Goal: Task Accomplishment & Management: Complete application form

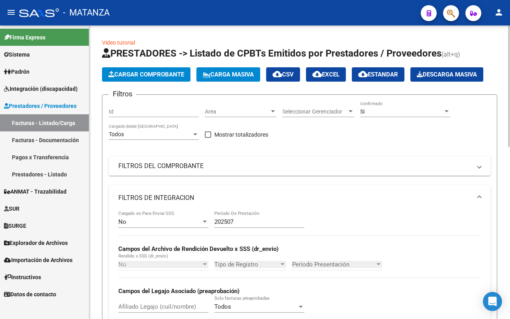
click at [381, 107] on div "No Confirmado" at bounding box center [405, 109] width 90 height 16
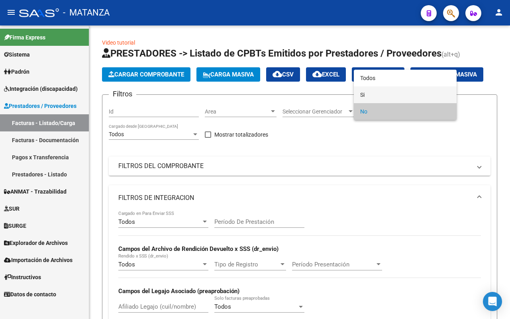
click at [381, 94] on span "Si" at bounding box center [405, 94] width 90 height 17
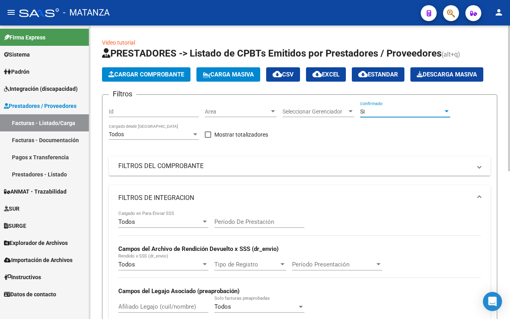
click at [264, 168] on mat-panel-title "FILTROS DEL COMPROBANTE" at bounding box center [294, 166] width 353 height 9
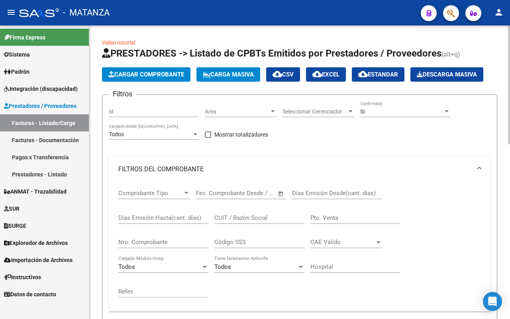
click at [257, 215] on input "CUIT / Razón Social" at bounding box center [259, 217] width 90 height 7
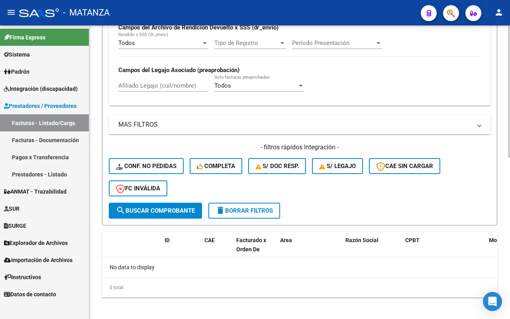
scroll to position [357, 0]
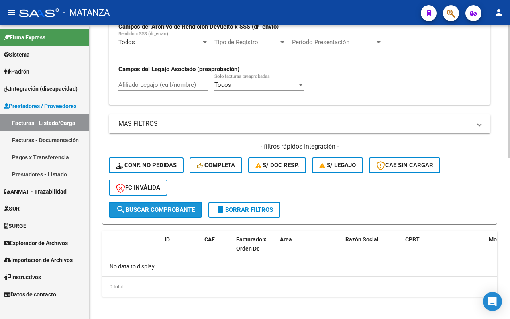
click at [166, 207] on span "search Buscar Comprobante" at bounding box center [155, 209] width 79 height 7
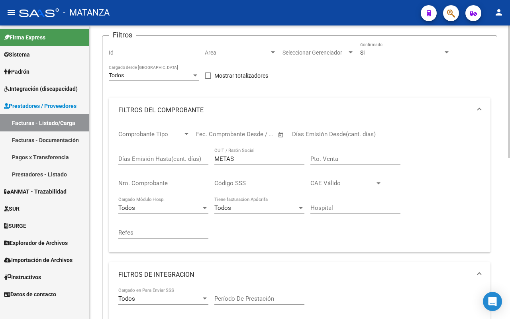
scroll to position [9, 0]
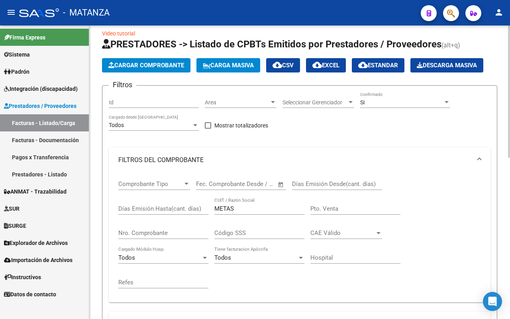
click at [388, 96] on div "Si Confirmado" at bounding box center [405, 100] width 90 height 16
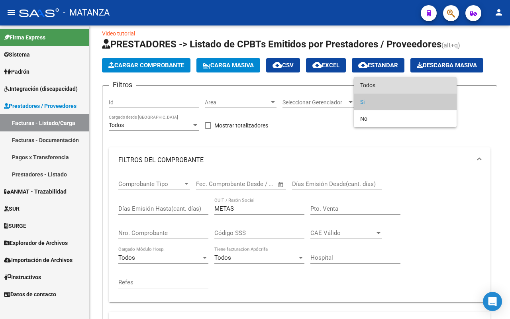
click at [389, 86] on span "Todos" at bounding box center [405, 85] width 90 height 17
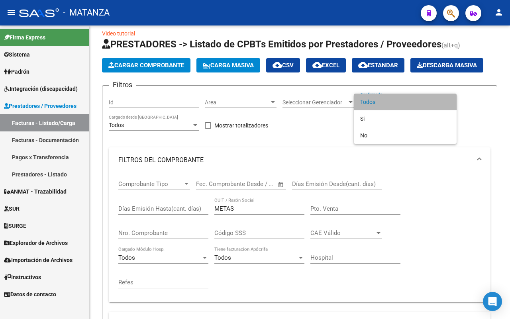
click at [383, 96] on span "Todos" at bounding box center [405, 102] width 90 height 17
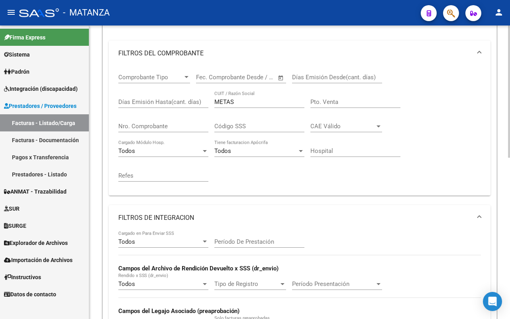
scroll to position [109, 0]
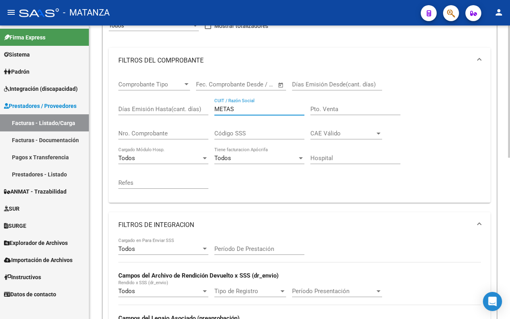
drag, startPoint x: 234, startPoint y: 108, endPoint x: 177, endPoint y: 106, distance: 56.6
click at [176, 106] on div "Comprobante Tipo Comprobante Tipo Start date – End date Fec. Comprobante Desde …" at bounding box center [299, 134] width 362 height 123
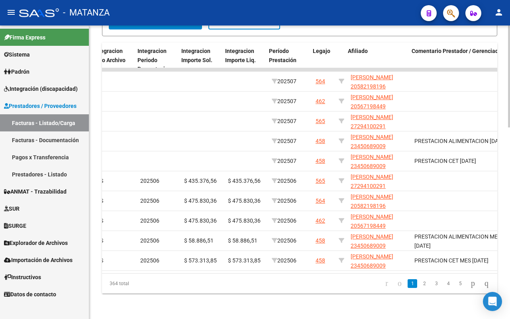
scroll to position [0, 1123]
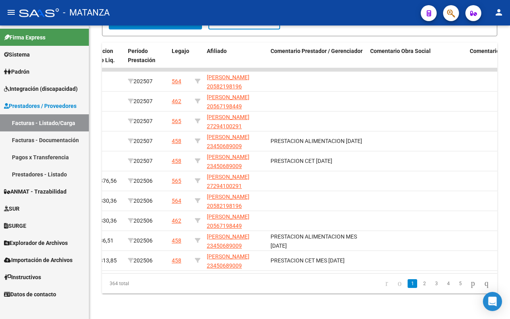
type input "FUNDACION"
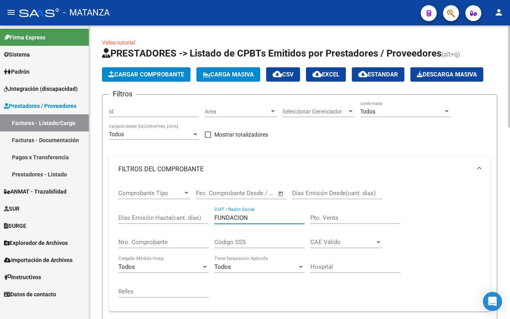
scroll to position [249, 0]
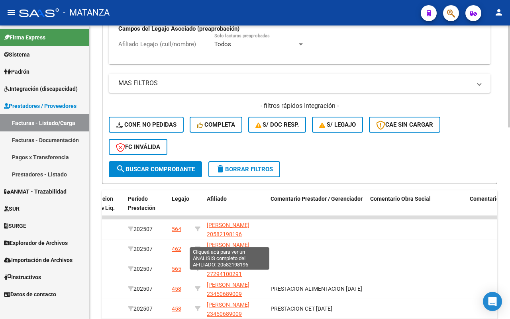
click at [251, 167] on span "delete Borrar Filtros" at bounding box center [243, 169] width 57 height 7
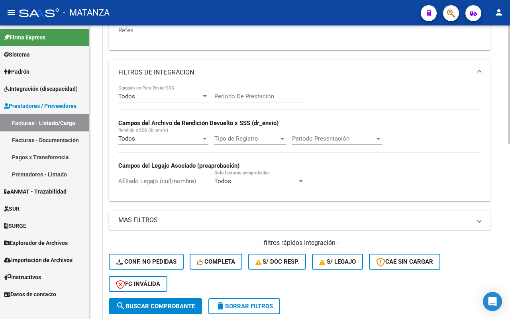
scroll to position [348, 0]
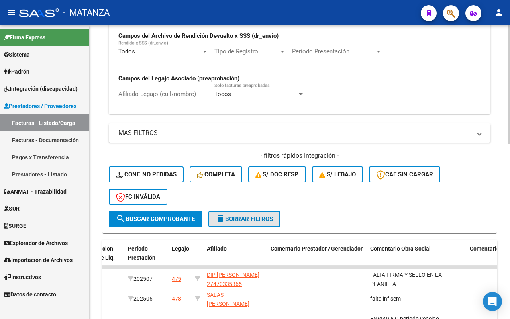
click at [269, 215] on span "delete Borrar Filtros" at bounding box center [243, 218] width 57 height 7
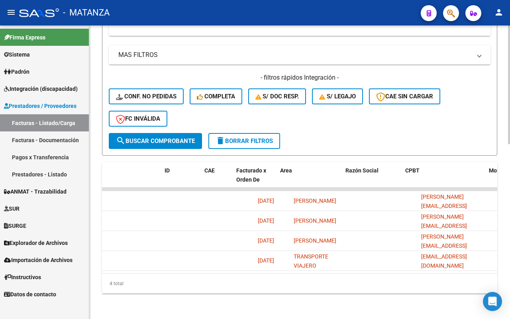
scroll to position [0, 0]
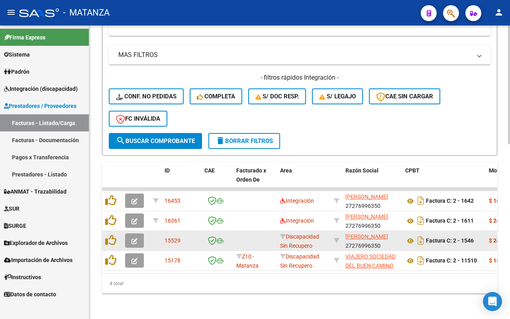
click at [135, 238] on icon "button" at bounding box center [134, 241] width 6 height 6
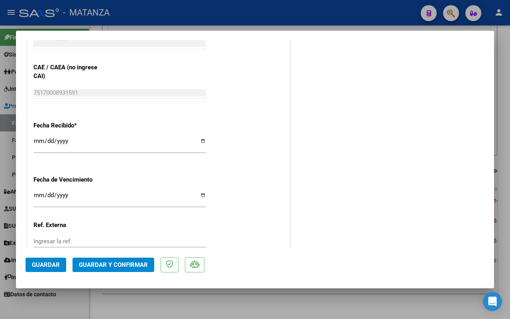
scroll to position [199, 0]
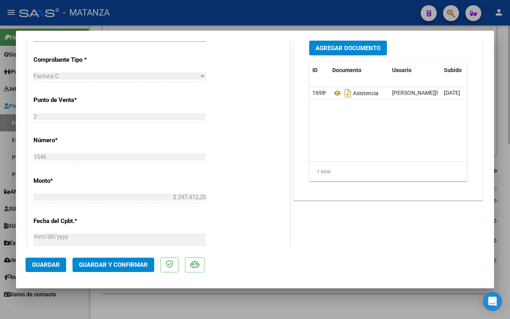
drag, startPoint x: 116, startPoint y: 303, endPoint x: 118, endPoint y: 297, distance: 6.4
click at [115, 302] on div at bounding box center [255, 159] width 510 height 319
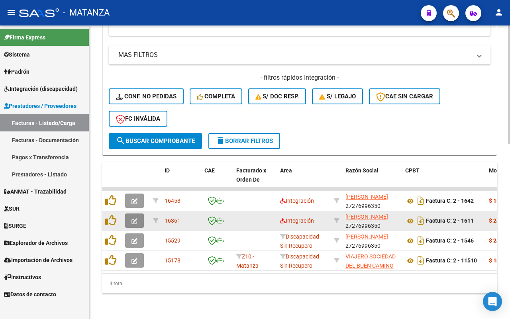
click at [134, 218] on icon "button" at bounding box center [134, 221] width 6 height 6
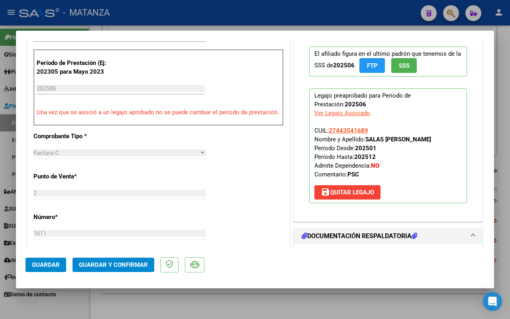
scroll to position [348, 0]
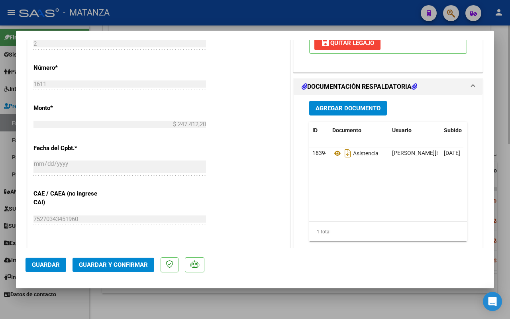
drag, startPoint x: 110, startPoint y: 299, endPoint x: 110, endPoint y: 291, distance: 7.6
click at [110, 299] on div at bounding box center [255, 159] width 510 height 319
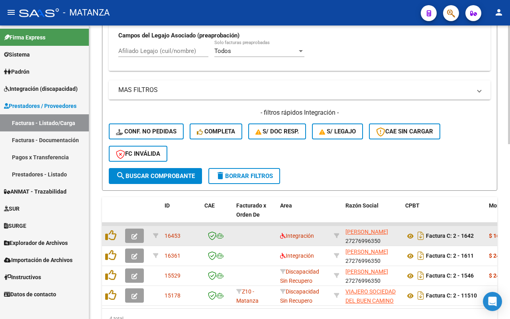
scroll to position [381, 0]
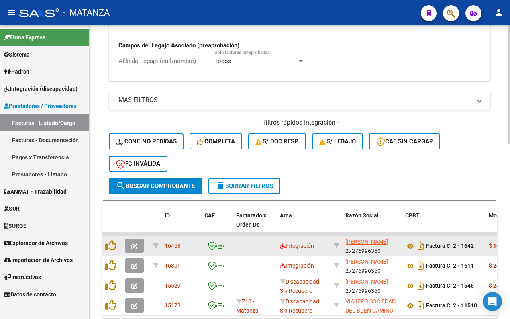
click at [137, 246] on button "button" at bounding box center [134, 245] width 19 height 14
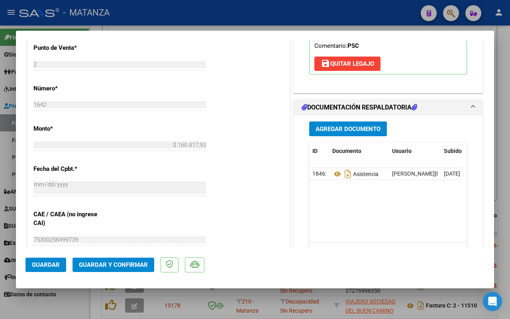
scroll to position [348, 0]
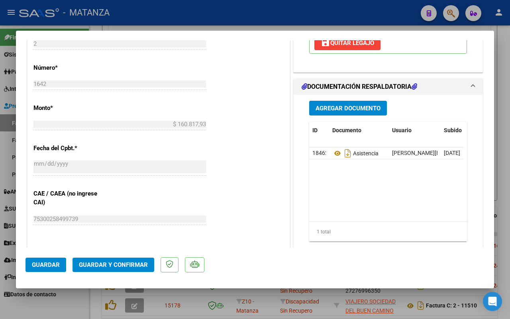
drag, startPoint x: 66, startPoint y: 298, endPoint x: 234, endPoint y: 249, distance: 174.5
click at [68, 298] on div at bounding box center [255, 159] width 510 height 319
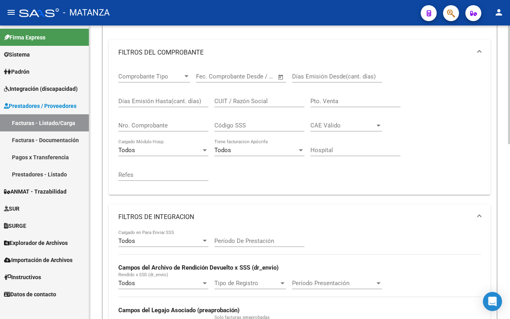
scroll to position [133, 0]
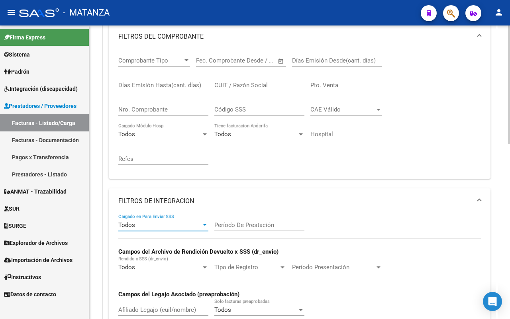
click at [180, 222] on div "Todos" at bounding box center [159, 224] width 83 height 7
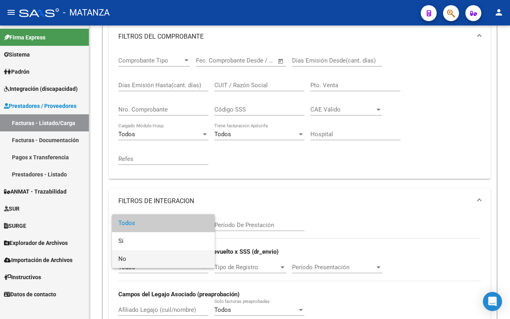
click at [171, 263] on span "No" at bounding box center [163, 259] width 90 height 18
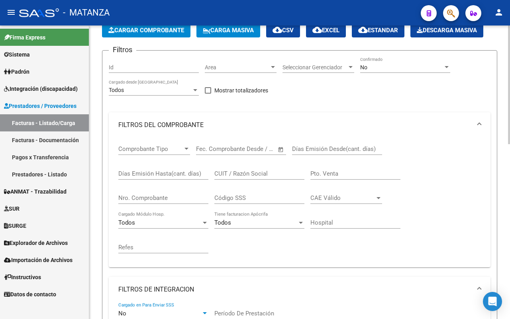
scroll to position [0, 0]
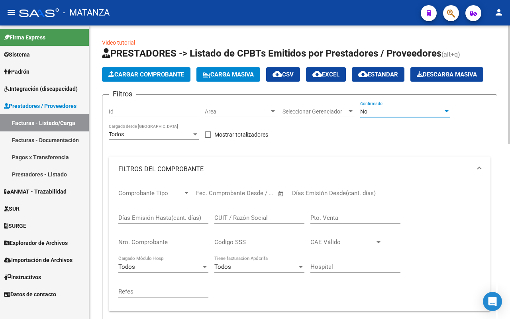
click at [385, 112] on div "No" at bounding box center [401, 111] width 83 height 7
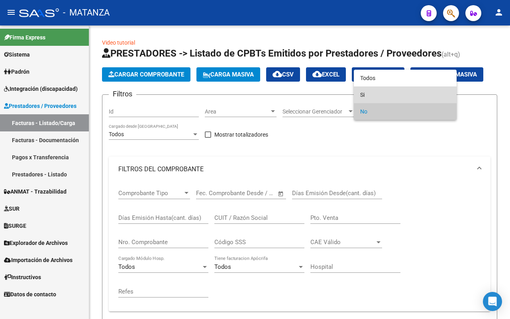
click at [386, 92] on span "Si" at bounding box center [405, 94] width 90 height 17
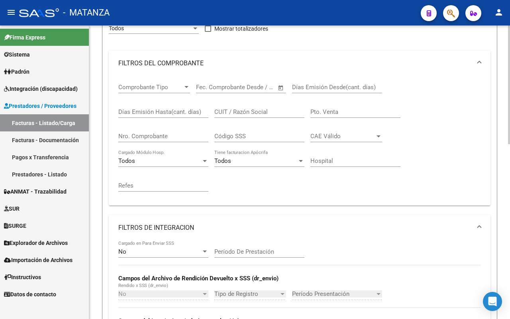
scroll to position [149, 0]
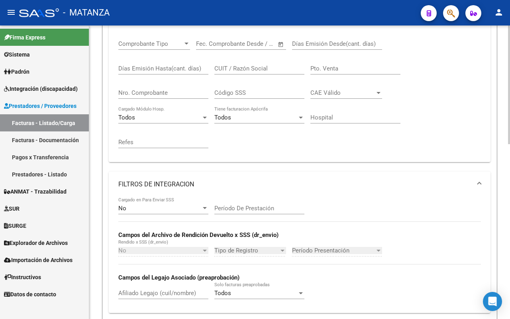
click at [240, 205] on input "Período De Prestación" at bounding box center [259, 208] width 90 height 7
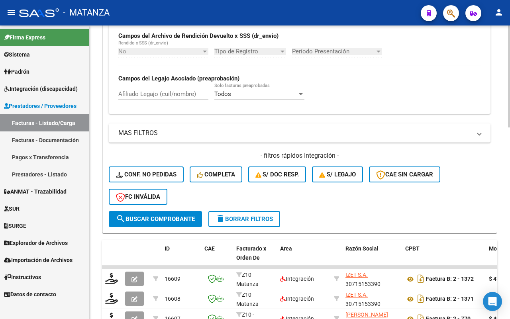
scroll to position [498, 0]
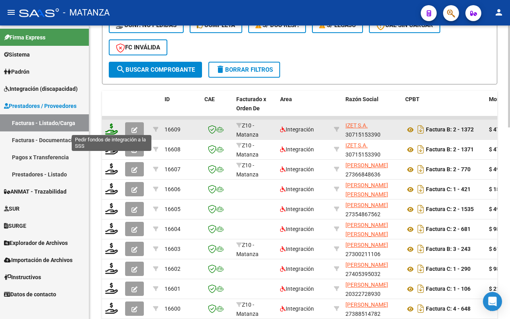
type input "202506"
click at [111, 127] on icon at bounding box center [111, 128] width 13 height 11
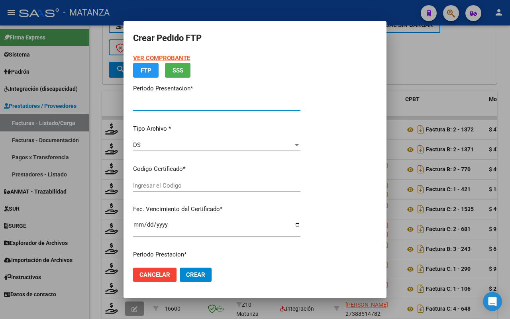
type input "202507"
type input "$ 475.830,36"
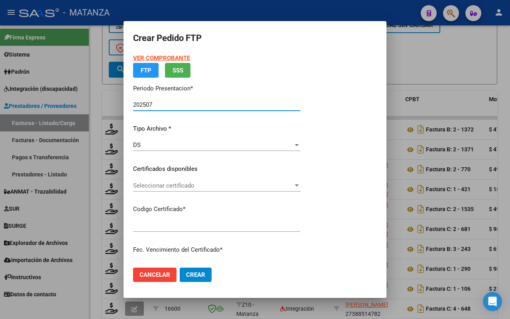
type input "ARG0100058874766-20231227-20261227-BS"
type input "[DATE]"
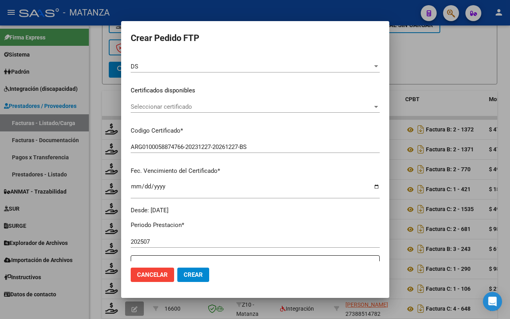
scroll to position [50, 0]
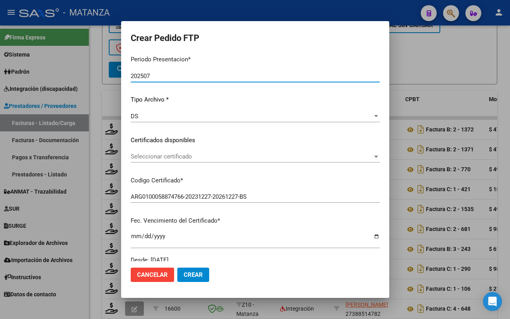
click at [208, 157] on span "Seleccionar certificado" at bounding box center [252, 156] width 242 height 7
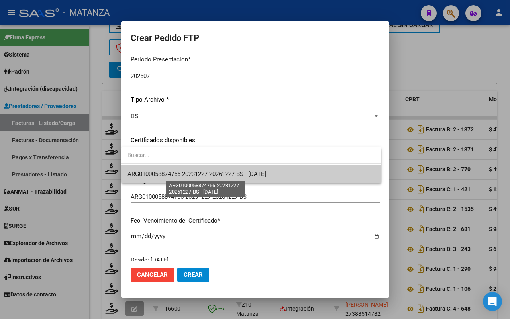
click at [205, 178] on span "ARG0100058874766-20231227-20261227-BS - [DATE]" at bounding box center [250, 174] width 247 height 18
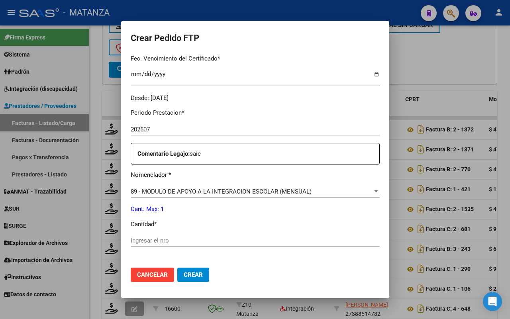
scroll to position [299, 0]
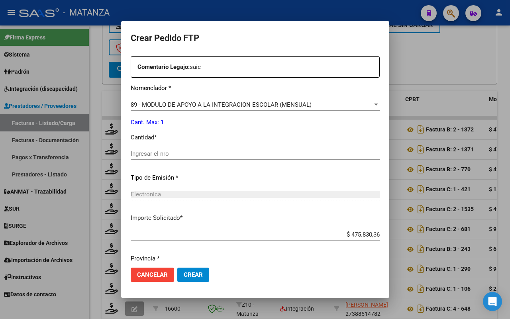
click at [152, 150] on input "Ingresar el nro" at bounding box center [255, 153] width 249 height 7
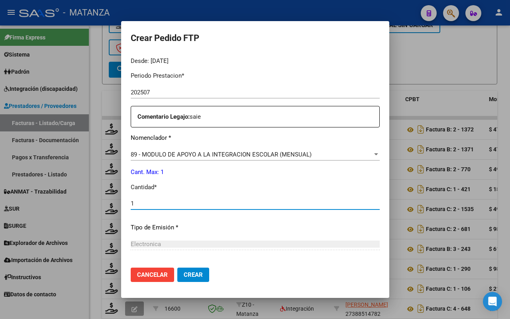
scroll to position [325, 0]
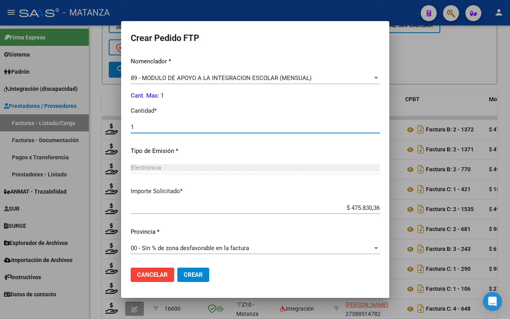
type input "1"
drag, startPoint x: 189, startPoint y: 275, endPoint x: 287, endPoint y: 237, distance: 104.4
click at [189, 275] on span "Crear" at bounding box center [193, 274] width 19 height 7
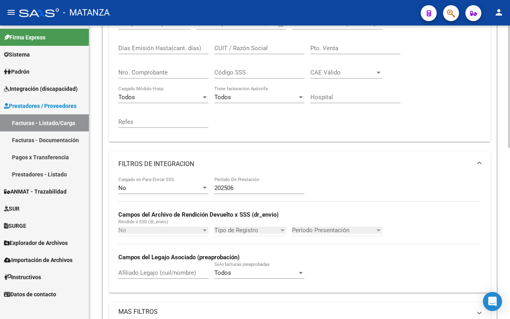
scroll to position [249, 0]
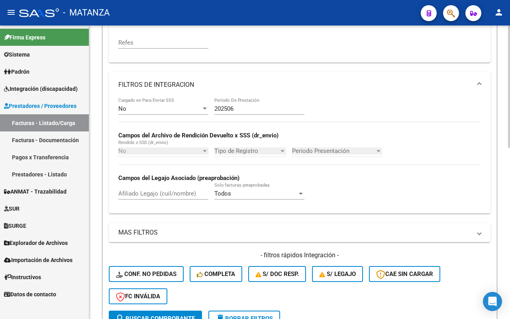
click at [149, 193] on input "Afiliado Legajo (cuil/nombre)" at bounding box center [163, 193] width 90 height 7
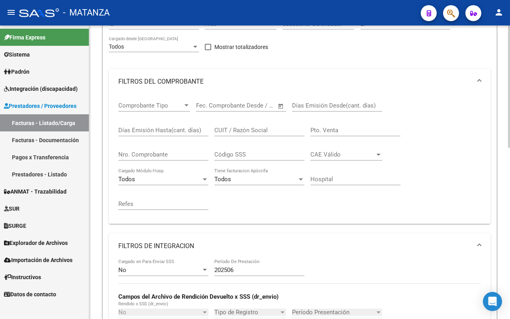
scroll to position [0, 0]
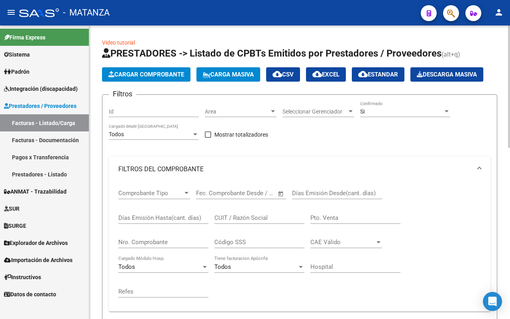
type input "[PERSON_NAME]"
click at [390, 112] on div "Si" at bounding box center [401, 111] width 83 height 7
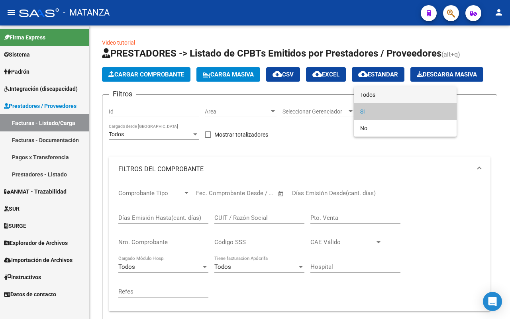
click at [385, 92] on span "Todos" at bounding box center [405, 94] width 90 height 17
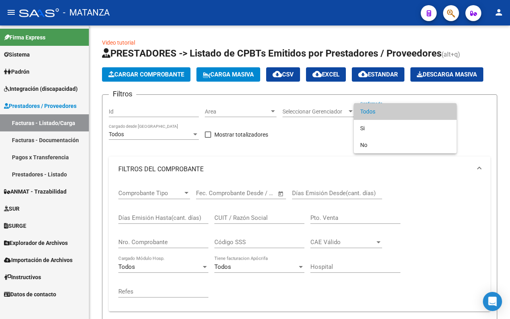
click at [396, 111] on span "Todos" at bounding box center [405, 111] width 90 height 17
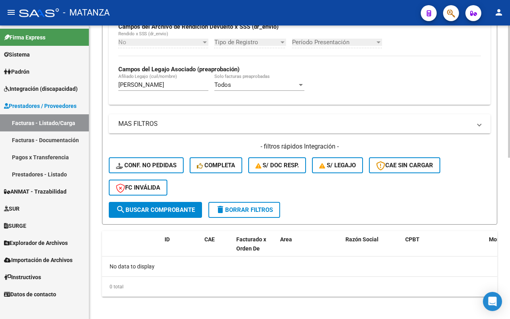
scroll to position [208, 0]
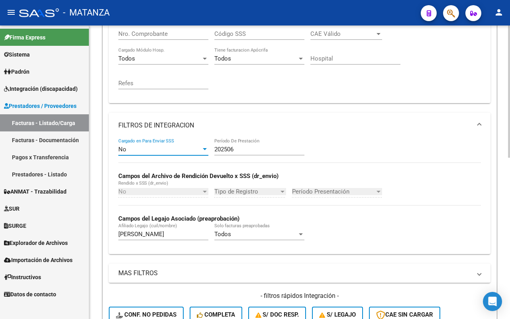
click at [168, 150] on div "No" at bounding box center [159, 149] width 83 height 7
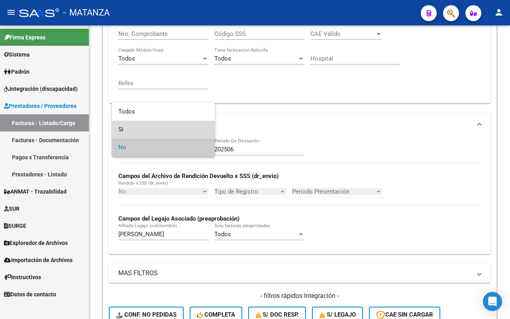
click at [168, 132] on span "Si" at bounding box center [163, 130] width 90 height 18
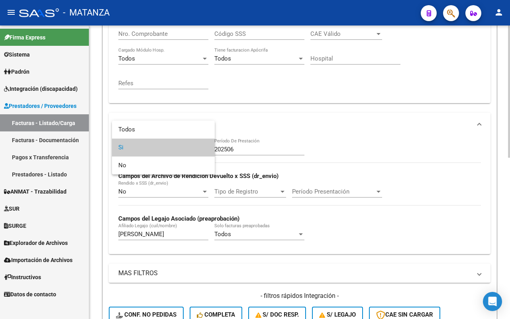
click at [338, 132] on div at bounding box center [255, 159] width 510 height 319
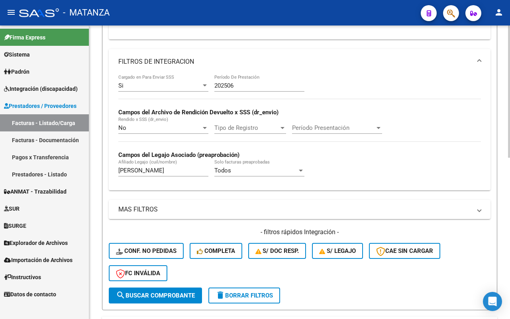
scroll to position [357, 0]
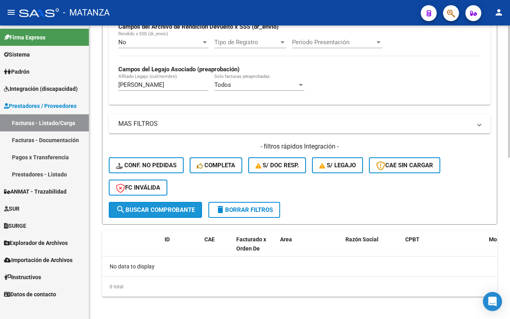
drag, startPoint x: 132, startPoint y: 211, endPoint x: 274, endPoint y: 203, distance: 142.3
click at [133, 211] on button "search Buscar Comprobante" at bounding box center [155, 210] width 93 height 16
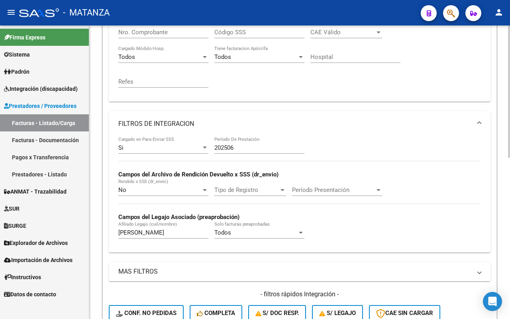
scroll to position [299, 0]
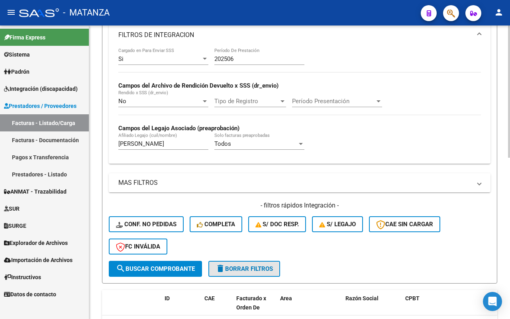
click at [245, 265] on span "delete Borrar Filtros" at bounding box center [243, 268] width 57 height 7
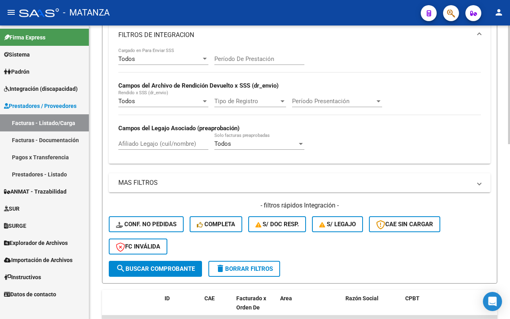
click at [145, 140] on input "Afiliado Legajo (cuil/nombre)" at bounding box center [163, 143] width 90 height 7
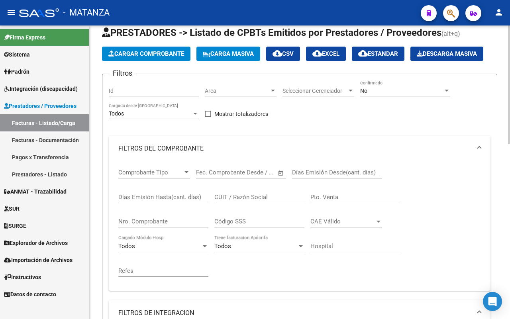
scroll to position [0, 0]
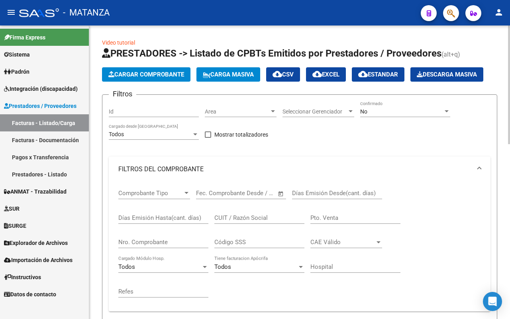
type input "[PERSON_NAME]"
click at [383, 118] on div "No Confirmado" at bounding box center [405, 112] width 90 height 23
click at [385, 113] on div "No" at bounding box center [401, 111] width 83 height 7
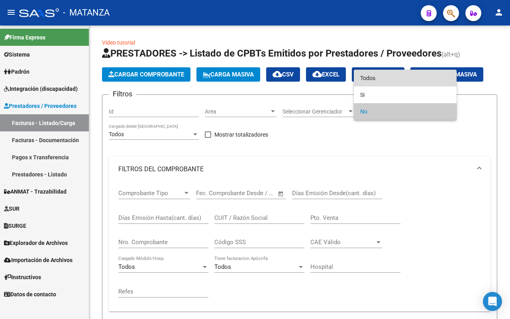
click at [387, 78] on span "Todos" at bounding box center [405, 78] width 90 height 17
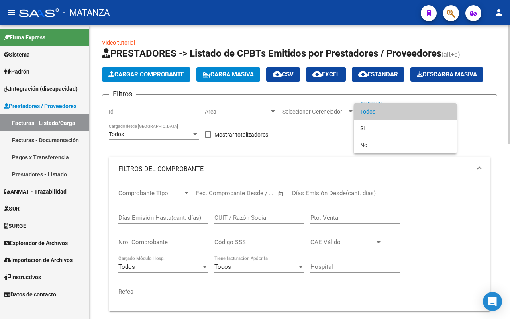
click at [387, 108] on span "Todos" at bounding box center [405, 111] width 90 height 17
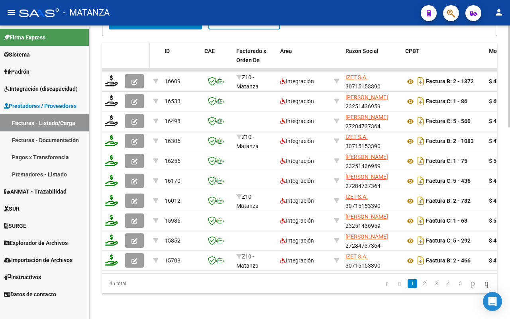
scroll to position [448, 0]
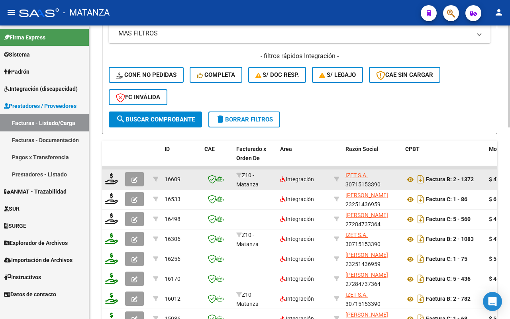
click at [134, 178] on icon "button" at bounding box center [134, 180] width 6 height 6
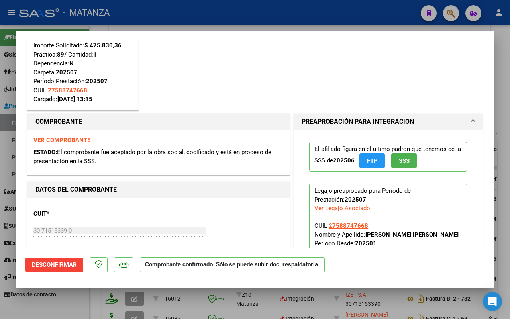
scroll to position [0, 0]
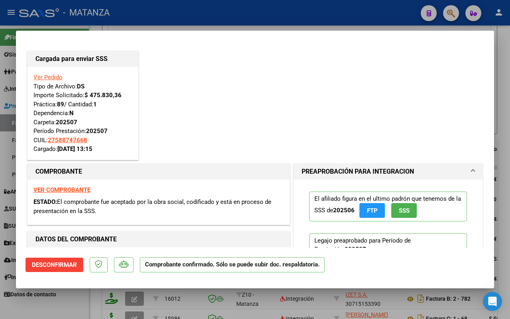
click at [48, 78] on link "Ver Pedido" at bounding box center [47, 77] width 29 height 7
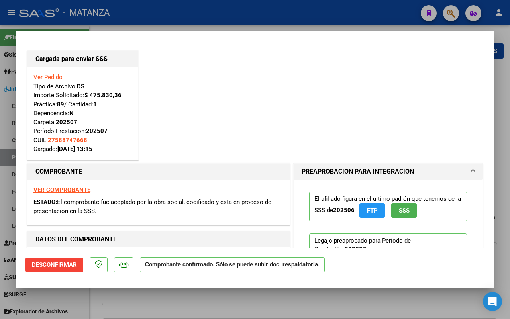
click at [100, 297] on div at bounding box center [255, 159] width 510 height 319
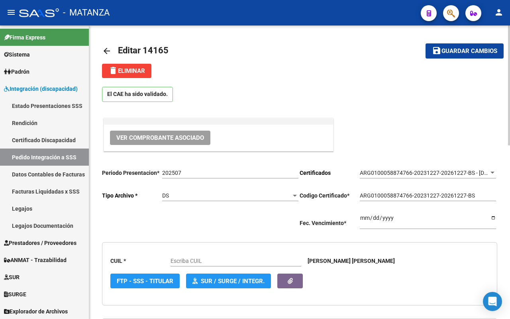
type input "27588747668"
click at [104, 48] on mat-icon "arrow_back" at bounding box center [107, 51] width 10 height 10
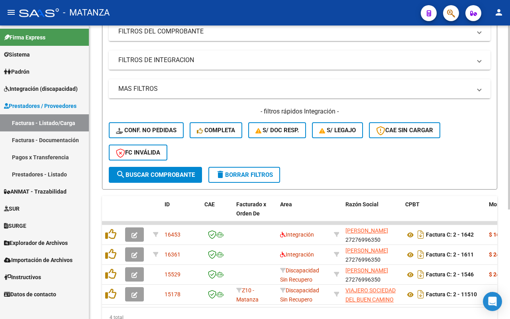
scroll to position [75, 0]
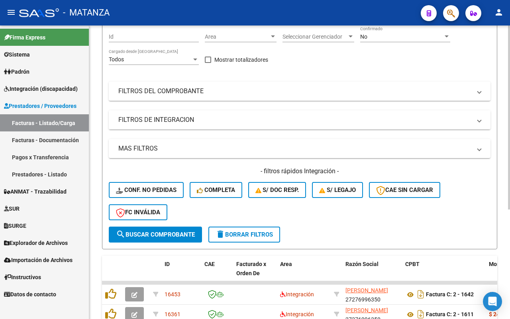
click at [196, 123] on mat-panel-title "FILTROS DE INTEGRACION" at bounding box center [294, 119] width 353 height 9
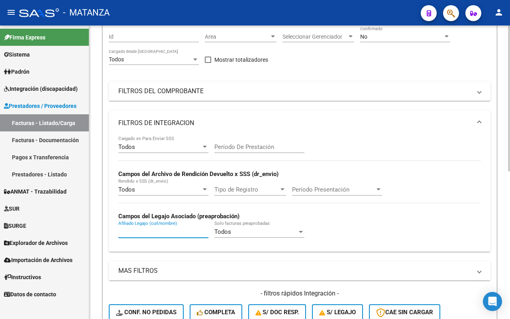
click at [145, 232] on input "Afiliado Legajo (cuil/nombre)" at bounding box center [163, 231] width 90 height 7
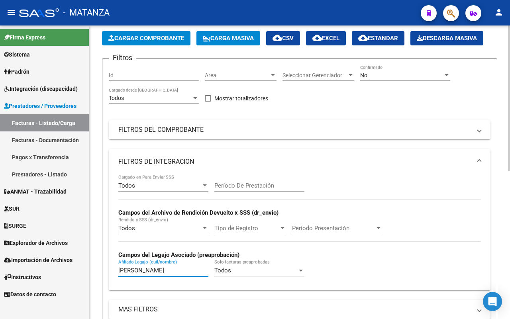
scroll to position [0, 0]
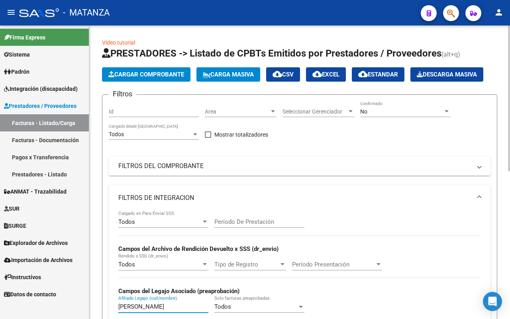
type input "[PERSON_NAME]"
click at [395, 114] on div "No" at bounding box center [401, 111] width 83 height 7
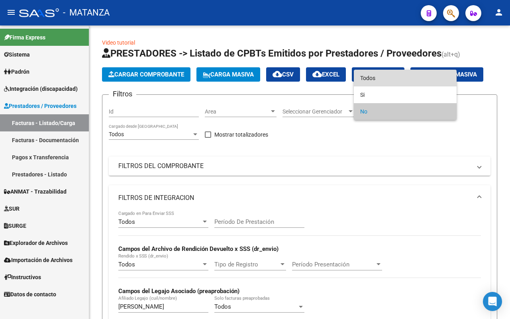
click at [387, 82] on span "Todos" at bounding box center [405, 78] width 90 height 17
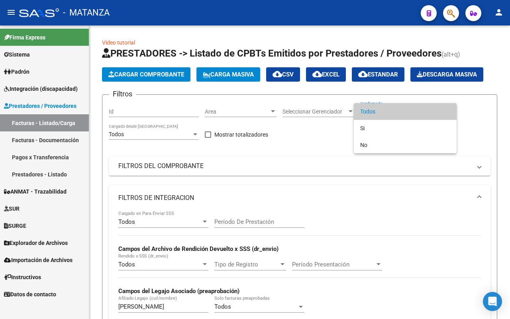
click at [395, 111] on span "Todos" at bounding box center [405, 111] width 90 height 17
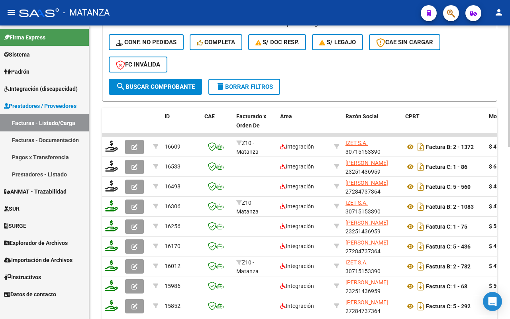
scroll to position [348, 0]
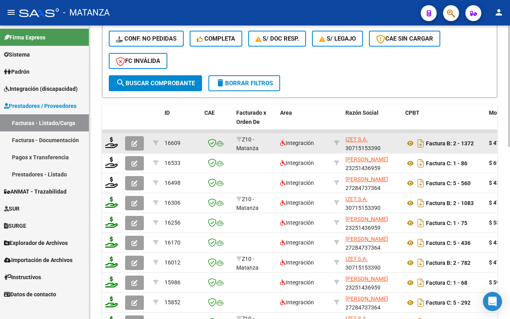
click at [138, 140] on button "button" at bounding box center [134, 143] width 19 height 14
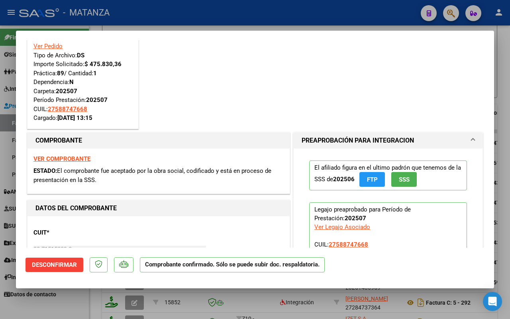
scroll to position [0, 0]
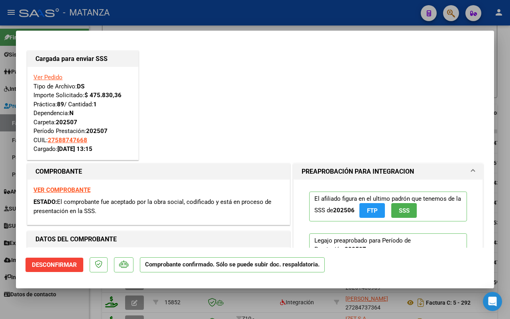
click at [70, 309] on div at bounding box center [255, 159] width 510 height 319
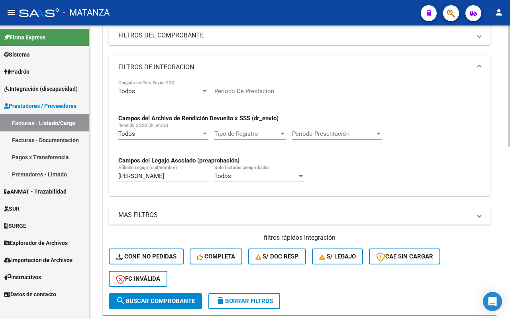
scroll to position [167, 0]
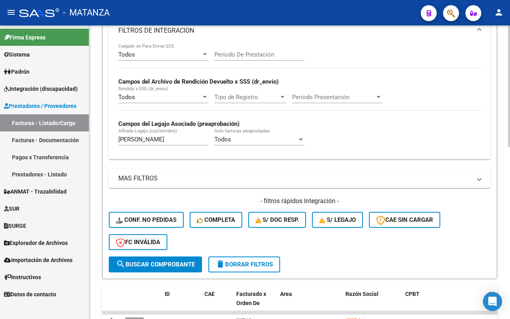
drag, startPoint x: 264, startPoint y: 256, endPoint x: 316, endPoint y: 254, distance: 52.2
click at [263, 256] on button "delete Borrar Filtros" at bounding box center [244, 264] width 72 height 16
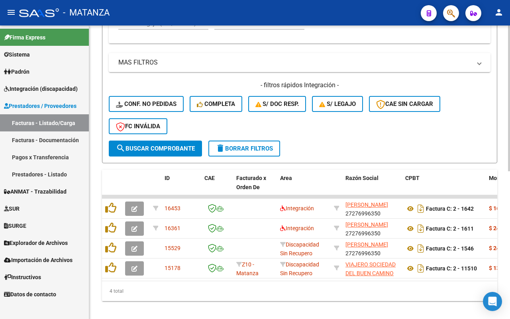
scroll to position [297, 0]
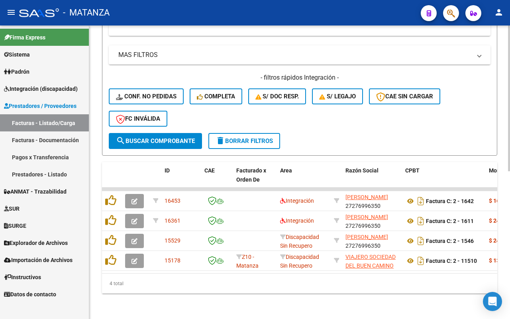
drag, startPoint x: 215, startPoint y: 305, endPoint x: 218, endPoint y: 302, distance: 4.5
click at [215, 303] on div "Video tutorial PRESTADORES -> Listado de CPBTs Emitidos por Prestadores / Prove…" at bounding box center [299, 27] width 420 height 584
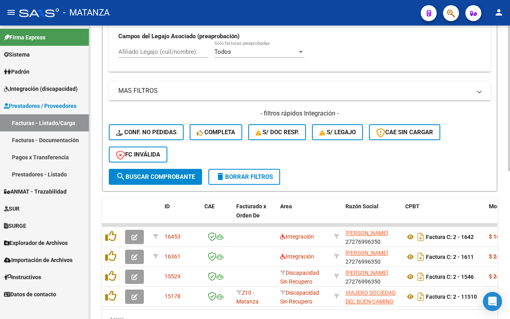
scroll to position [197, 0]
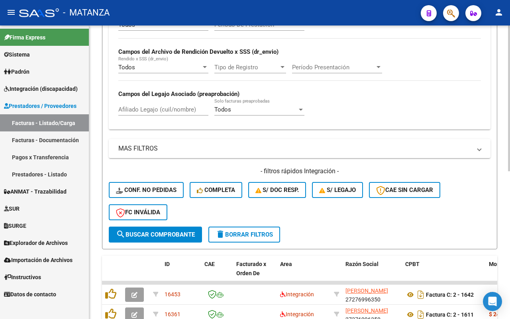
click at [255, 233] on span "delete Borrar Filtros" at bounding box center [243, 234] width 57 height 7
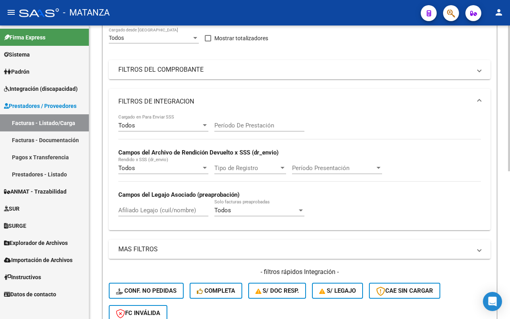
scroll to position [48, 0]
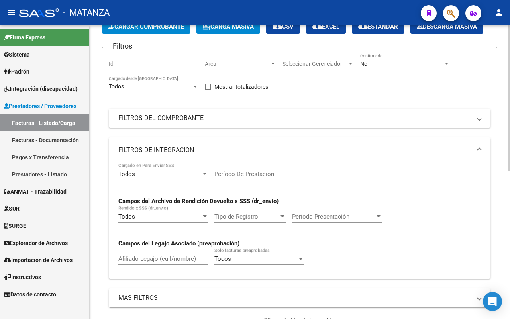
click at [174, 172] on div "Todos" at bounding box center [159, 173] width 83 height 7
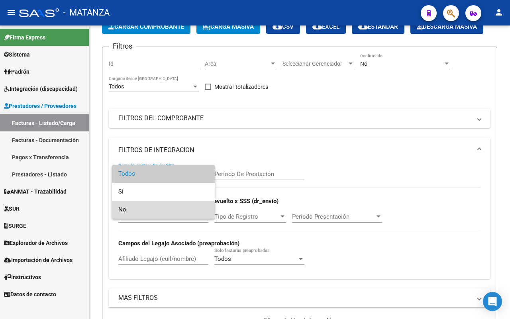
click at [158, 204] on span "No" at bounding box center [163, 210] width 90 height 18
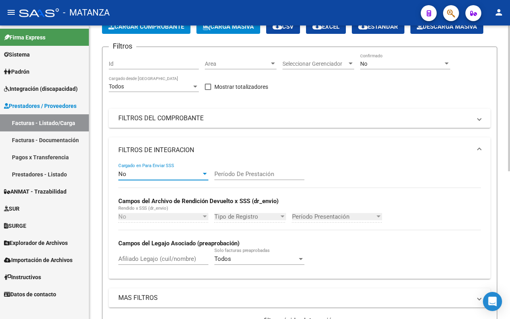
click at [252, 172] on input "Período De Prestación" at bounding box center [259, 173] width 90 height 7
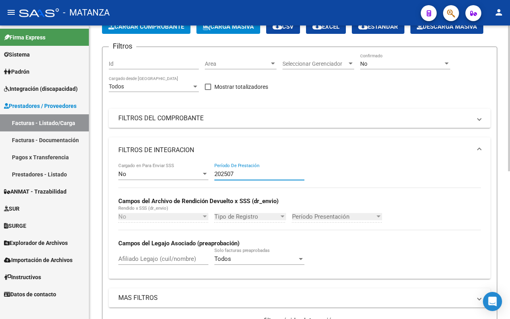
scroll to position [0, 0]
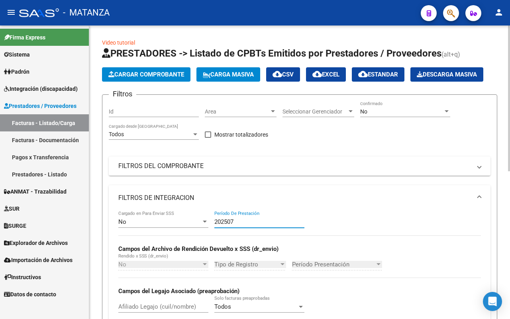
type input "202507"
click at [398, 112] on div "No" at bounding box center [401, 111] width 83 height 7
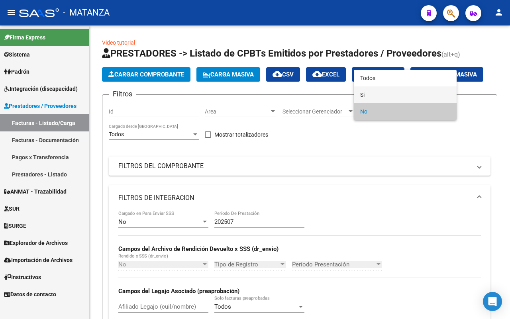
click at [390, 96] on span "Si" at bounding box center [405, 94] width 90 height 17
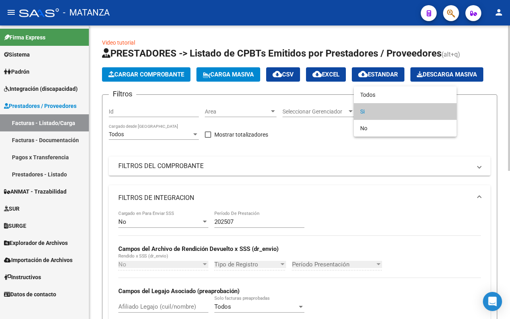
click at [398, 108] on span "Si" at bounding box center [405, 111] width 90 height 17
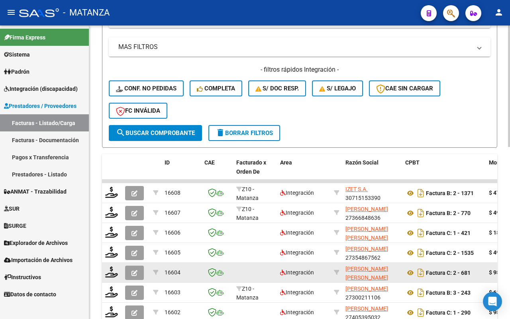
scroll to position [398, 0]
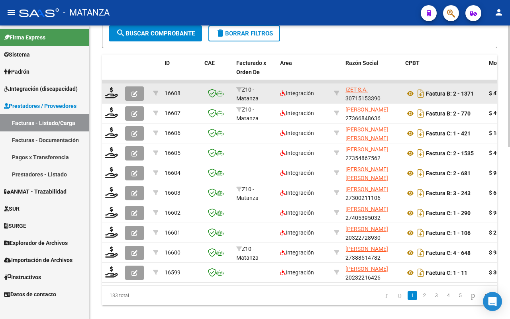
click at [131, 92] on icon "button" at bounding box center [134, 94] width 6 height 6
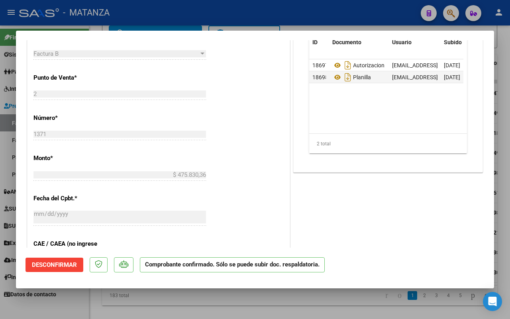
scroll to position [100, 0]
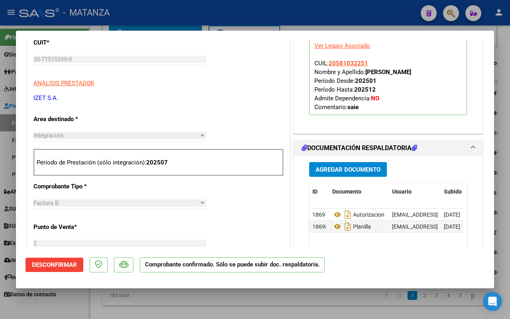
click at [64, 313] on div at bounding box center [255, 159] width 510 height 319
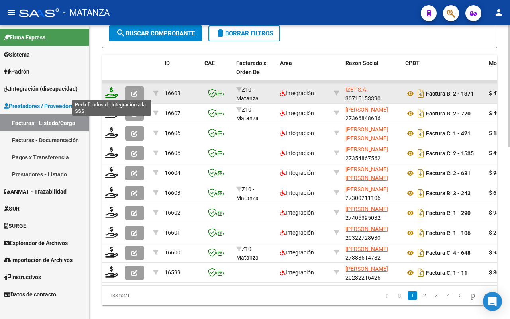
click at [111, 93] on icon at bounding box center [111, 92] width 13 height 11
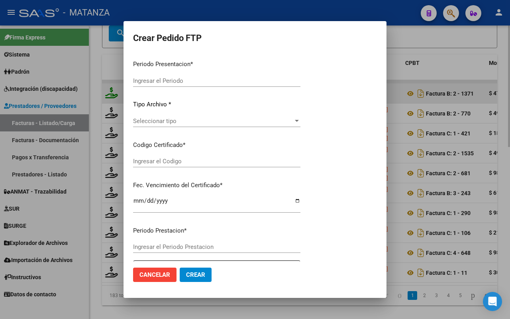
type input "202507"
type input "$ 475.830,36"
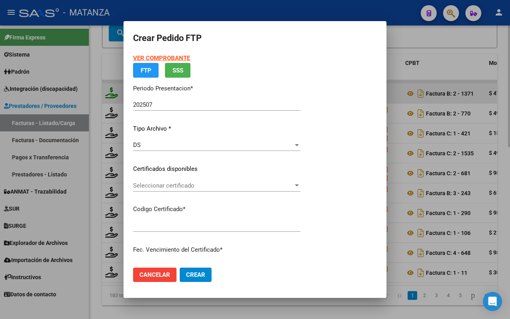
type input "arg0200058103225-20230223-20260223-bs"
type input "[DATE]"
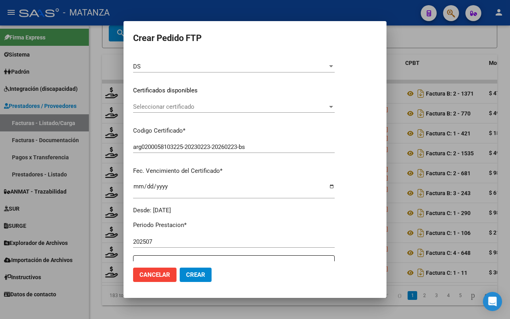
click at [176, 100] on div "VER COMPROBANTE ARCA Padrón Afiliado: [PERSON_NAME]: 20581032251 FTP SSS Period…" at bounding box center [233, 84] width 201 height 260
click at [176, 104] on span "Seleccionar certificado" at bounding box center [230, 106] width 194 height 7
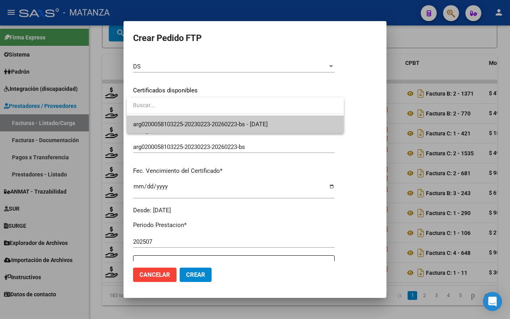
click at [172, 125] on span "arg0200058103225-20230223-20260223-bs - [DATE]" at bounding box center [200, 124] width 135 height 7
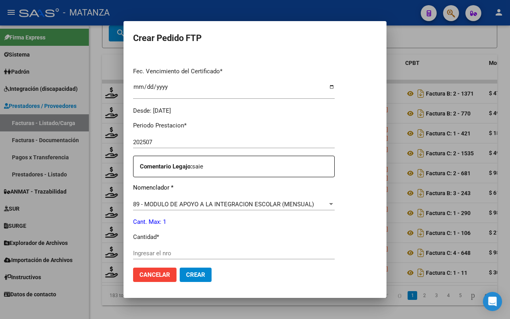
scroll to position [249, 0]
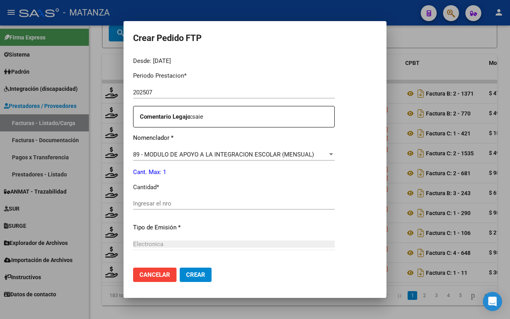
click at [180, 203] on input "Ingresar el nro" at bounding box center [233, 203] width 201 height 7
type input "1"
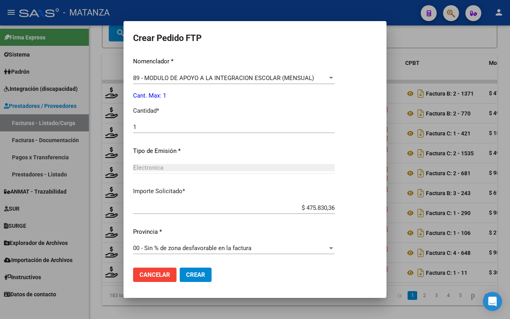
drag, startPoint x: 191, startPoint y: 275, endPoint x: 248, endPoint y: 255, distance: 59.8
click at [193, 275] on span "Crear" at bounding box center [195, 274] width 19 height 7
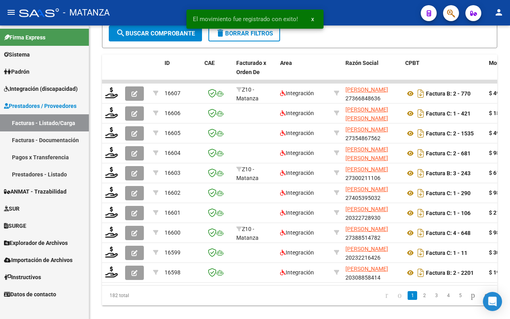
scroll to position [398, 0]
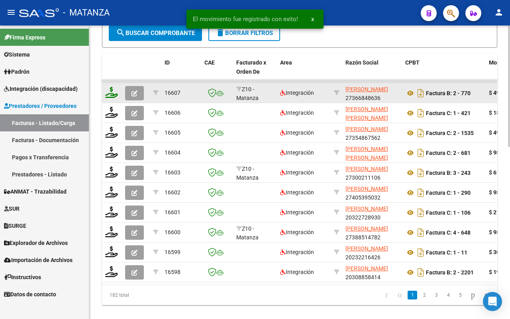
click at [110, 93] on icon at bounding box center [111, 92] width 13 height 11
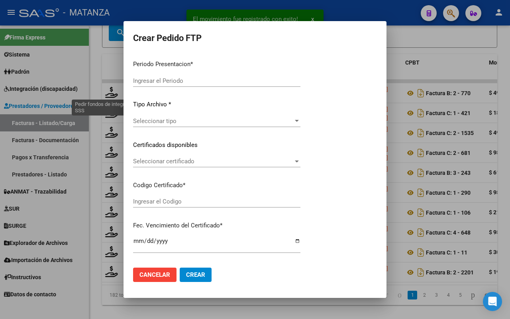
type input "202507"
type input "$ 49.482,44"
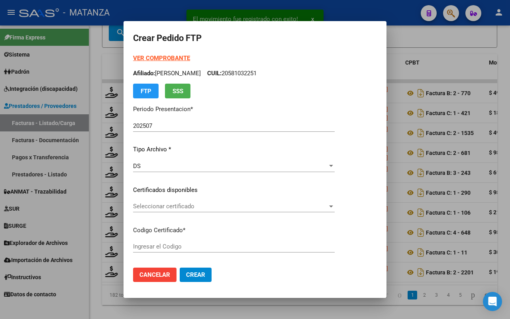
type input "ARG02-00055435970-20220901-20250901-BS"
type input "[DATE]"
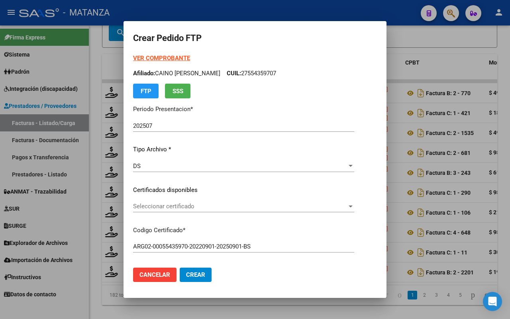
click at [271, 206] on span "Seleccionar certificado" at bounding box center [240, 206] width 214 height 7
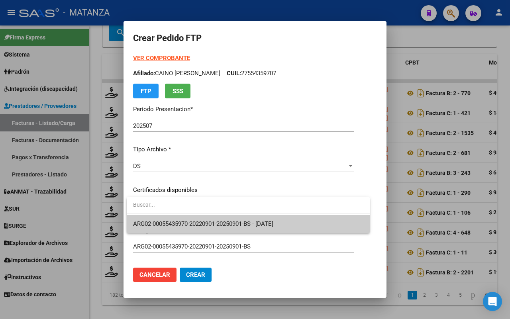
click at [265, 222] on span "ARG02-00055435970-20220901-20250901-BS - [DATE]" at bounding box center [203, 223] width 140 height 7
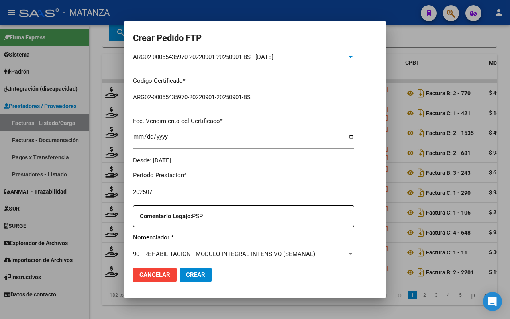
scroll to position [199, 0]
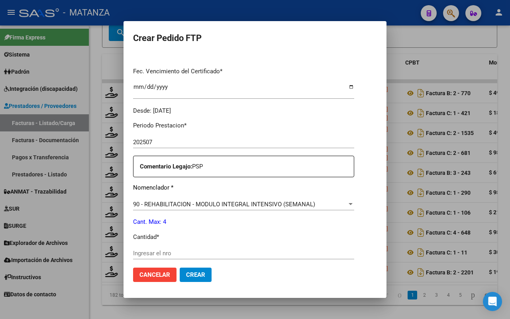
click at [196, 251] on input "Ingresar el nro" at bounding box center [243, 253] width 221 height 7
type input "4"
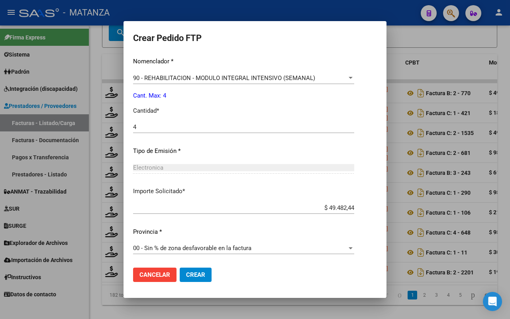
click at [194, 269] on button "Crear" at bounding box center [196, 275] width 32 height 14
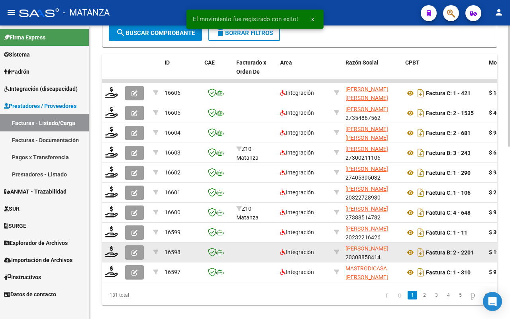
scroll to position [399, 0]
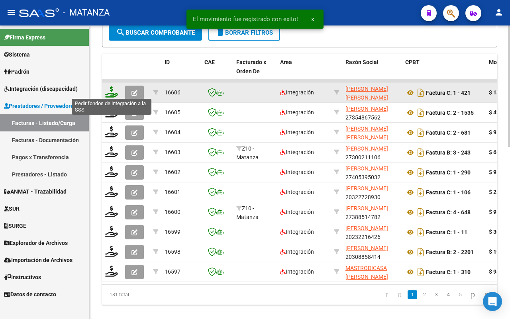
click at [110, 94] on icon at bounding box center [111, 91] width 13 height 11
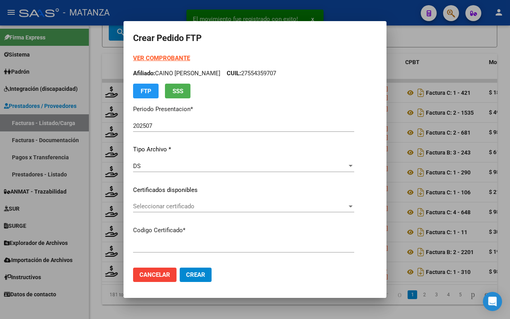
type input "ARG02-00042537094-20210415-20260415-BS"
type input "[DATE]"
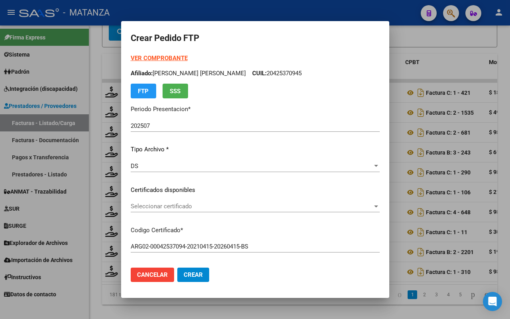
click at [218, 203] on span "Seleccionar certificado" at bounding box center [252, 206] width 242 height 7
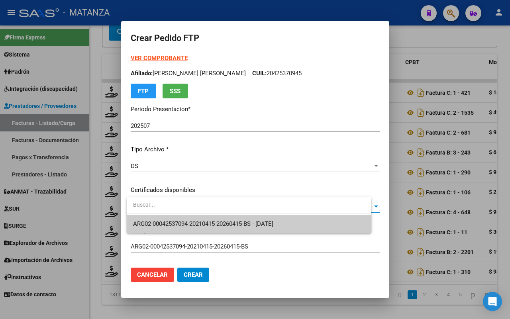
click at [217, 220] on span "ARG02-00042537094-20210415-20260415-BS - [DATE]" at bounding box center [203, 223] width 140 height 7
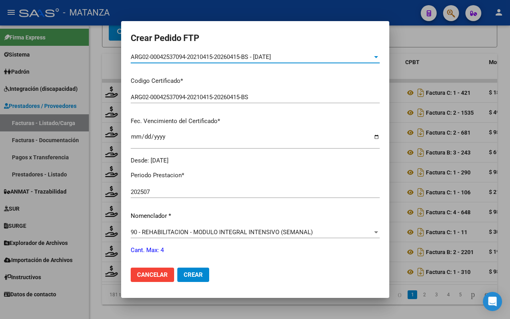
scroll to position [249, 0]
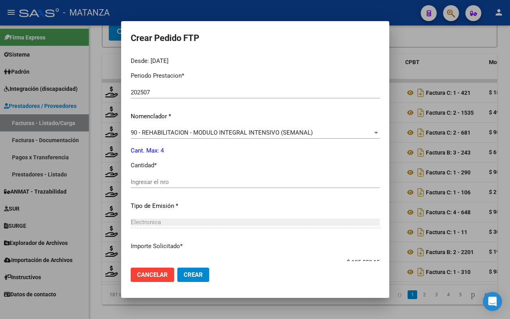
click at [158, 179] on input "Ingresar el nro" at bounding box center [255, 181] width 249 height 7
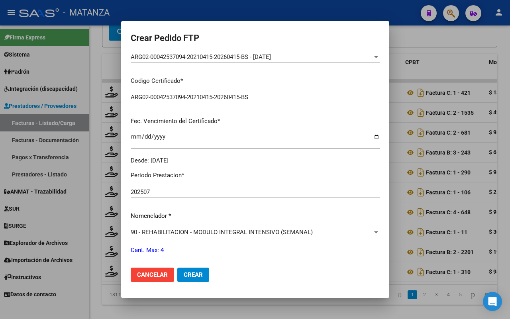
scroll to position [199, 0]
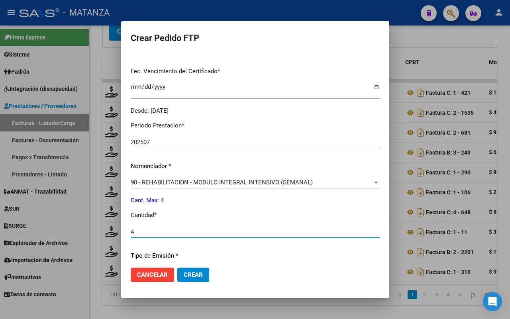
type input "4"
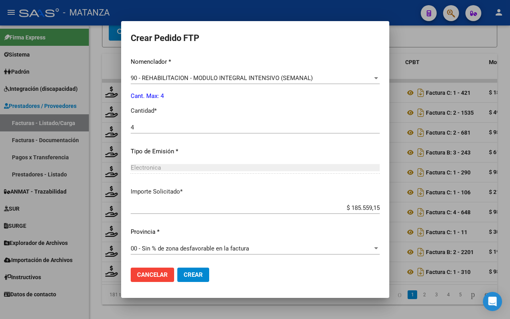
drag, startPoint x: 189, startPoint y: 271, endPoint x: 190, endPoint y: 254, distance: 18.0
click at [190, 271] on span "Crear" at bounding box center [193, 274] width 19 height 7
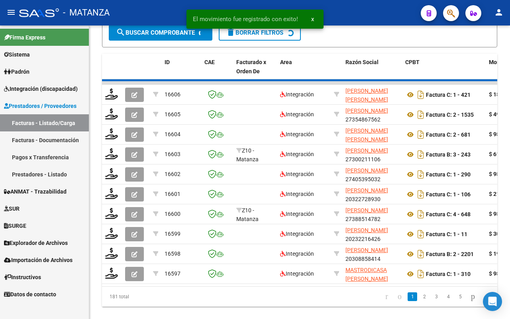
scroll to position [399, 0]
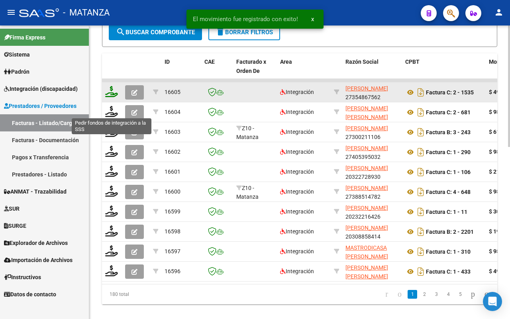
click at [113, 88] on icon at bounding box center [111, 91] width 13 height 11
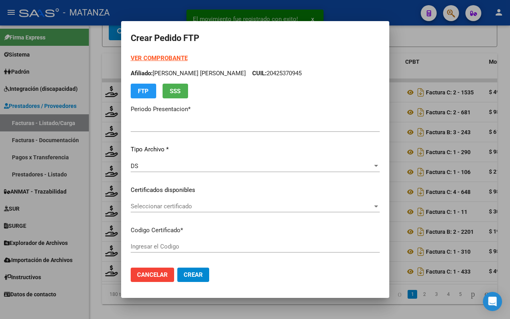
type input "202507"
type input "$ 49.482,44"
type input "arg020005879449320230329-20280329-and"
type input "[DATE]"
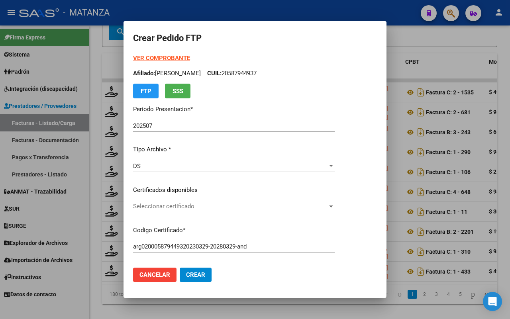
click at [224, 204] on span "Seleccionar certificado" at bounding box center [230, 206] width 194 height 7
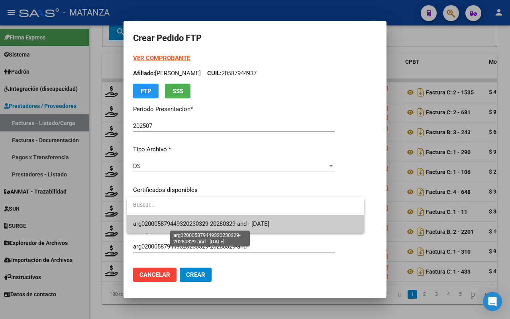
click at [220, 226] on span "arg020005879449320230329-20280329-and - [DATE]" at bounding box center [201, 223] width 136 height 7
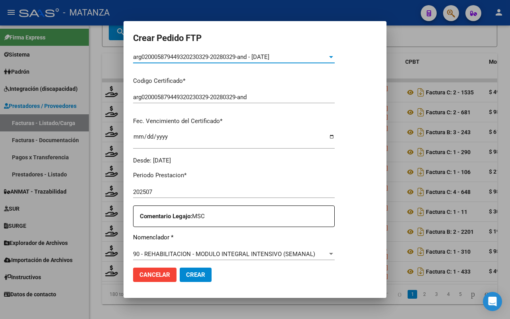
scroll to position [249, 0]
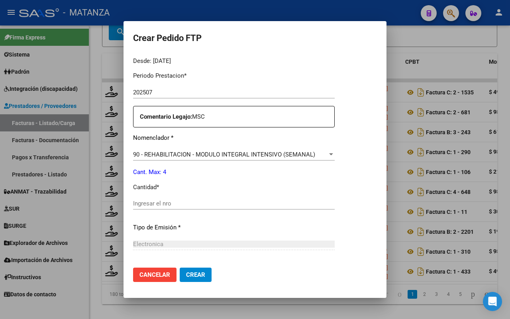
click at [200, 205] on input "Ingresar el nro" at bounding box center [233, 203] width 201 height 7
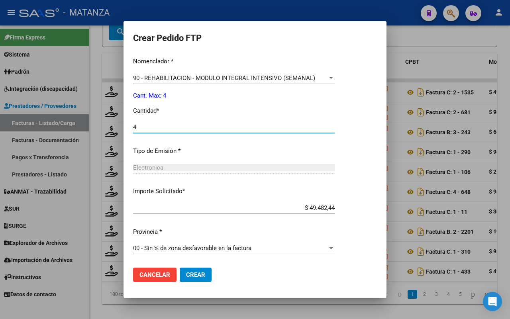
type input "4"
drag, startPoint x: 201, startPoint y: 277, endPoint x: 285, endPoint y: 260, distance: 85.6
click at [202, 275] on span "Crear" at bounding box center [195, 274] width 19 height 7
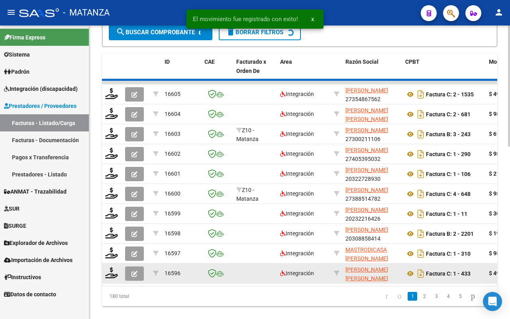
scroll to position [400, 0]
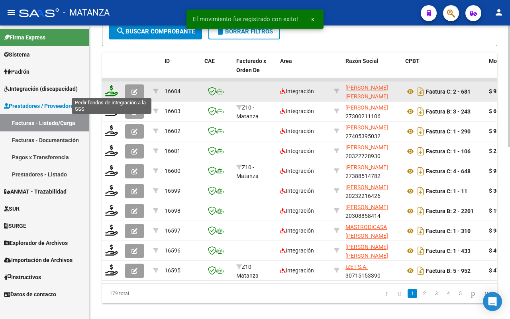
click at [109, 91] on icon at bounding box center [111, 90] width 13 height 11
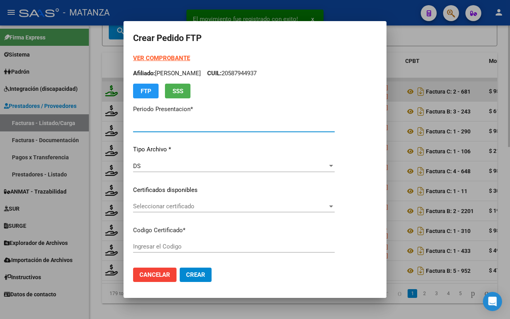
type input "202507"
type input "$ 98.964,88"
type input "arg02-00052913711-20240219-20270219-bue"
type input "[DATE]"
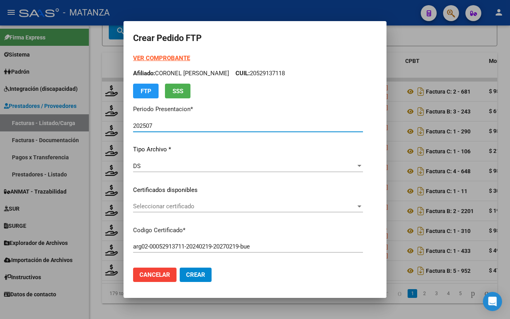
click at [213, 204] on span "Seleccionar certificado" at bounding box center [244, 206] width 223 height 7
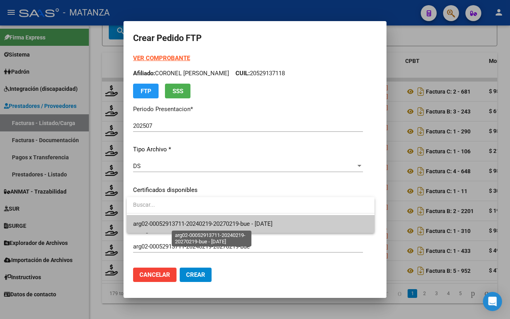
click at [211, 221] on span "arg02-00052913711-20240219-20270219-bue - [DATE]" at bounding box center [202, 223] width 139 height 7
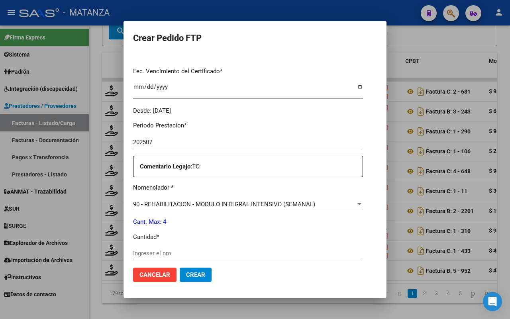
scroll to position [299, 0]
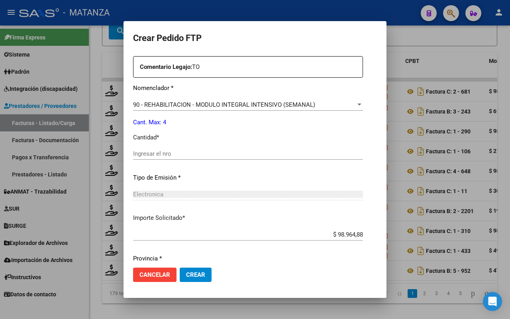
click at [174, 156] on input "Ingresar el nro" at bounding box center [248, 153] width 230 height 7
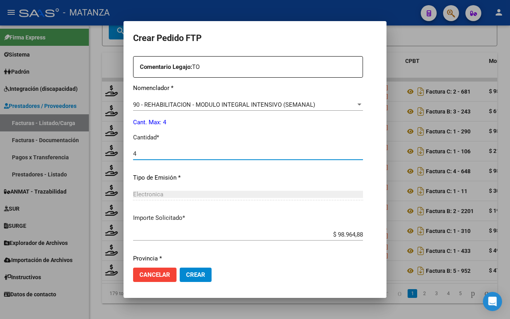
scroll to position [325, 0]
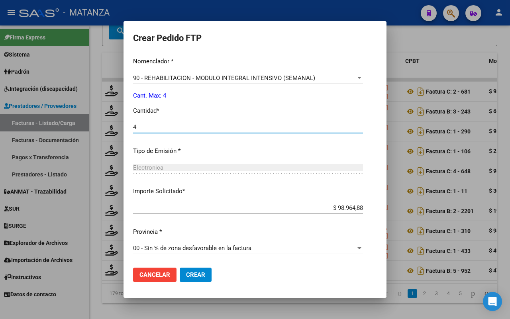
type input "4"
drag, startPoint x: 199, startPoint y: 273, endPoint x: 357, endPoint y: 187, distance: 179.9
click at [199, 273] on span "Crear" at bounding box center [195, 274] width 19 height 7
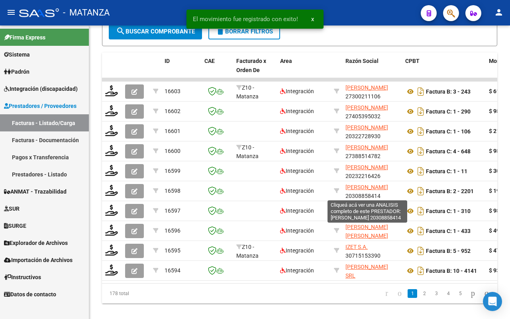
scroll to position [400, 0]
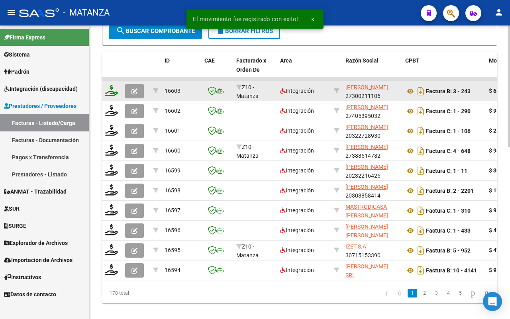
click at [110, 90] on icon at bounding box center [111, 90] width 13 height 11
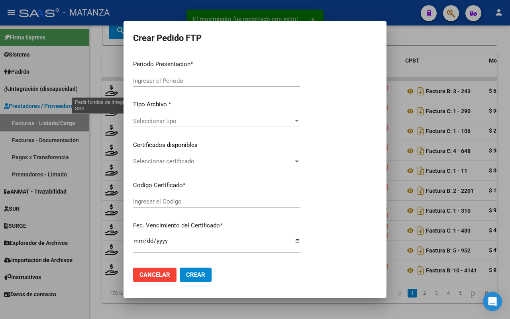
type input "202507"
type input "$ 61.853,05"
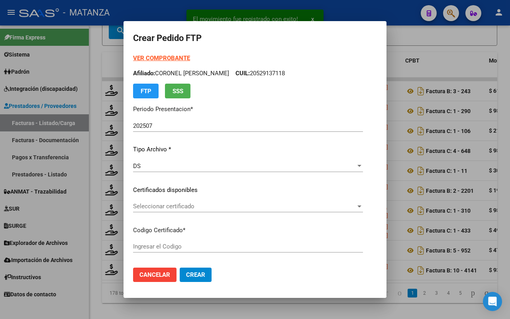
type input "arg0100052978808-20240514-20290514-bue"
type input "[DATE]"
click at [233, 203] on span "Seleccionar certificado" at bounding box center [230, 206] width 194 height 7
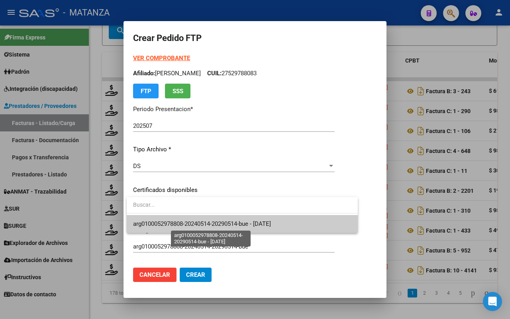
click at [218, 220] on span "arg0100052978808-20240514-20290514-bue - [DATE]" at bounding box center [202, 223] width 138 height 7
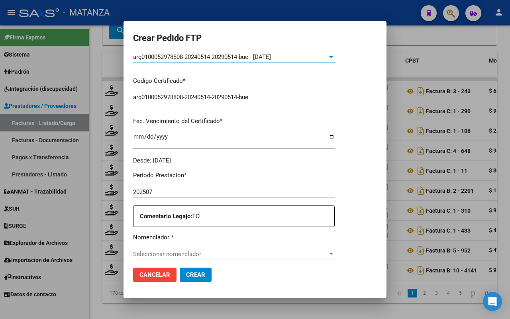
scroll to position [249, 0]
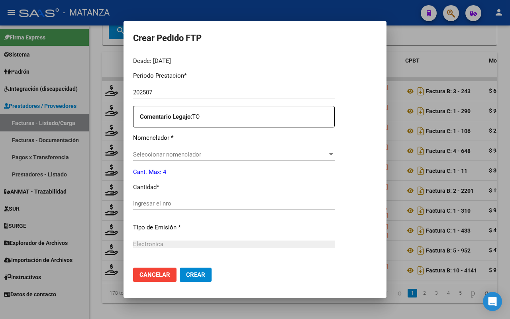
click at [209, 154] on span "Seleccionar nomenclador" at bounding box center [230, 154] width 194 height 7
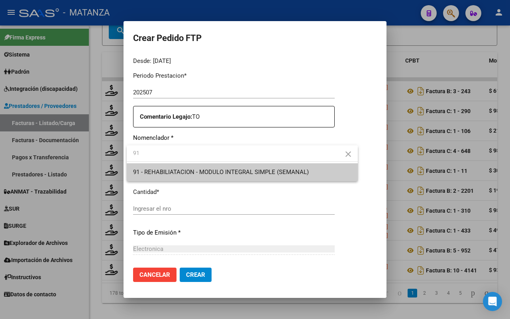
type input "91"
click at [243, 174] on span "91 - REHABILIATACION - MODULO INTEGRAL SIMPLE (SEMANAL)" at bounding box center [221, 171] width 176 height 7
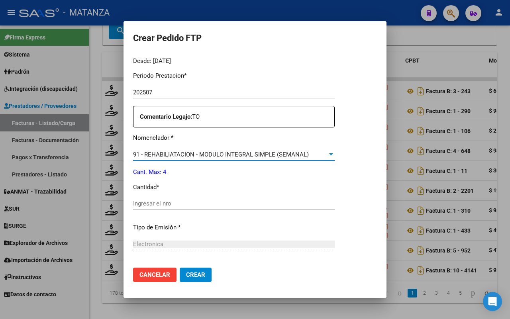
click at [179, 205] on input "Ingresar el nro" at bounding box center [233, 203] width 201 height 7
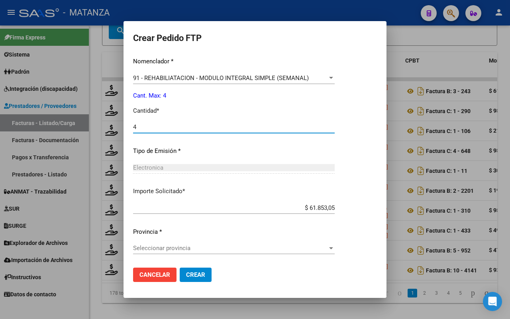
type input "4"
click at [223, 250] on span "Seleccionar provincia" at bounding box center [230, 247] width 194 height 7
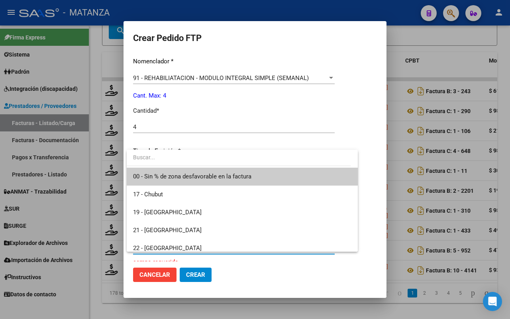
click at [226, 178] on span "00 - Sin % de zona desfavorable en la factura" at bounding box center [192, 176] width 118 height 7
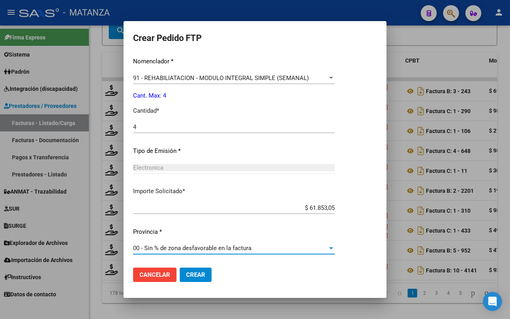
click at [189, 275] on span "Crear" at bounding box center [195, 274] width 19 height 7
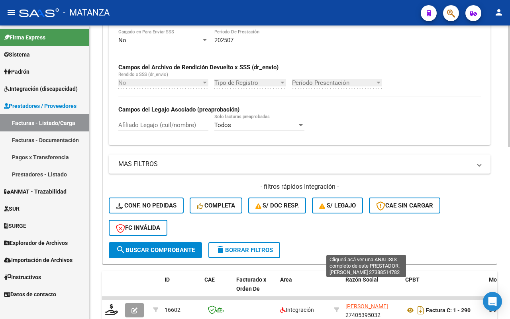
scroll to position [301, 0]
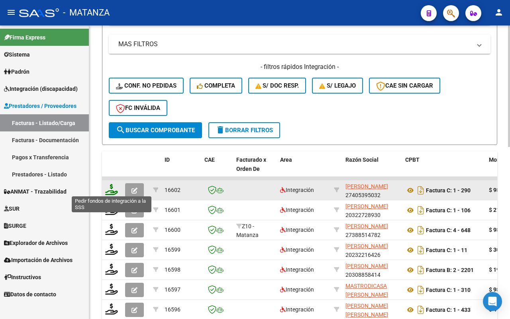
click at [110, 187] on icon at bounding box center [111, 189] width 13 height 11
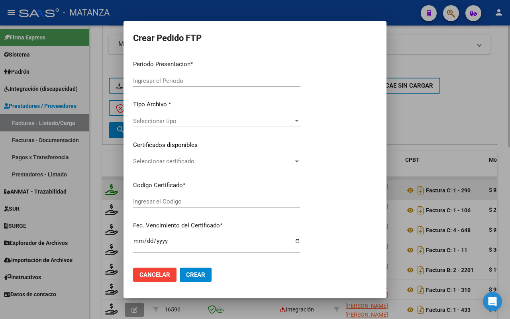
type input "202507"
type input "$ 98.964,88"
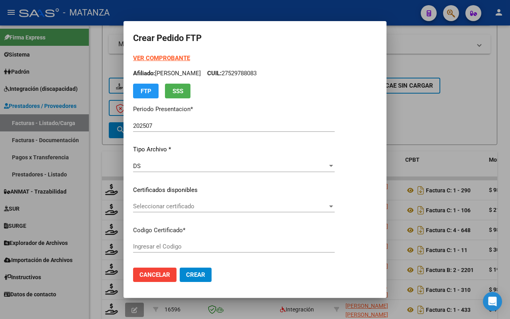
type input "arg02-00052913711-20240219-20270219-bue"
type input "[DATE]"
click at [261, 203] on span "Seleccionar certificado" at bounding box center [244, 206] width 223 height 7
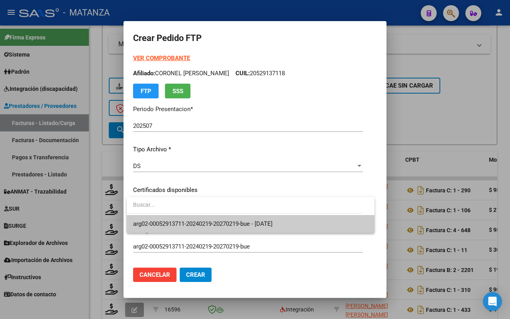
click at [256, 223] on span "arg02-00052913711-20240219-20270219-bue - [DATE]" at bounding box center [202, 223] width 139 height 7
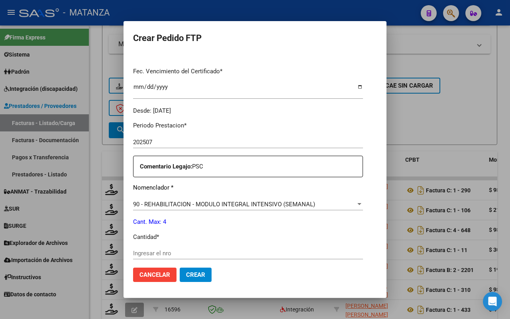
scroll to position [249, 0]
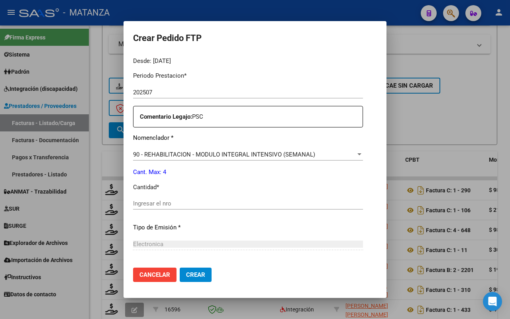
click at [194, 203] on input "Ingresar el nro" at bounding box center [248, 203] width 230 height 7
type input "4"
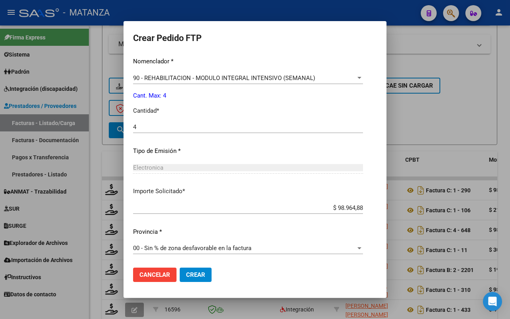
click at [200, 274] on span "Crear" at bounding box center [195, 274] width 19 height 7
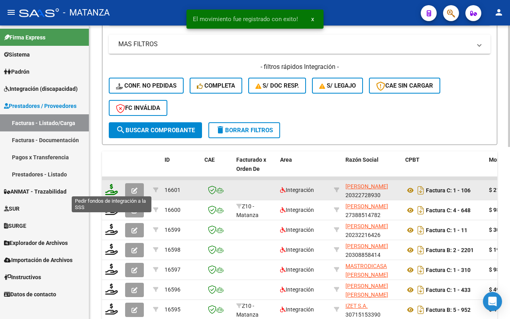
click at [109, 188] on icon at bounding box center [111, 189] width 13 height 11
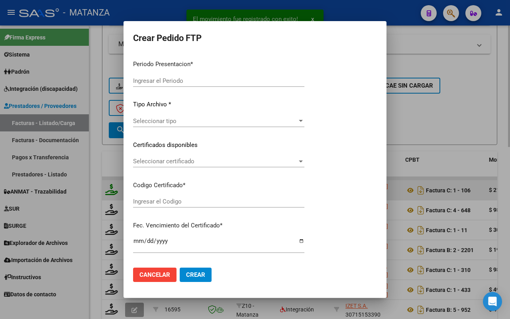
type input "202507"
type input "$ 216.704,00"
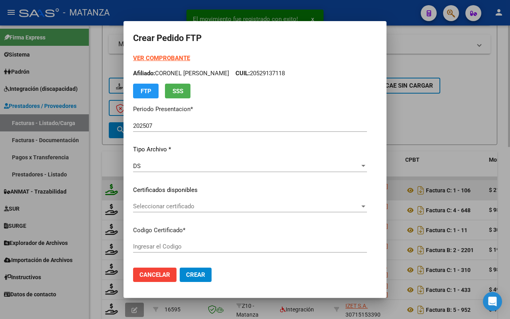
type input "ARG02000585306982023091920280919-BD"
type input "[DATE]"
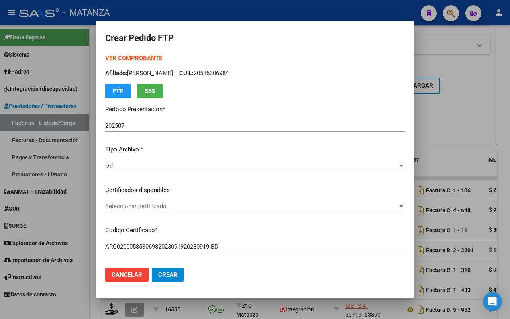
click at [158, 201] on div "Seleccionar certificado Seleccionar certificado" at bounding box center [254, 206] width 299 height 12
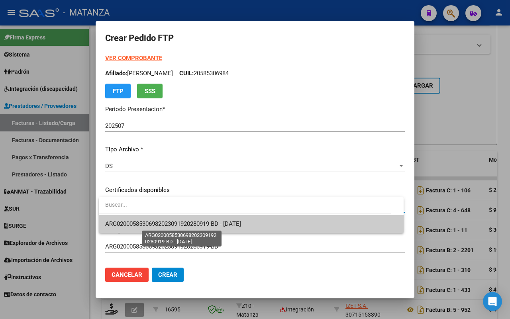
drag, startPoint x: 161, startPoint y: 221, endPoint x: 152, endPoint y: 216, distance: 10.7
click at [161, 221] on span "ARG02000585306982023091920280919-BD - [DATE]" at bounding box center [173, 223] width 136 height 7
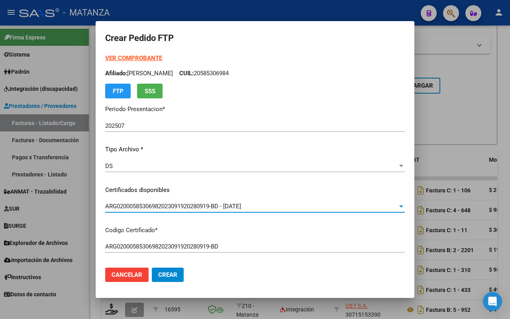
click at [134, 57] on strong "VER COMPROBANTE" at bounding box center [133, 58] width 57 height 7
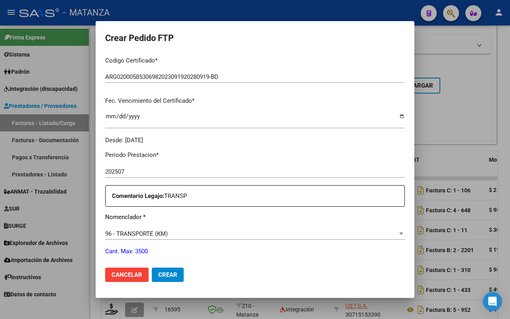
scroll to position [249, 0]
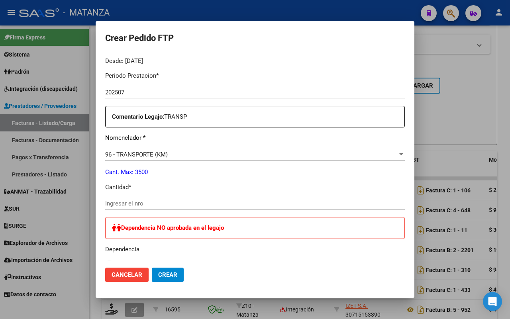
click at [151, 207] on input "Ingresar el nro" at bounding box center [254, 203] width 299 height 7
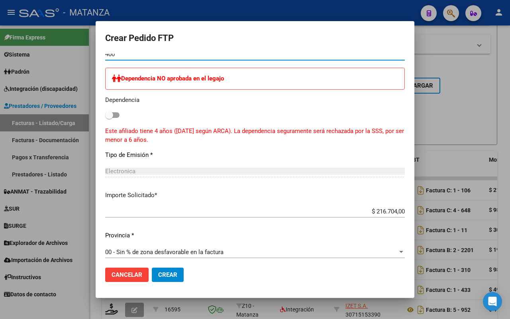
scroll to position [482, 0]
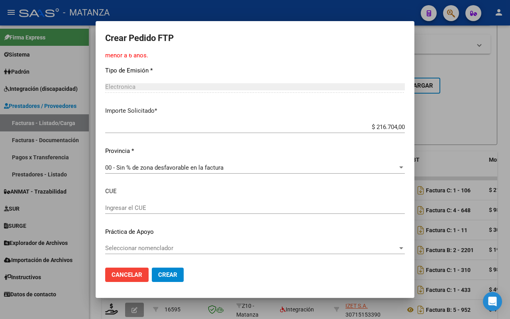
type input "400"
drag, startPoint x: 168, startPoint y: 273, endPoint x: 178, endPoint y: 267, distance: 12.2
click at [168, 273] on span "Crear" at bounding box center [167, 274] width 19 height 7
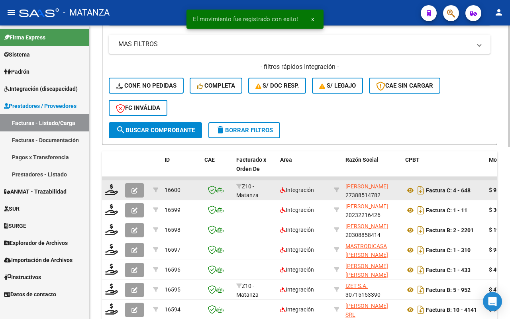
scroll to position [1, 0]
click at [109, 189] on icon at bounding box center [111, 189] width 13 height 11
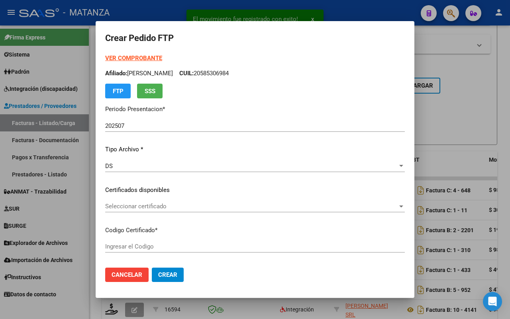
type input "arg0200058103225-20230223-20260223-bs"
type input "[DATE]"
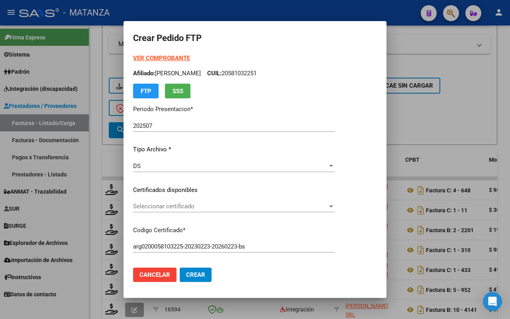
click at [207, 204] on span "Seleccionar certificado" at bounding box center [230, 206] width 194 height 7
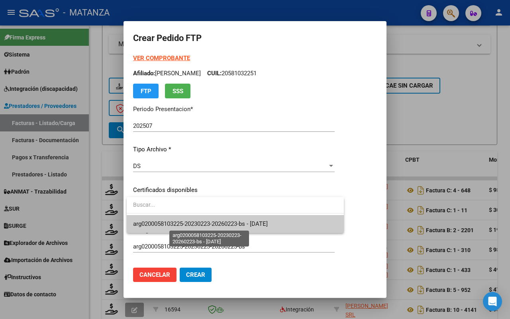
click at [201, 225] on span "arg0200058103225-20230223-20260223-bs - [DATE]" at bounding box center [200, 223] width 135 height 7
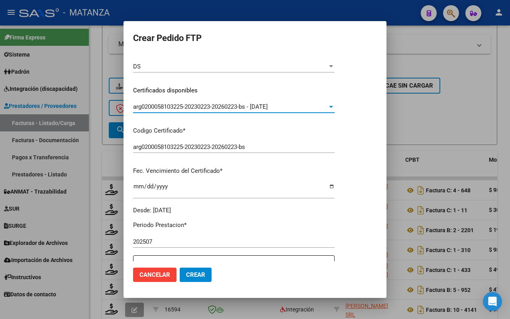
scroll to position [199, 0]
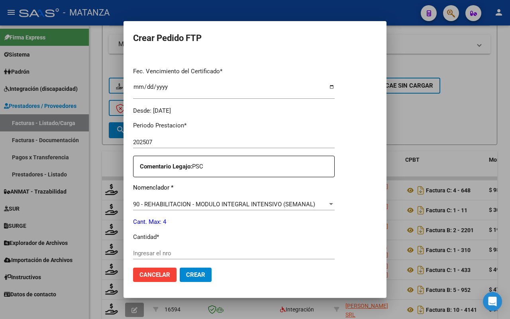
click at [180, 255] on input "Ingresar el nro" at bounding box center [233, 253] width 201 height 7
type input "4"
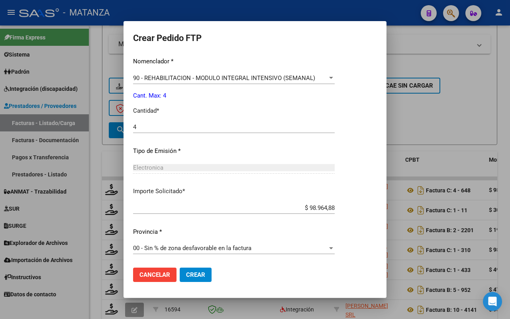
click at [202, 278] on button "Crear" at bounding box center [196, 275] width 32 height 14
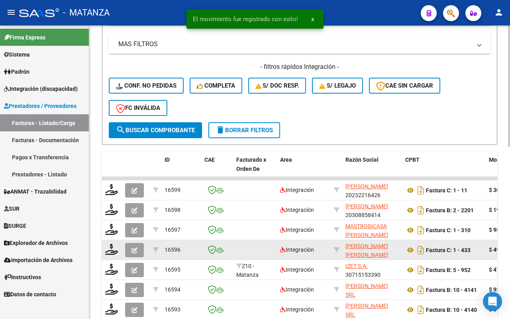
scroll to position [0, 0]
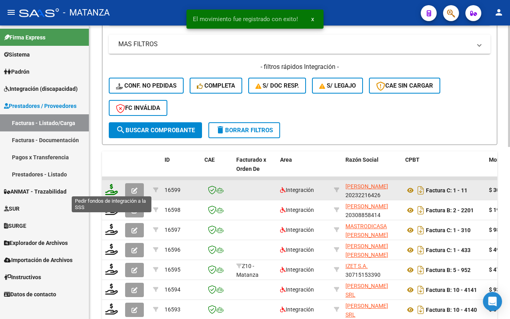
click at [111, 190] on icon at bounding box center [111, 189] width 13 height 11
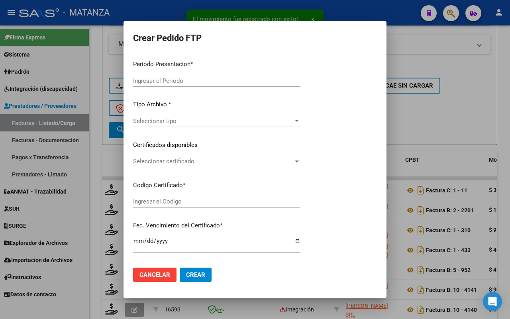
type input "202507"
type input "$ 307.654,34"
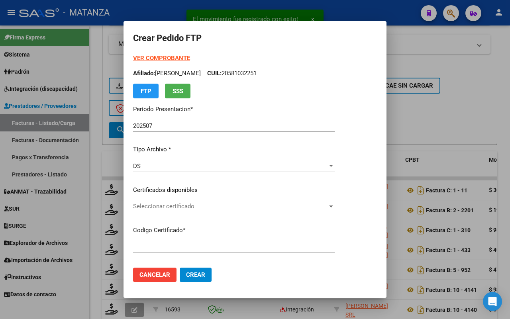
type input "ARG020005050790120230704-20280704-AND"
type input "[DATE]"
click at [196, 205] on span "Seleccionar certificado" at bounding box center [230, 206] width 194 height 7
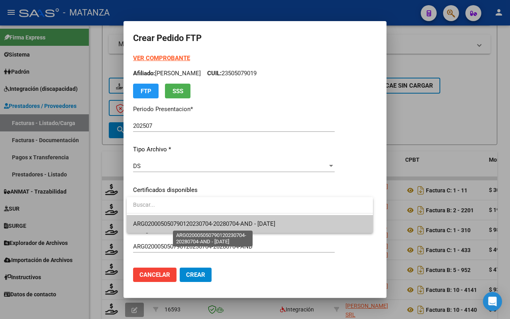
click at [191, 220] on span "ARG020005050790120230704-20280704-AND - [DATE]" at bounding box center [204, 223] width 142 height 7
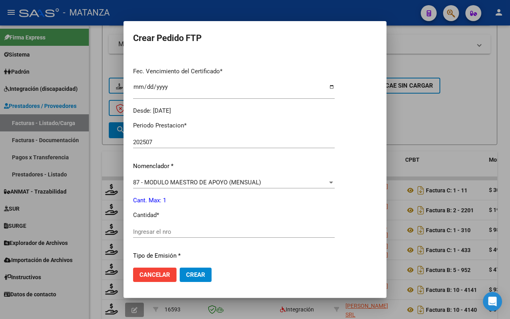
scroll to position [299, 0]
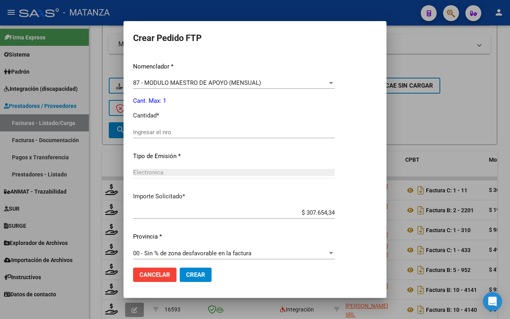
click at [175, 135] on input "Ingresar el nro" at bounding box center [233, 132] width 201 height 7
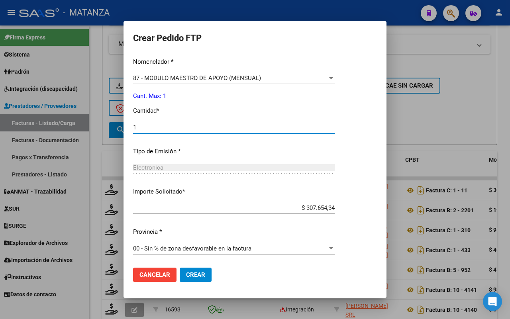
type input "1"
drag, startPoint x: 193, startPoint y: 269, endPoint x: 209, endPoint y: 263, distance: 16.6
click at [194, 269] on button "Crear" at bounding box center [196, 275] width 32 height 14
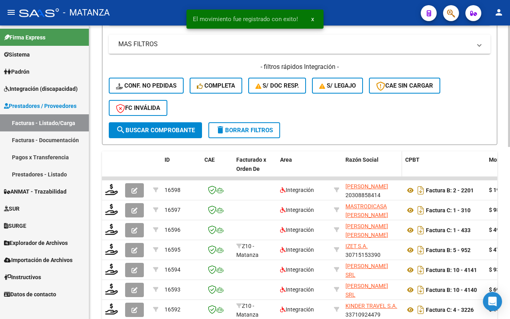
scroll to position [351, 0]
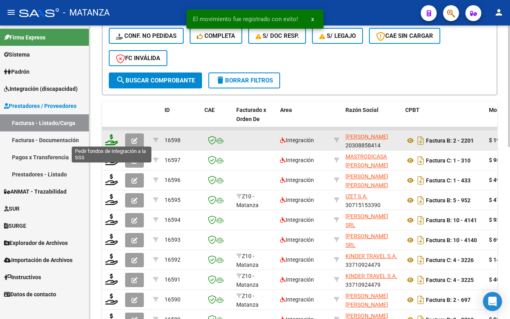
click at [111, 135] on icon at bounding box center [111, 139] width 13 height 11
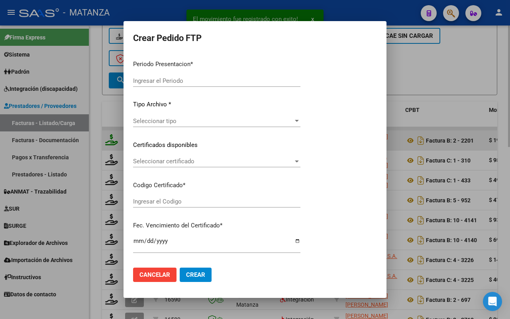
type input "202507"
type input "$ 197.929,76"
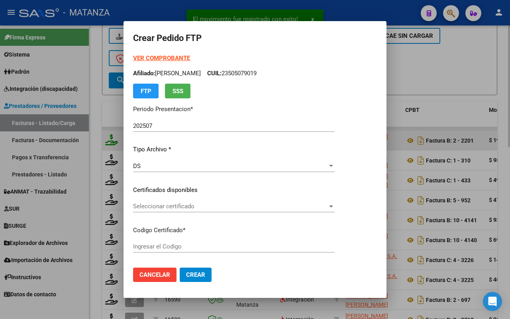
type input "ARG02-00052976929-20230816-20330816-bs"
type input "[DATE]"
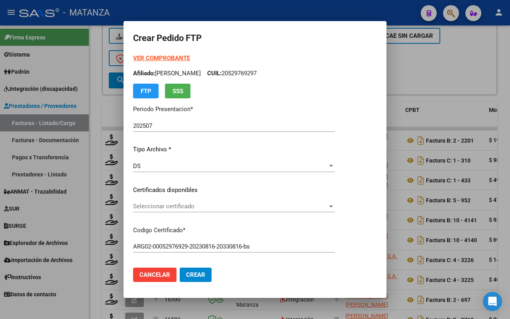
click at [202, 204] on span "Seleccionar certificado" at bounding box center [230, 206] width 194 height 7
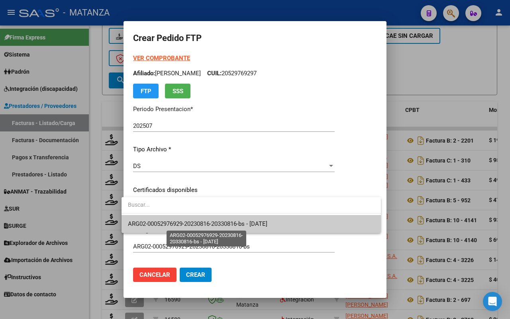
click at [199, 224] on span "ARG02-00052976929-20230816-20330816-bs - [DATE]" at bounding box center [197, 223] width 139 height 7
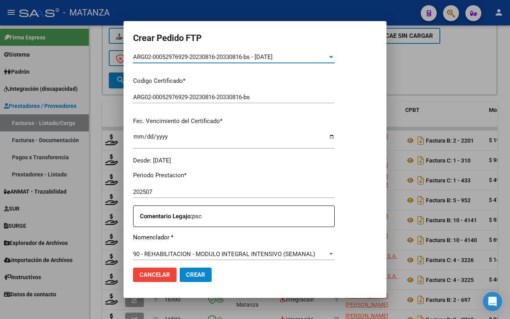
scroll to position [249, 0]
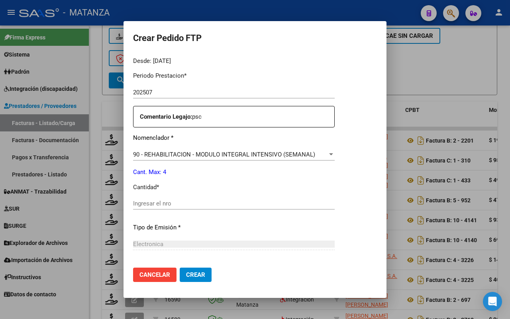
click at [196, 202] on input "Ingresar el nro" at bounding box center [233, 203] width 201 height 7
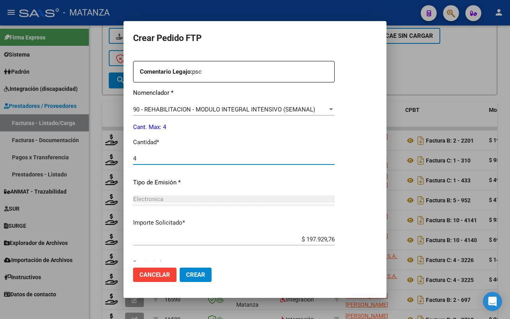
scroll to position [325, 0]
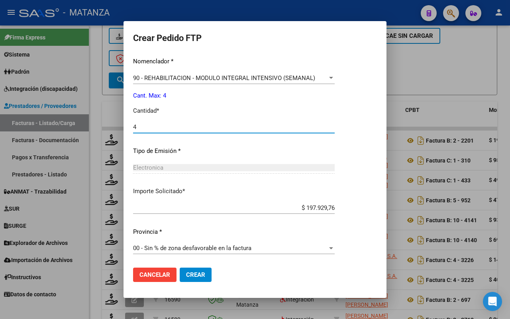
type input "4"
click at [191, 273] on span "Crear" at bounding box center [195, 274] width 19 height 7
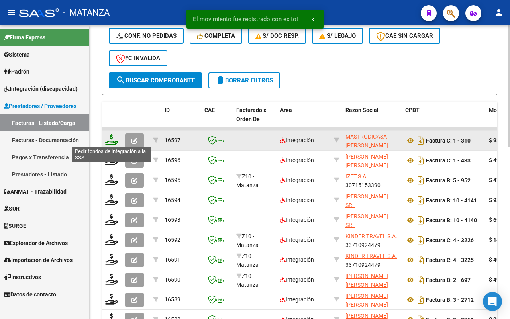
click at [107, 137] on icon at bounding box center [111, 139] width 13 height 11
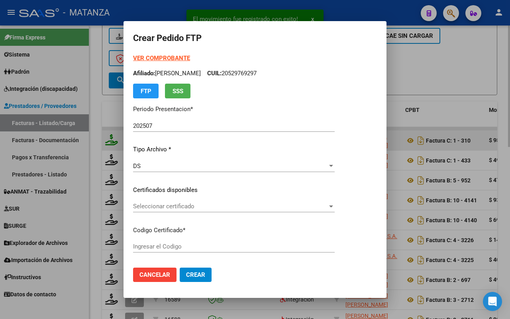
type input "ARG02-00054049484-20211209-20261209-BS"
type input "[DATE]"
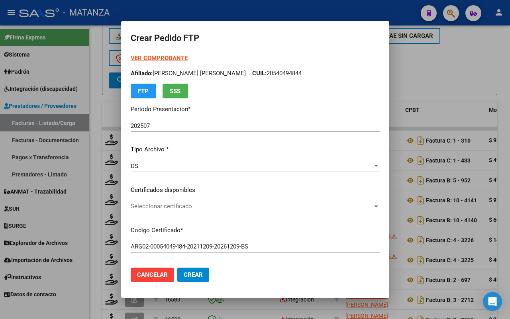
click at [192, 205] on span "Seleccionar certificado" at bounding box center [252, 206] width 242 height 7
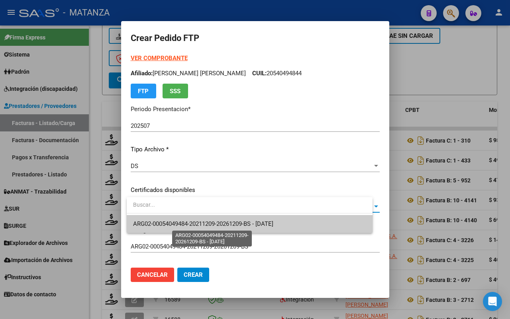
click at [191, 221] on span "ARG02-00054049484-20211209-20261209-BS - [DATE]" at bounding box center [203, 223] width 140 height 7
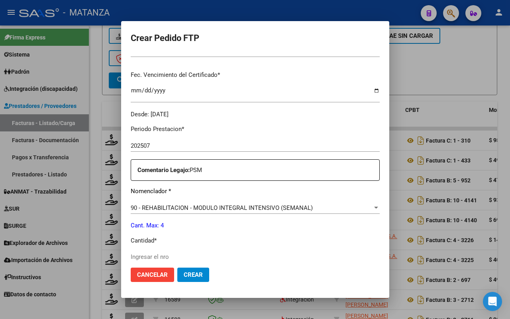
scroll to position [249, 0]
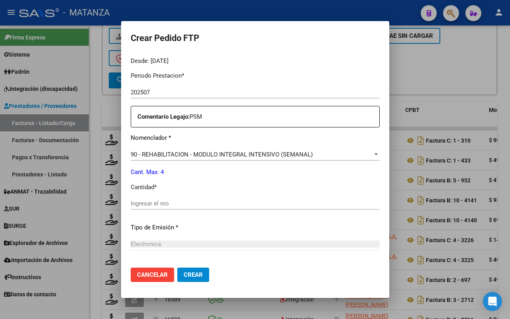
click at [184, 207] on div "Ingresar el nro" at bounding box center [255, 203] width 249 height 12
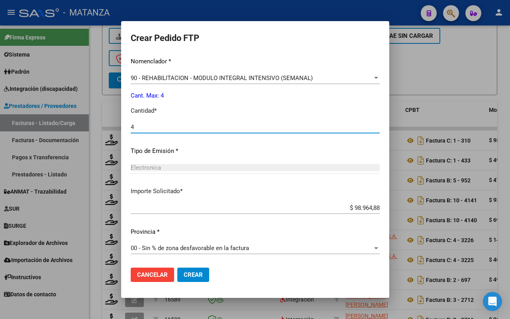
type input "4"
click at [207, 275] on button "Crear" at bounding box center [193, 275] width 32 height 14
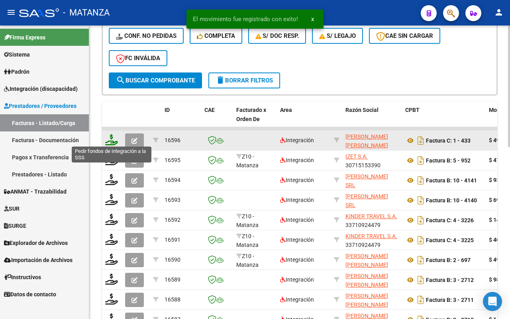
click at [107, 141] on icon at bounding box center [111, 139] width 13 height 11
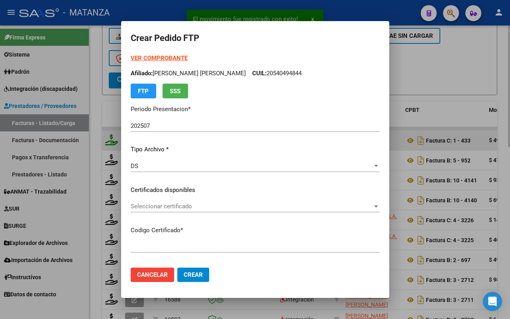
type input "arg0200058103225-20230223-20260223-bs"
type input "[DATE]"
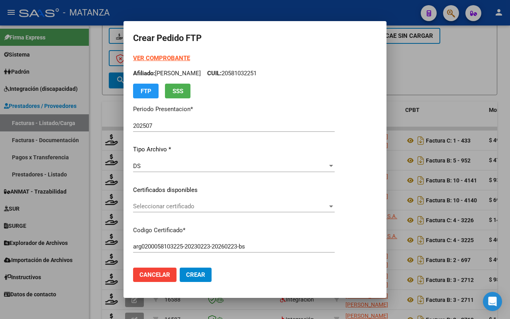
click at [182, 207] on span "Seleccionar certificado" at bounding box center [230, 206] width 194 height 7
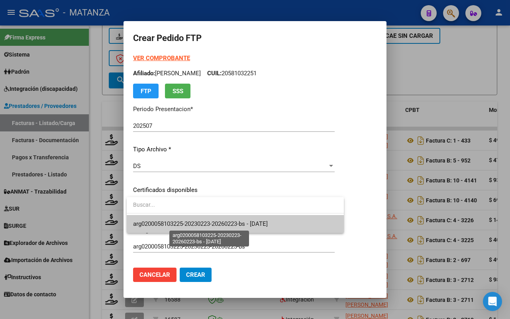
click at [179, 221] on span "arg0200058103225-20230223-20260223-bs - [DATE]" at bounding box center [200, 223] width 135 height 7
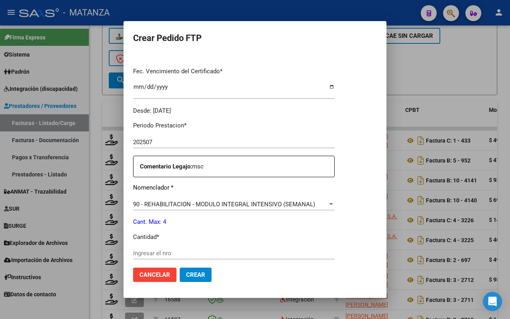
scroll to position [249, 0]
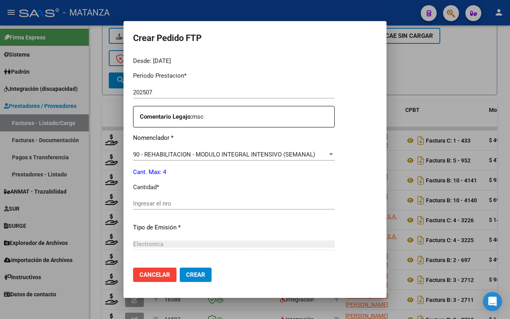
click at [193, 200] on input "Ingresar el nro" at bounding box center [233, 203] width 201 height 7
type input "4"
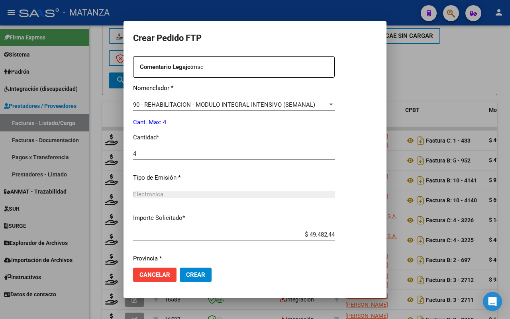
scroll to position [325, 0]
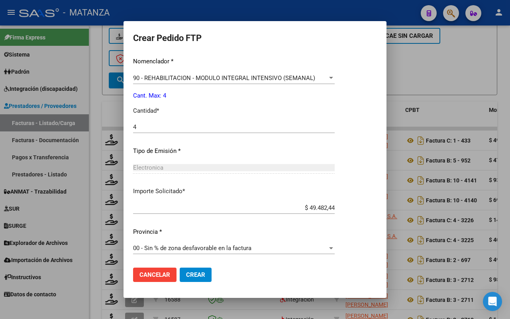
drag, startPoint x: 192, startPoint y: 278, endPoint x: 345, endPoint y: 246, distance: 156.2
click at [194, 277] on button "Crear" at bounding box center [196, 275] width 32 height 14
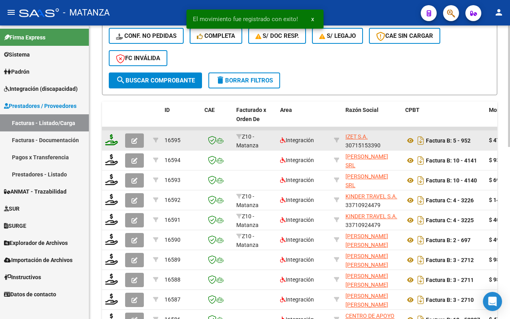
click at [111, 141] on icon at bounding box center [111, 139] width 13 height 11
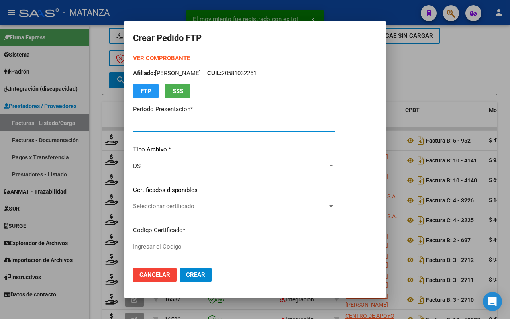
type input "202507"
type input "$ 475.830,36"
type input "arg02-00052913711-20240219-20270219-bue"
type input "[DATE]"
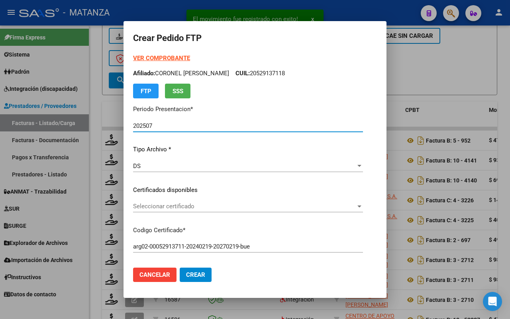
click at [198, 203] on span "Seleccionar certificado" at bounding box center [244, 206] width 223 height 7
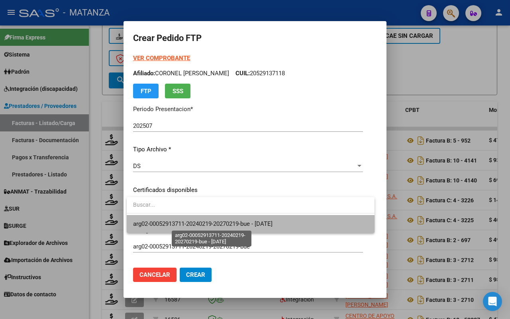
click at [202, 224] on span "arg02-00052913711-20240219-20270219-bue - [DATE]" at bounding box center [202, 223] width 139 height 7
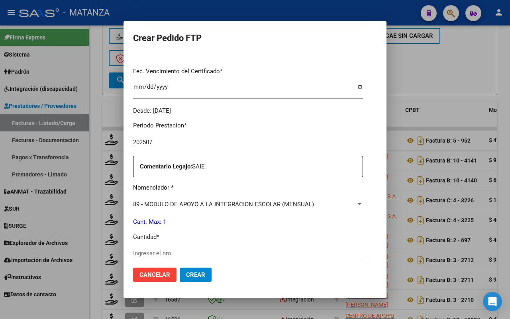
scroll to position [249, 0]
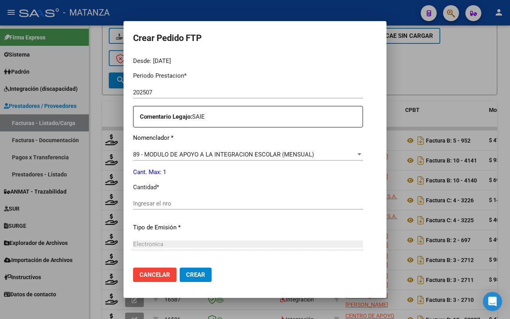
click at [182, 204] on input "Ingresar el nro" at bounding box center [248, 203] width 230 height 7
type input "1"
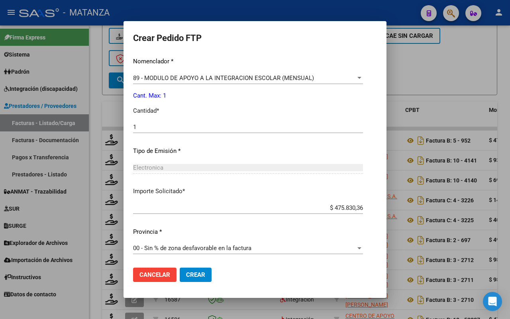
click at [200, 276] on span "Crear" at bounding box center [195, 274] width 19 height 7
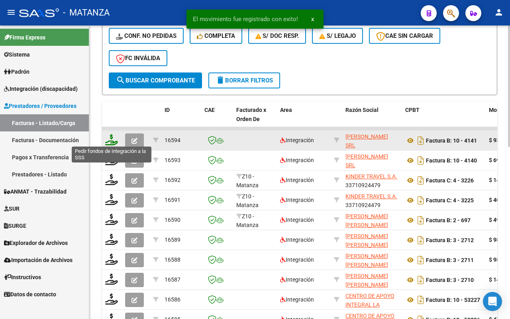
click at [106, 138] on icon at bounding box center [111, 139] width 13 height 11
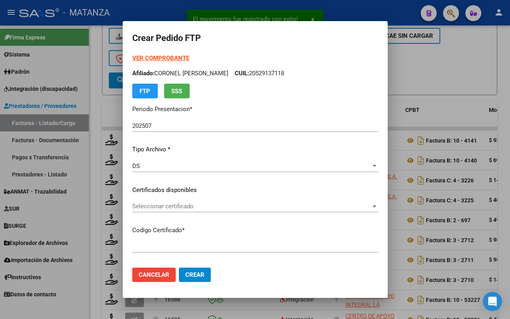
type input "ARG02-0004188335-20250120-20350120-bue"
type input "[DATE]"
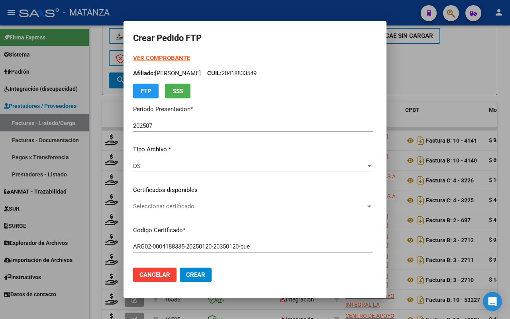
click at [211, 205] on span "Seleccionar certificado" at bounding box center [249, 206] width 232 height 7
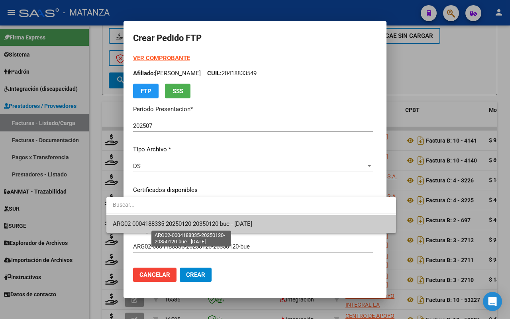
click at [210, 222] on span "ARG02-0004188335-20250120-20350120-bue - [DATE]" at bounding box center [182, 223] width 139 height 7
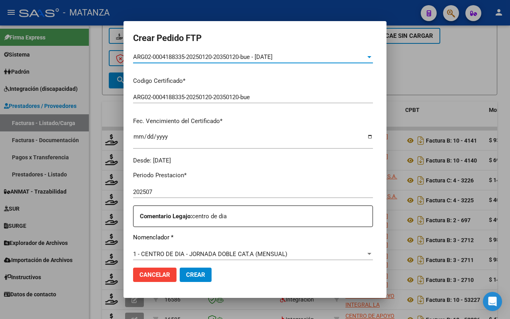
scroll to position [249, 0]
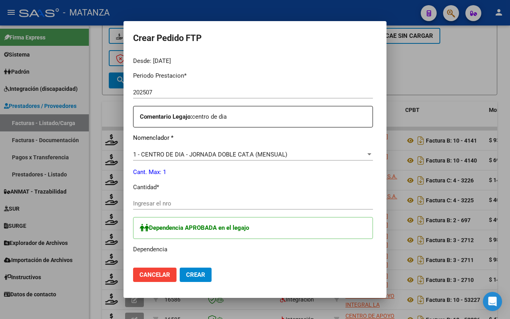
click at [164, 204] on input "Ingresar el nro" at bounding box center [253, 203] width 240 height 7
type input "1"
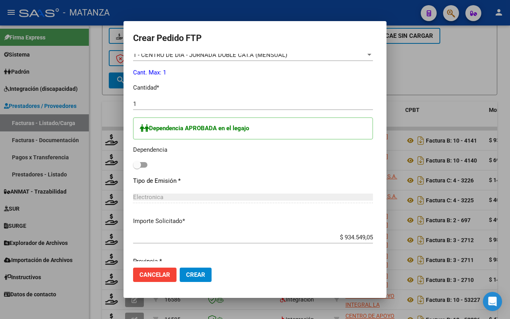
click at [133, 162] on span at bounding box center [140, 165] width 14 height 6
click at [137, 168] on input "checkbox" at bounding box center [137, 168] width 0 height 0
checkbox input "true"
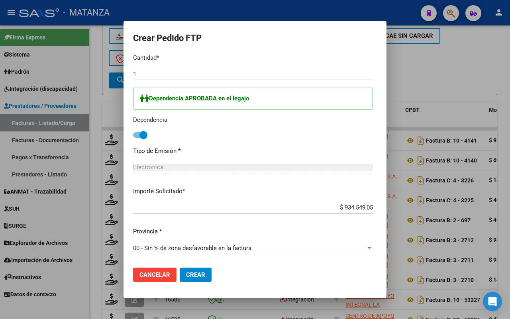
drag, startPoint x: 171, startPoint y: 276, endPoint x: 193, endPoint y: 273, distance: 22.0
click at [186, 275] on span "Crear" at bounding box center [195, 274] width 19 height 7
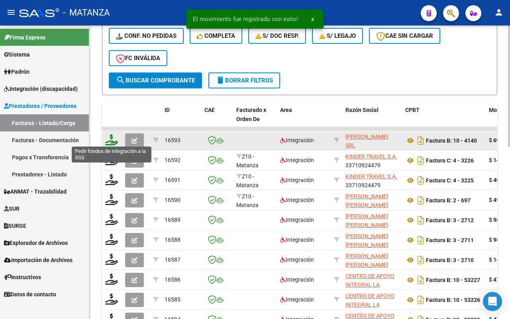
click at [112, 141] on icon at bounding box center [111, 139] width 13 height 11
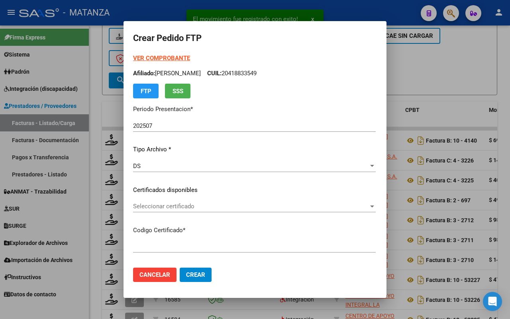
type input "ARG-01-00034458829-20161020-20261020-BS"
type input "[DATE]"
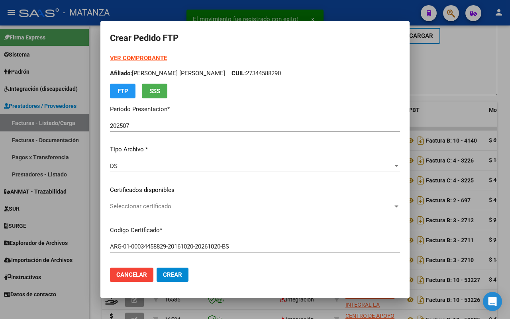
click at [226, 206] on span "Seleccionar certificado" at bounding box center [251, 206] width 283 height 7
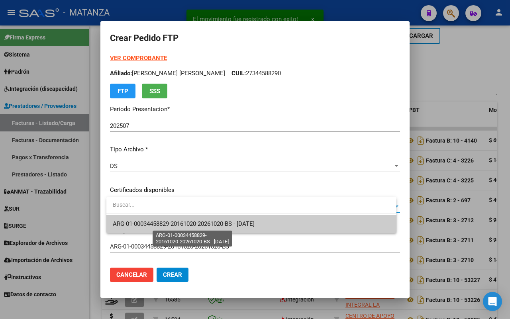
click at [223, 222] on span "ARG-01-00034458829-20161020-20261020-BS - [DATE]" at bounding box center [184, 223] width 142 height 7
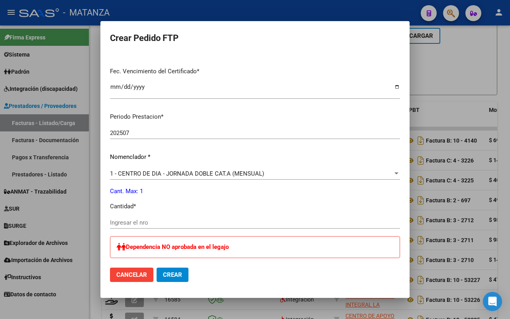
scroll to position [299, 0]
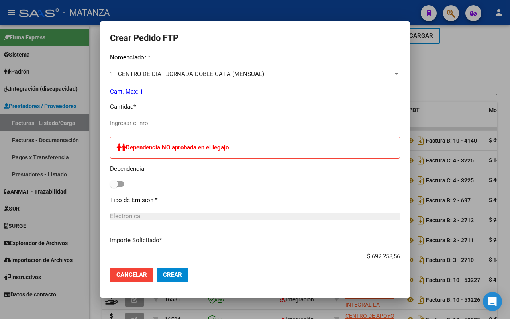
click at [168, 122] on input "Ingresar el nro" at bounding box center [255, 122] width 290 height 7
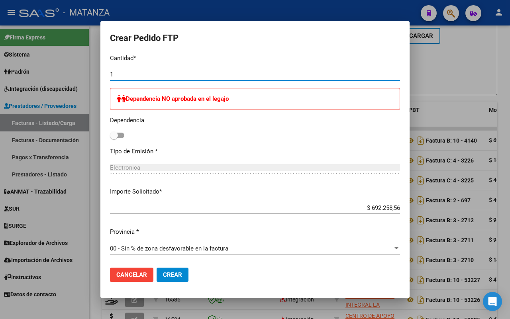
type input "1"
drag, startPoint x: 177, startPoint y: 271, endPoint x: 235, endPoint y: 253, distance: 60.9
click at [180, 271] on span "Crear" at bounding box center [172, 274] width 19 height 7
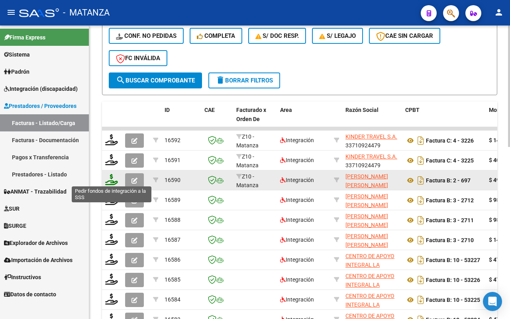
click at [112, 180] on icon at bounding box center [111, 179] width 13 height 11
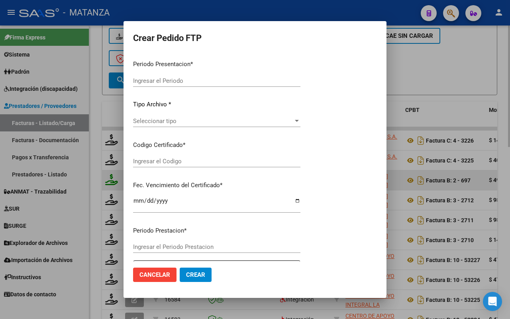
type input "202507"
type input "$ 49.482,44"
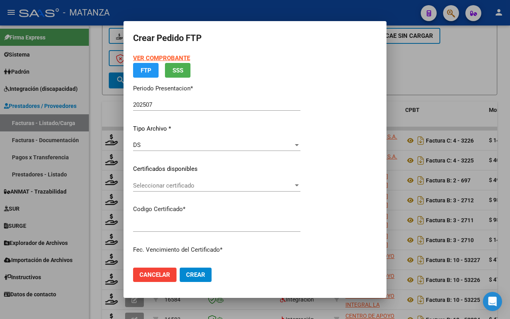
type input "ARG02-00055435970-20220901-20250901-BS"
type input "[DATE]"
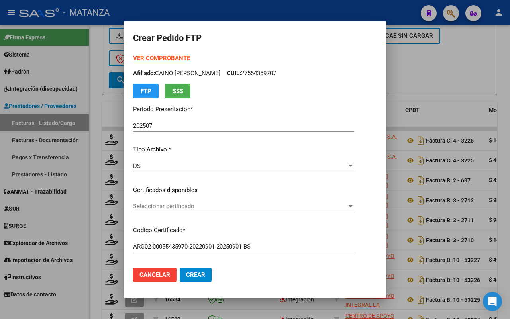
scroll to position [50, 0]
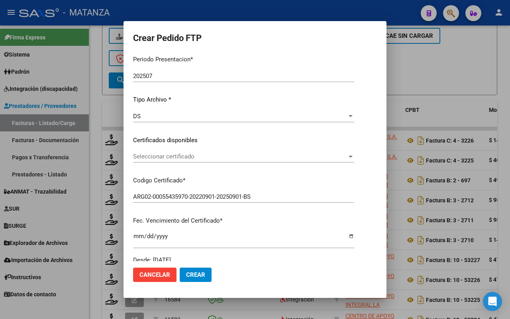
click at [250, 156] on span "Seleccionar certificado" at bounding box center [240, 156] width 214 height 7
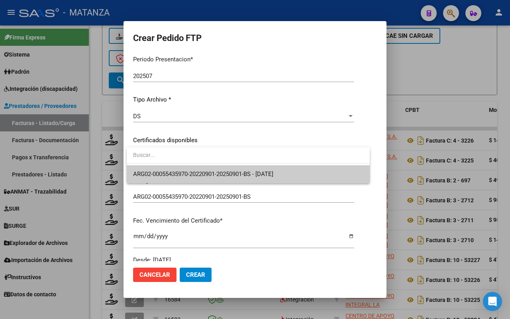
click at [252, 171] on span "ARG02-00055435970-20220901-20250901-BS - [DATE]" at bounding box center [203, 173] width 140 height 7
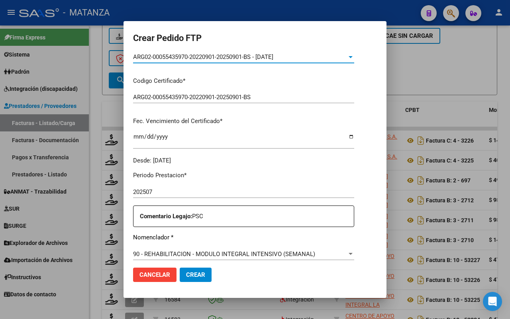
scroll to position [249, 0]
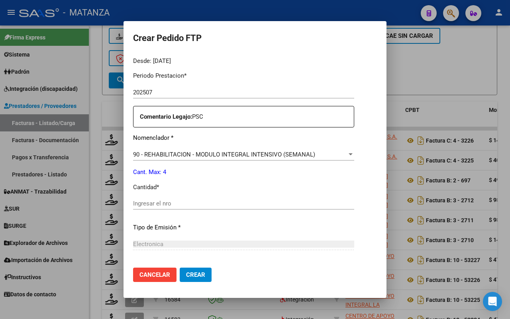
click at [194, 203] on input "Ingresar el nro" at bounding box center [243, 203] width 221 height 7
type input "4"
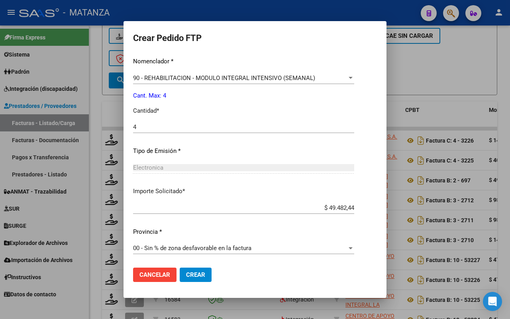
click at [196, 276] on span "Crear" at bounding box center [195, 274] width 19 height 7
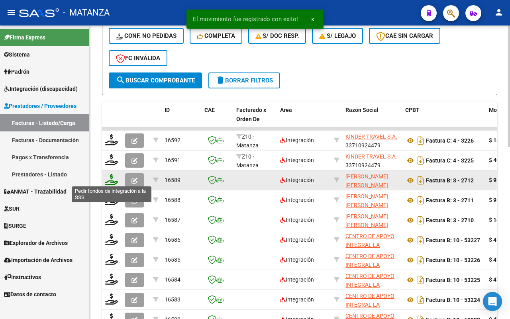
click at [113, 181] on icon at bounding box center [111, 179] width 13 height 11
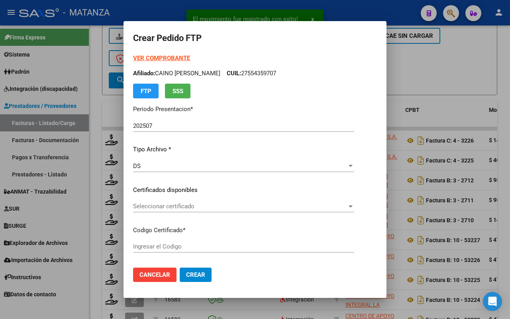
type input "ARG-02-00055566231-20191003-20221003-BS"
type input "[DATE]"
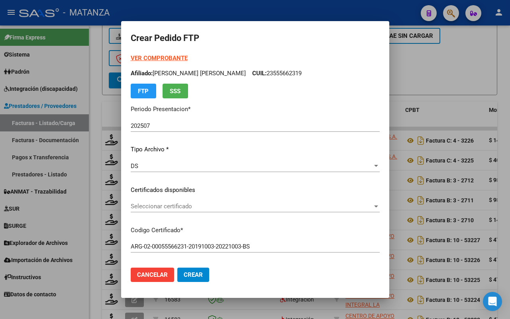
click at [182, 206] on span "Seleccionar certificado" at bounding box center [252, 206] width 242 height 7
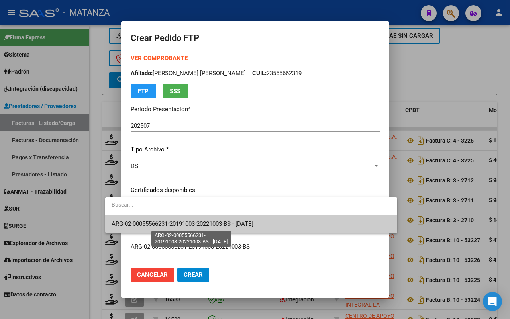
click at [178, 222] on span "ARG-02-00055566231-20191003-20221003-BS - [DATE]" at bounding box center [182, 223] width 142 height 7
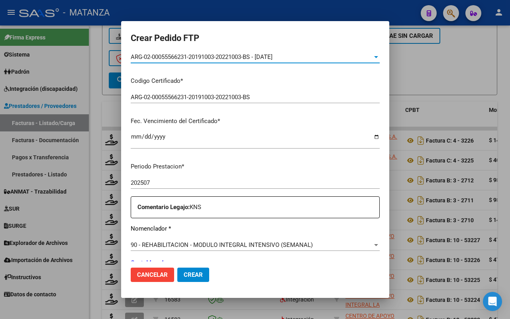
scroll to position [249, 0]
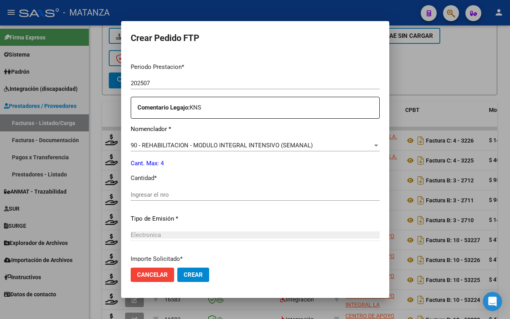
click at [180, 193] on input "Ingresar el nro" at bounding box center [255, 194] width 249 height 7
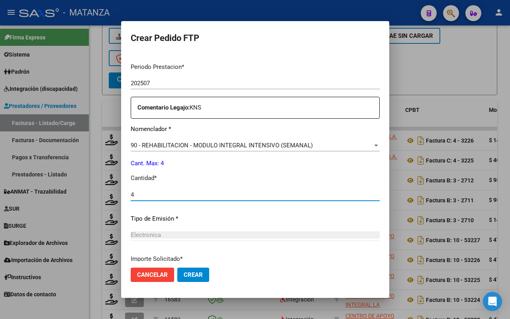
type input "4"
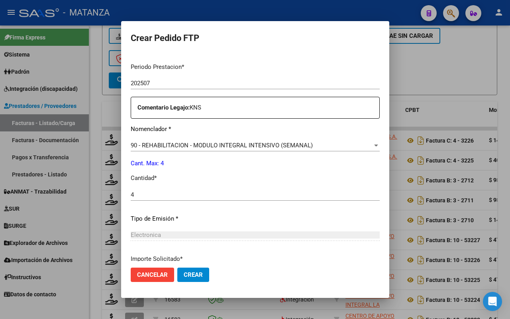
scroll to position [316, 0]
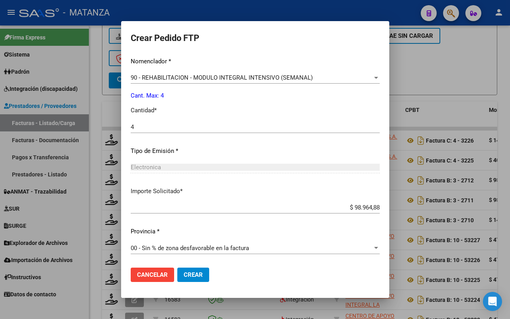
drag, startPoint x: 171, startPoint y: 274, endPoint x: 226, endPoint y: 253, distance: 58.3
click at [184, 274] on span "Crear" at bounding box center [193, 274] width 19 height 7
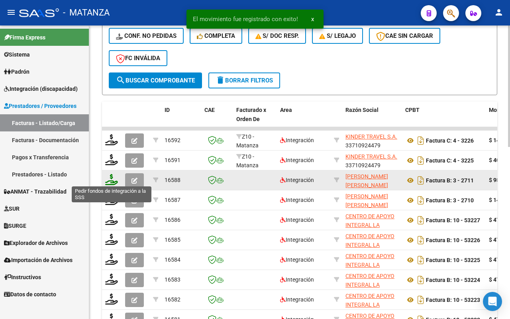
click at [113, 181] on icon at bounding box center [111, 179] width 13 height 11
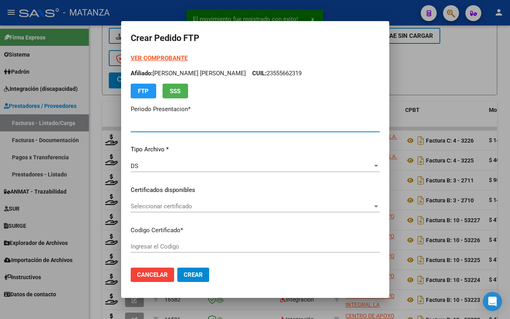
type input "202507"
type input "$ 98.964,88"
type input "ARG02-00055435970-20220901-20250901-BS"
type input "[DATE]"
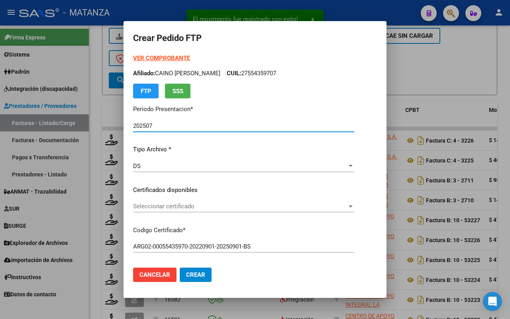
click at [244, 206] on span "Seleccionar certificado" at bounding box center [240, 206] width 214 height 7
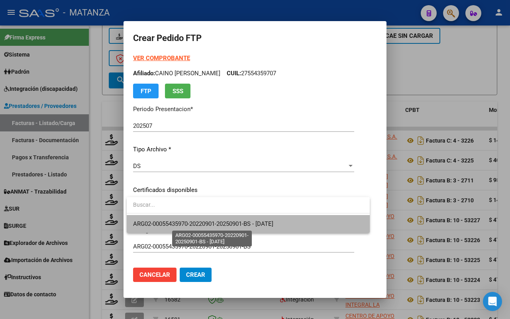
click at [242, 223] on span "ARG02-00055435970-20220901-20250901-BS - [DATE]" at bounding box center [203, 223] width 140 height 7
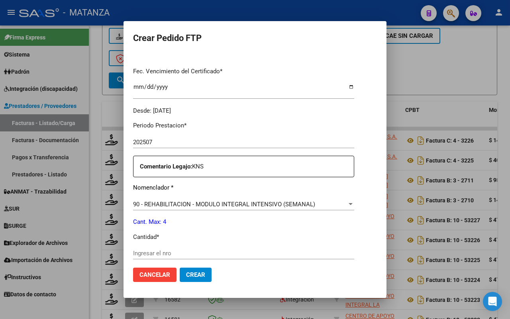
scroll to position [299, 0]
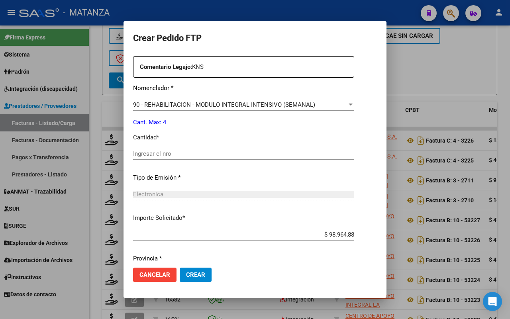
click at [182, 158] on div "Ingresar el nro" at bounding box center [243, 154] width 221 height 12
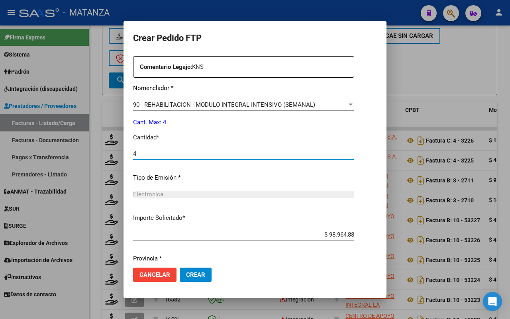
scroll to position [325, 0]
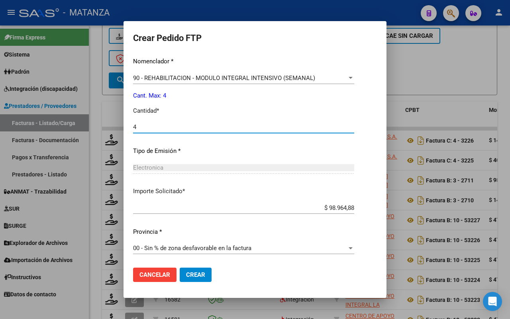
type input "4"
click at [188, 272] on span "Crear" at bounding box center [195, 274] width 19 height 7
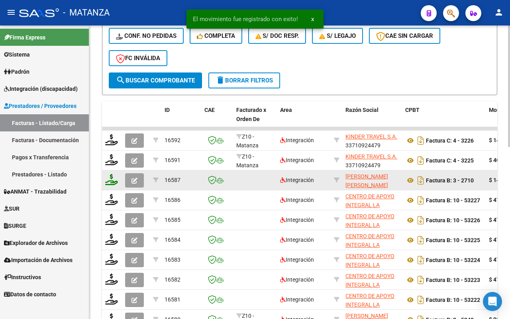
click at [111, 174] on icon at bounding box center [111, 179] width 13 height 11
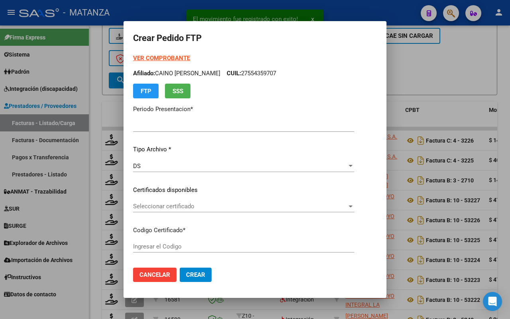
type input "202507"
type input "$ 148.447,32"
type input "ARG02-00045042569-20171010-20271010-BS"
type input "[DATE]"
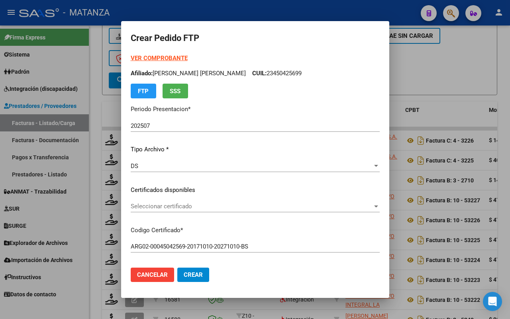
click at [230, 206] on span "Seleccionar certificado" at bounding box center [252, 206] width 242 height 7
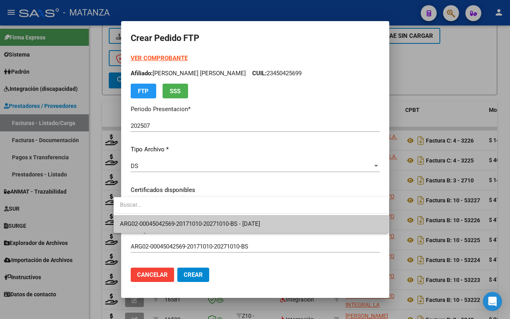
click at [227, 222] on span "ARG02-00045042569-20171010-20271010-BS - [DATE]" at bounding box center [190, 223] width 140 height 7
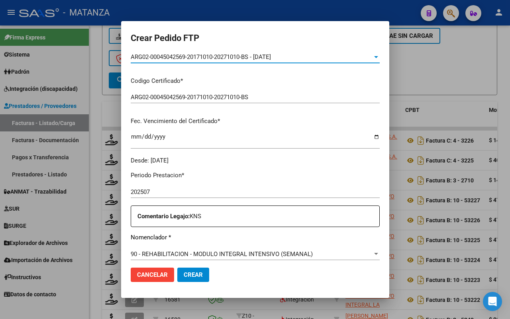
scroll to position [199, 0]
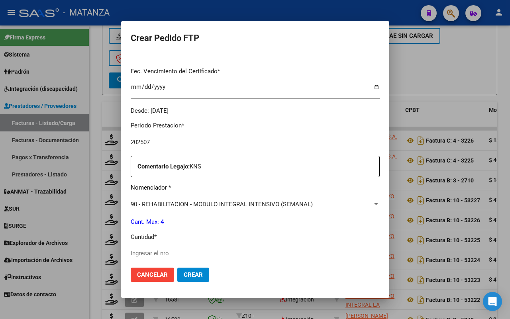
click at [175, 252] on input "Ingresar el nro" at bounding box center [255, 253] width 249 height 7
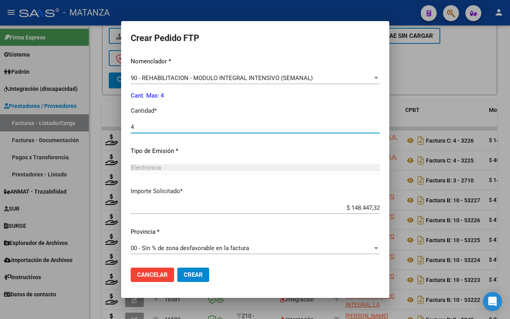
type input "4"
click at [184, 275] on span "Crear" at bounding box center [193, 274] width 19 height 7
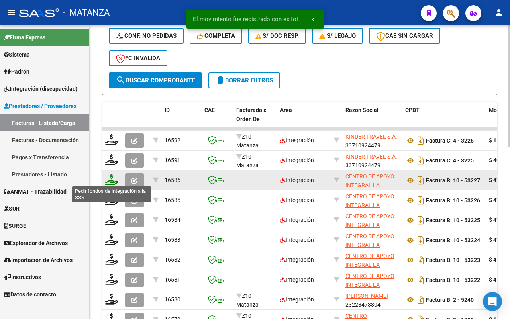
click at [109, 178] on icon at bounding box center [111, 179] width 13 height 11
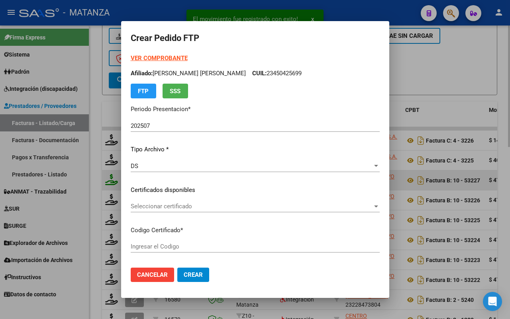
type input "ARG02-00057642850-20231107-20261107-BS"
type input "[DATE]"
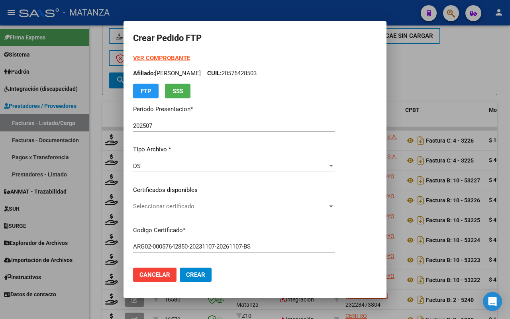
click at [206, 203] on span "Seleccionar certificado" at bounding box center [230, 206] width 194 height 7
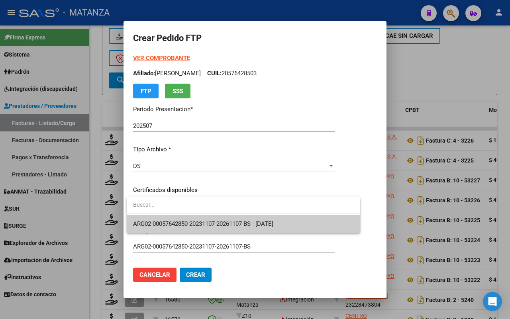
click at [208, 222] on span "ARG02-00057642850-20231107-20261107-BS - [DATE]" at bounding box center [203, 223] width 140 height 7
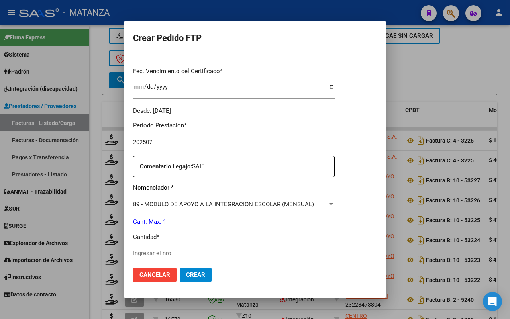
scroll to position [299, 0]
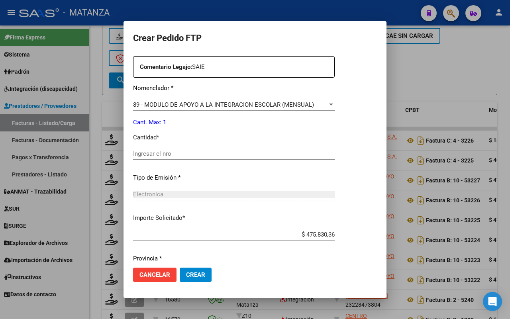
click at [188, 156] on input "Ingresar el nro" at bounding box center [233, 153] width 201 height 7
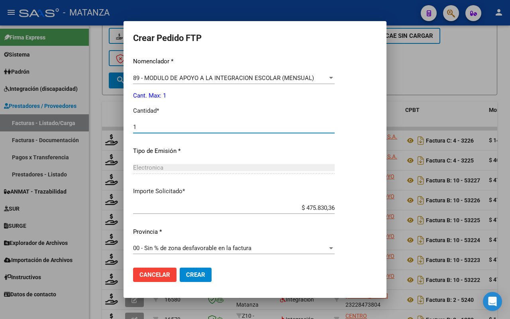
scroll to position [0, 0]
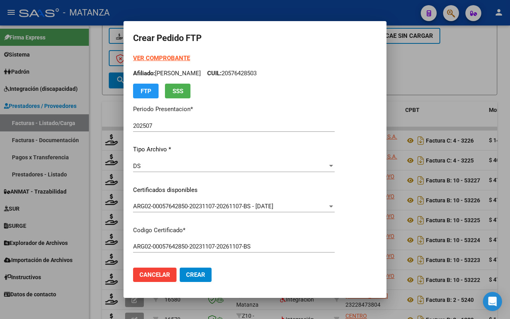
type input "1"
drag, startPoint x: 200, startPoint y: 275, endPoint x: 339, endPoint y: 185, distance: 165.5
click at [200, 275] on span "Crear" at bounding box center [195, 274] width 19 height 7
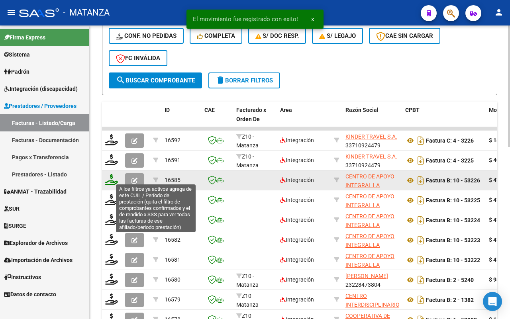
click at [111, 178] on icon at bounding box center [111, 179] width 13 height 11
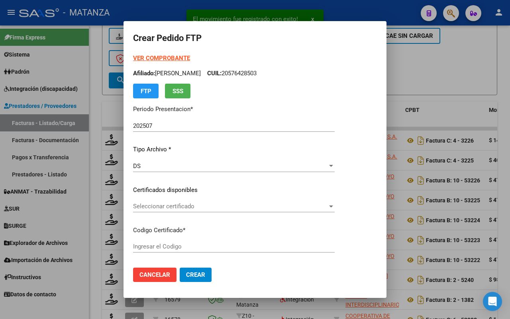
type input "ARG02-00053381958-20250213-20350213-BS"
type input "[DATE]"
click at [229, 203] on span "Seleccionar certificado" at bounding box center [230, 206] width 194 height 7
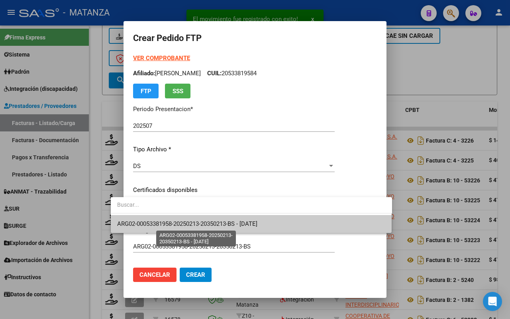
click at [234, 226] on span "ARG02-00053381958-20250213-20350213-BS - [DATE]" at bounding box center [187, 223] width 140 height 7
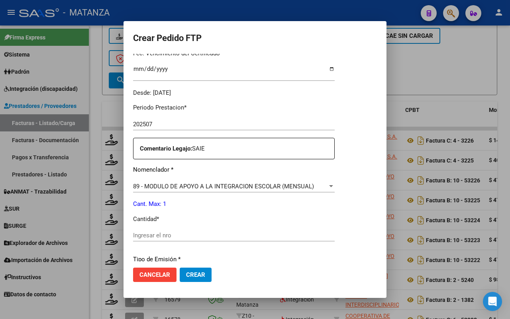
scroll to position [249, 0]
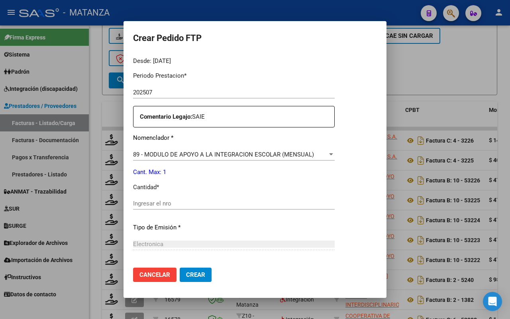
click at [176, 202] on input "Ingresar el nro" at bounding box center [233, 203] width 201 height 7
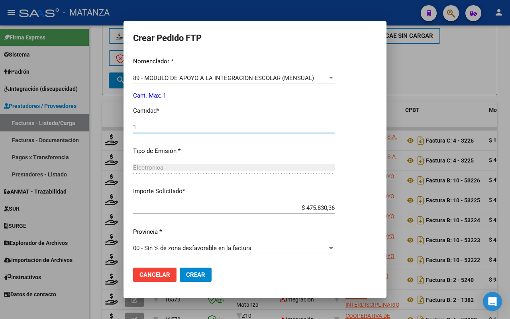
type input "1"
drag, startPoint x: 178, startPoint y: 273, endPoint x: 243, endPoint y: 252, distance: 68.4
click at [186, 273] on span "Crear" at bounding box center [195, 274] width 19 height 7
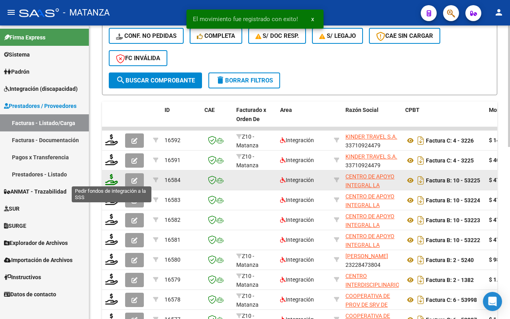
click at [111, 178] on icon at bounding box center [111, 179] width 13 height 11
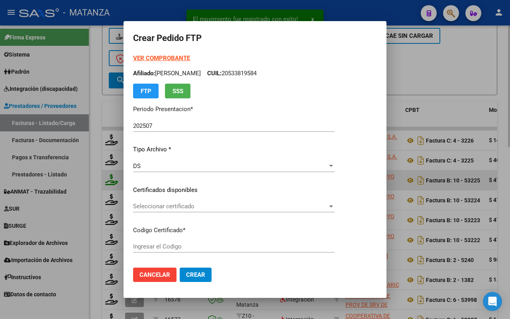
type input "ARG02-00057681161-20211113-20241113-BS"
type input "[DATE]"
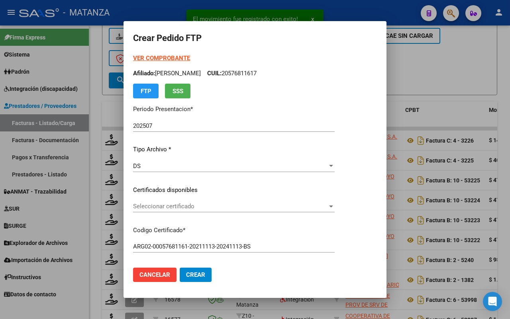
click at [225, 205] on span "Seleccionar certificado" at bounding box center [230, 206] width 194 height 7
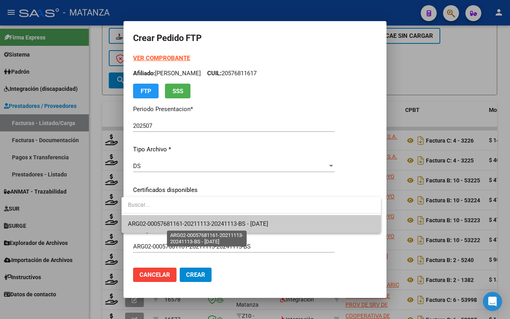
click at [225, 221] on span "ARG02-00057681161-20211113-20241113-BS - [DATE]" at bounding box center [198, 223] width 140 height 7
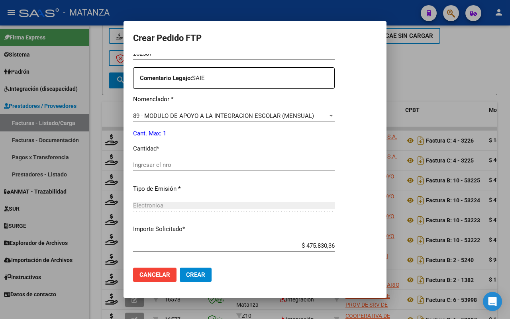
scroll to position [299, 0]
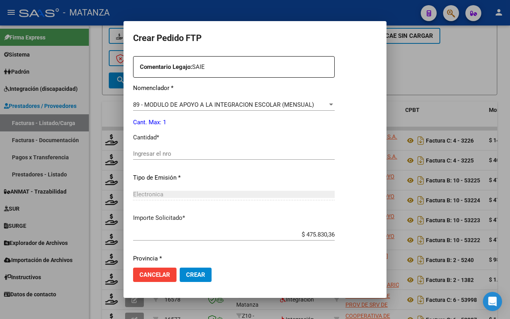
click at [191, 152] on input "Ingresar el nro" at bounding box center [233, 153] width 201 height 7
type input "1"
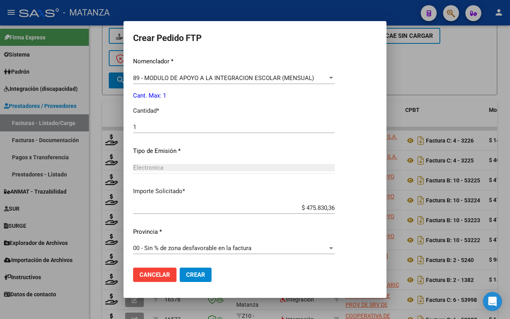
drag, startPoint x: 189, startPoint y: 271, endPoint x: 200, endPoint y: 270, distance: 10.8
click at [190, 271] on span "Crear" at bounding box center [195, 274] width 19 height 7
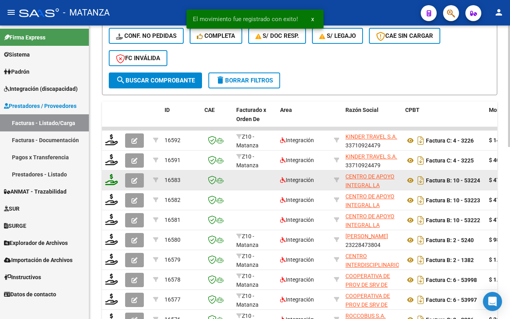
click at [113, 178] on icon at bounding box center [111, 179] width 13 height 11
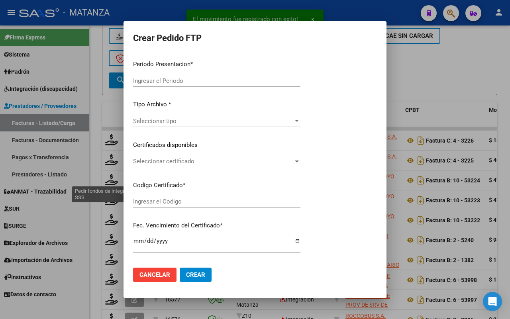
type input "202507"
type input "$ 475.830,36"
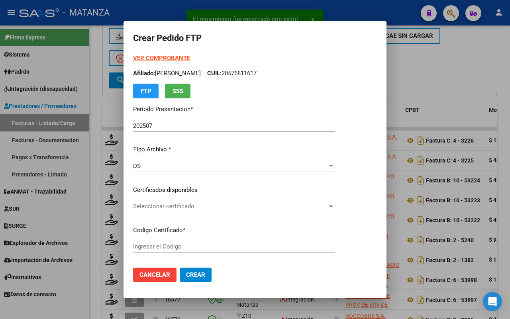
type input "ARG0200050896689-20200212-20240212-BS"
type input "[DATE]"
click at [194, 207] on span "Seleccionar certificado" at bounding box center [238, 206] width 211 height 7
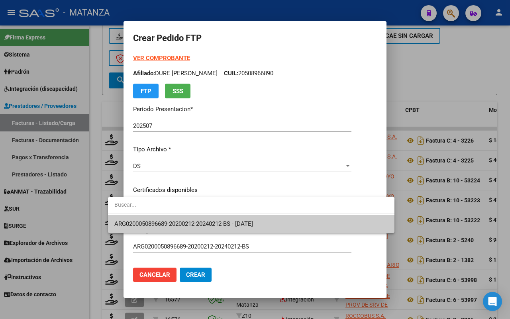
click at [191, 220] on span "ARG0200050896689-20200212-20240212-BS - [DATE]" at bounding box center [250, 224] width 273 height 18
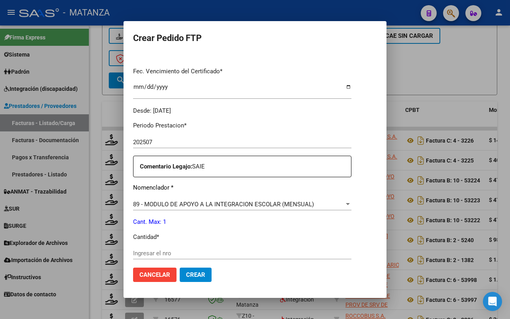
scroll to position [249, 0]
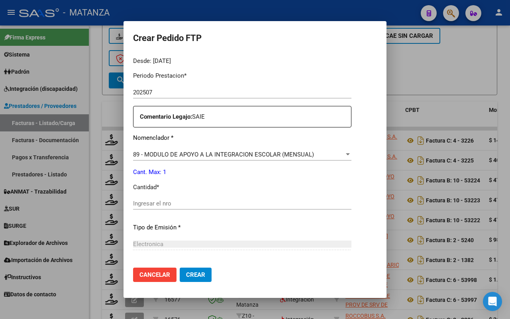
click at [156, 202] on input "Ingresar el nro" at bounding box center [242, 203] width 218 height 7
type input "1"
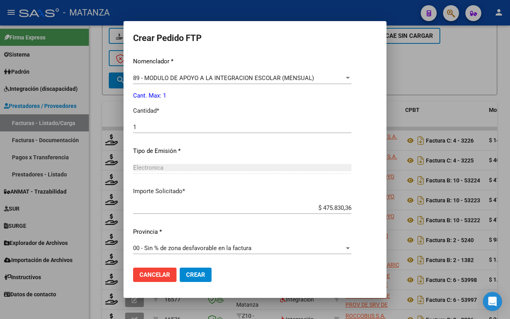
drag, startPoint x: 180, startPoint y: 270, endPoint x: 442, endPoint y: 168, distance: 280.9
click at [181, 269] on button "Crear" at bounding box center [196, 275] width 32 height 14
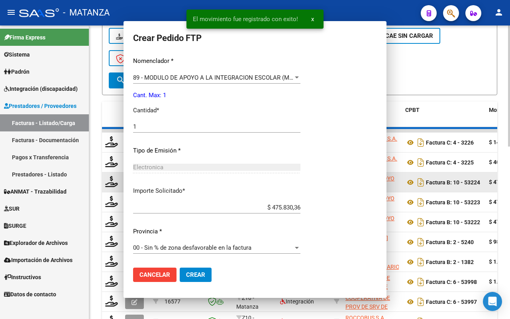
scroll to position [0, 0]
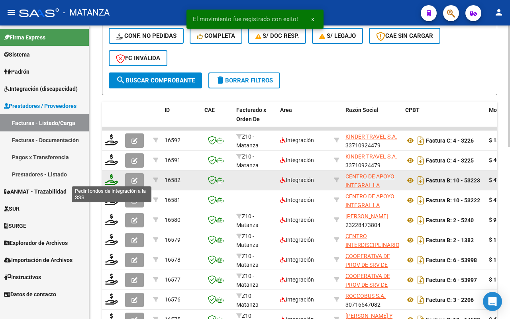
click at [111, 179] on icon at bounding box center [111, 179] width 13 height 11
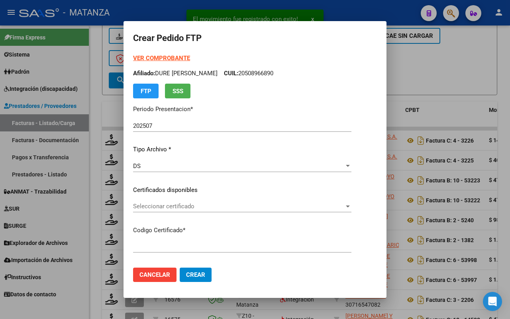
type input "ARG02-00049180501-20220804-20270804-BS"
type input "[DATE]"
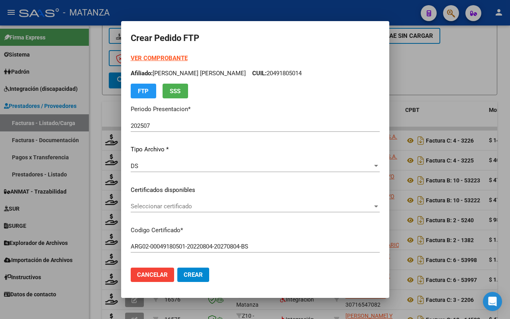
click at [249, 205] on span "Seleccionar certificado" at bounding box center [252, 206] width 242 height 7
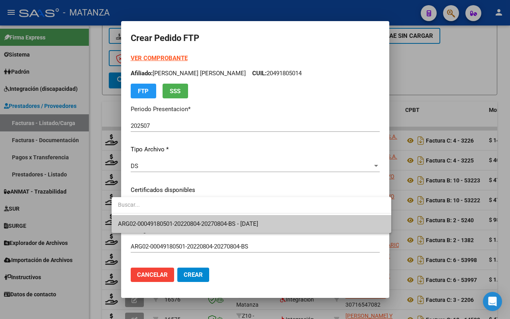
click at [249, 221] on span "ARG02-00049180501-20220804-20270804-BS - [DATE]" at bounding box center [188, 223] width 140 height 7
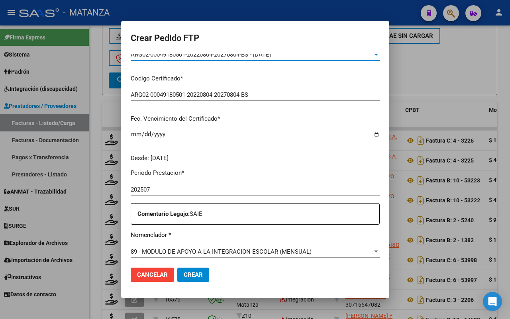
scroll to position [249, 0]
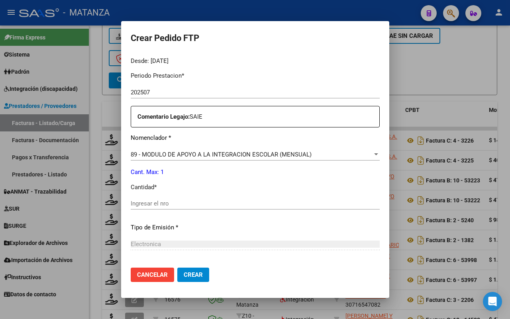
click at [180, 205] on input "Ingresar el nro" at bounding box center [255, 203] width 249 height 7
type input "1"
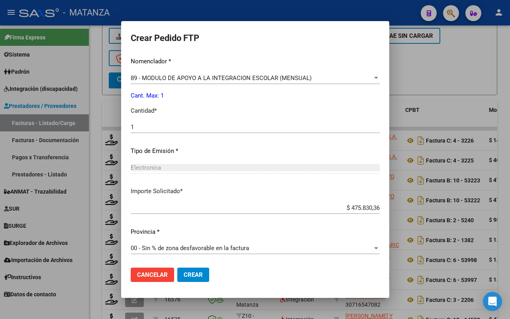
drag, startPoint x: 173, startPoint y: 272, endPoint x: 319, endPoint y: 237, distance: 149.9
click at [184, 272] on span "Crear" at bounding box center [193, 274] width 19 height 7
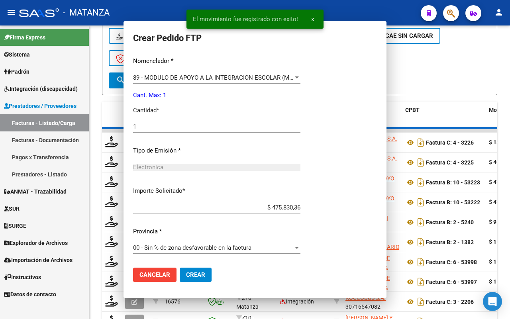
scroll to position [281, 0]
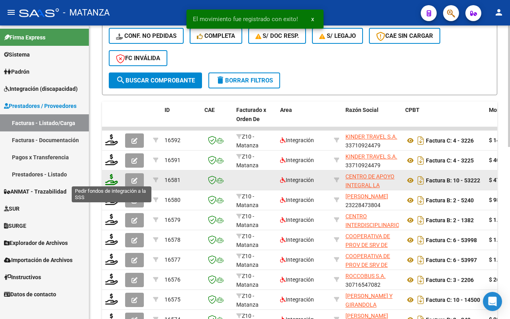
click at [113, 178] on icon at bounding box center [111, 179] width 13 height 11
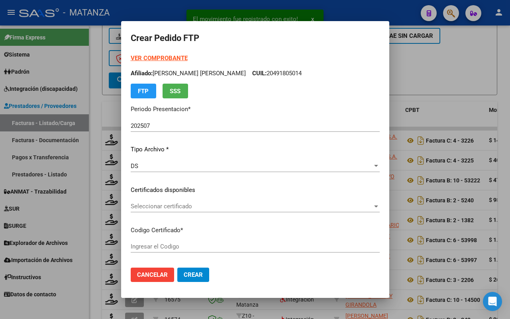
type input "ARG02-00055957303-20220513-20251513-BS"
type input "[DATE]"
click at [209, 204] on span "Seleccionar certificado" at bounding box center [252, 206] width 242 height 7
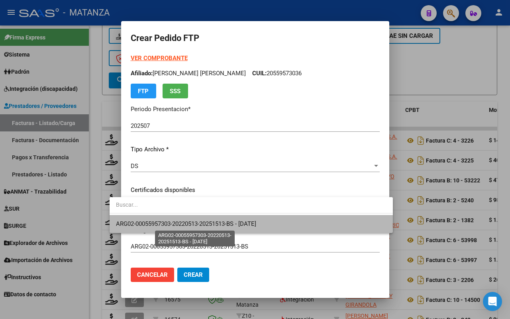
click at [208, 222] on span "ARG02-00055957303-20220513-20251513-BS - [DATE]" at bounding box center [186, 223] width 140 height 7
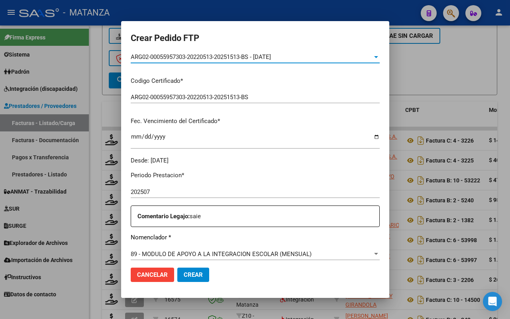
scroll to position [249, 0]
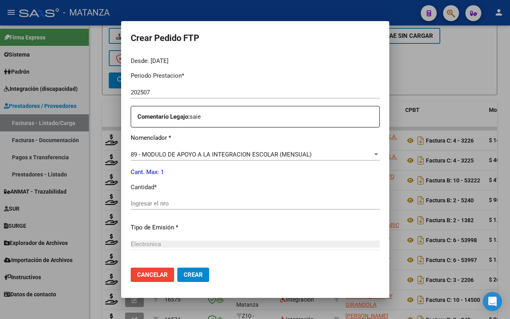
click at [173, 206] on input "Ingresar el nro" at bounding box center [255, 203] width 249 height 7
type input "1"
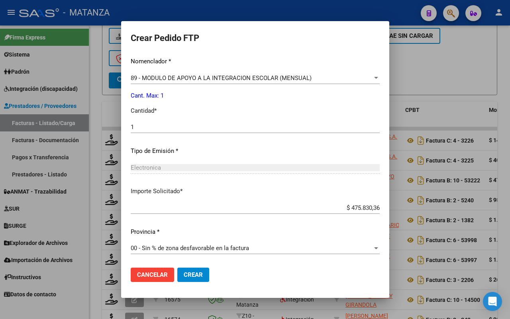
click at [184, 276] on span "Crear" at bounding box center [193, 274] width 19 height 7
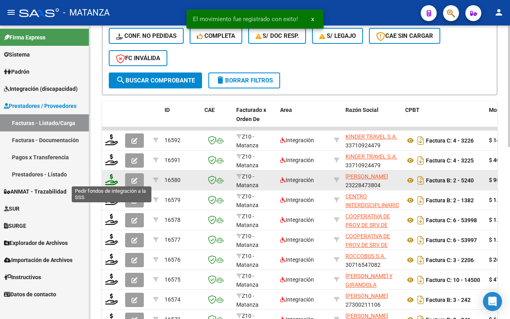
click at [111, 176] on icon at bounding box center [111, 179] width 13 height 11
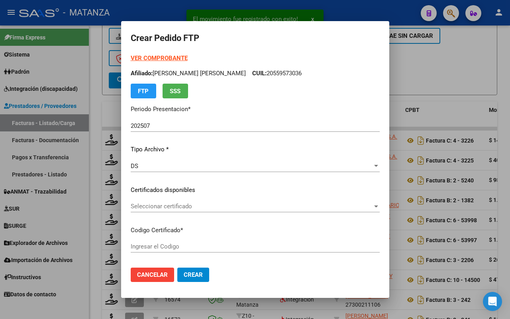
type input "ARG01-00055103853-20210503-20240503-BS"
type input "[DATE]"
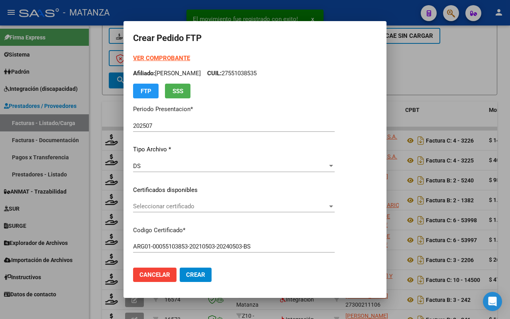
click at [273, 208] on span "Seleccionar certificado" at bounding box center [230, 206] width 194 height 7
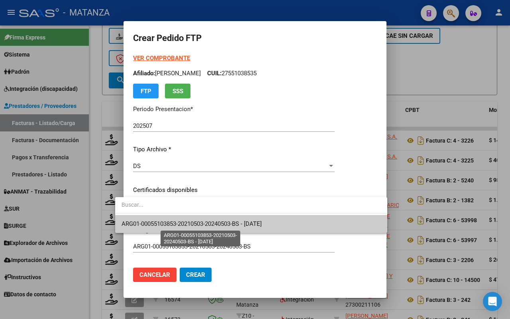
click at [262, 225] on span "ARG01-00055103853-20210503-20240503-BS - [DATE]" at bounding box center [191, 223] width 140 height 7
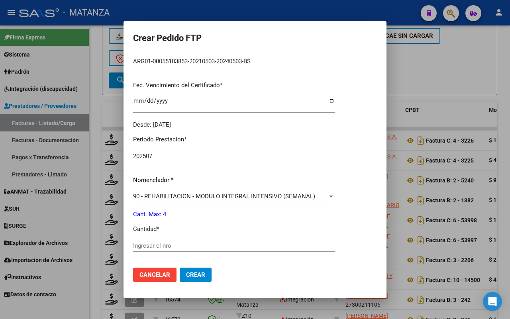
scroll to position [199, 0]
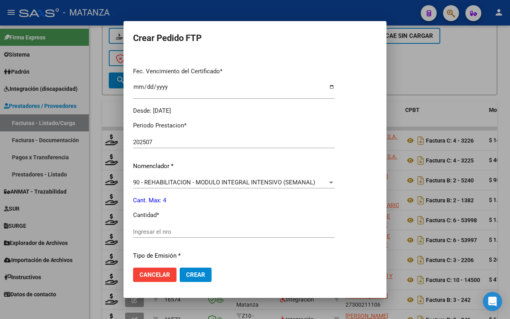
click at [180, 232] on input "Ingresar el nro" at bounding box center [233, 231] width 201 height 7
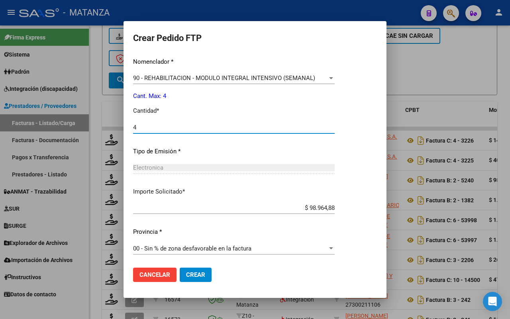
type input "4"
click at [186, 273] on span "Crear" at bounding box center [195, 274] width 19 height 7
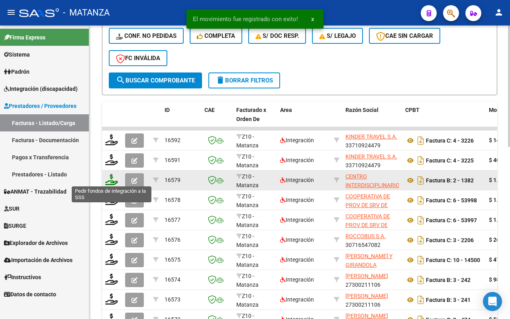
click at [113, 178] on icon at bounding box center [111, 179] width 13 height 11
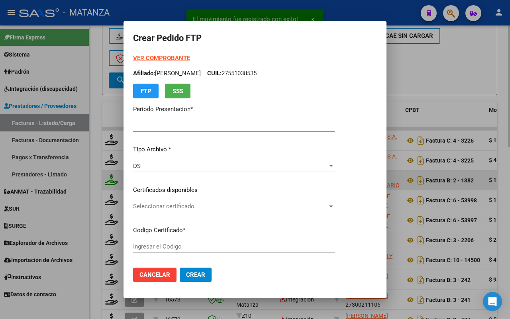
type input "202507"
type input "$ 1.049.788,34"
type input "ARG02-00047888266-20210915-20310915-BS"
type input "[DATE]"
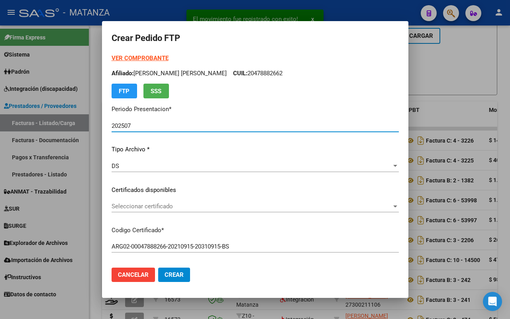
click at [209, 204] on span "Seleccionar certificado" at bounding box center [251, 206] width 280 height 7
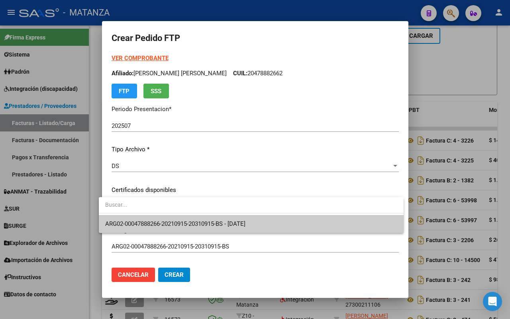
click at [209, 221] on span "ARG02-00047888266-20210915-20310915-BS - [DATE]" at bounding box center [175, 223] width 140 height 7
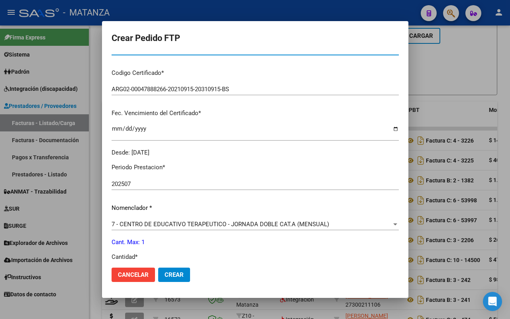
scroll to position [249, 0]
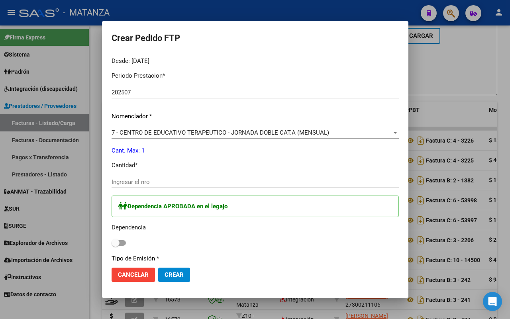
click at [156, 184] on input "Ingresar el nro" at bounding box center [254, 181] width 287 height 7
type input "1"
click at [116, 243] on span at bounding box center [118, 243] width 14 height 6
click at [115, 246] on input "checkbox" at bounding box center [115, 246] width 0 height 0
checkbox input "true"
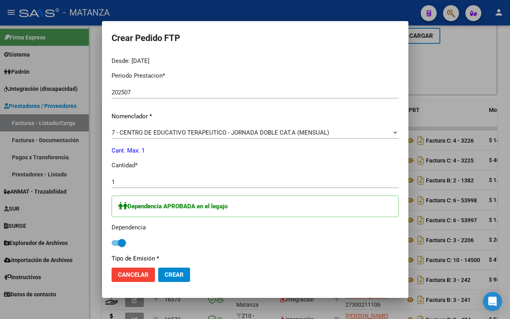
scroll to position [356, 0]
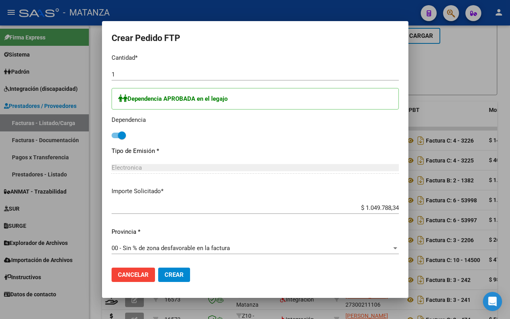
drag, startPoint x: 168, startPoint y: 271, endPoint x: 191, endPoint y: 266, distance: 24.1
click at [169, 271] on span "Crear" at bounding box center [173, 274] width 19 height 7
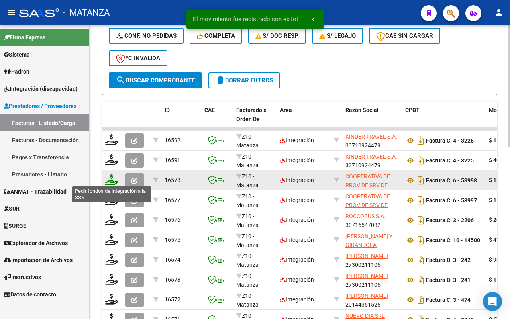
click at [111, 180] on icon at bounding box center [111, 179] width 13 height 11
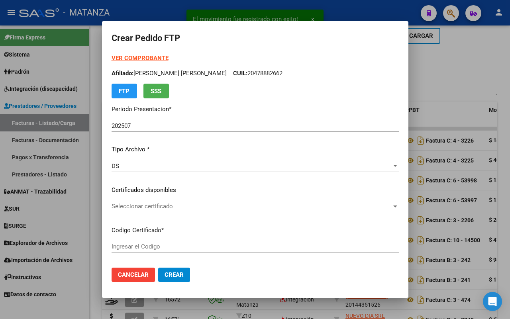
type input "ARG-01-00044532600-20160125-20210125-BS"
type input "[DATE]"
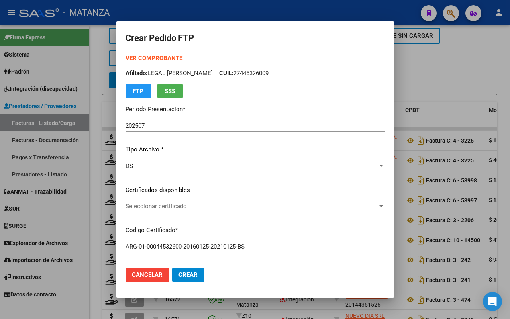
click at [191, 205] on span "Seleccionar certificado" at bounding box center [251, 206] width 252 height 7
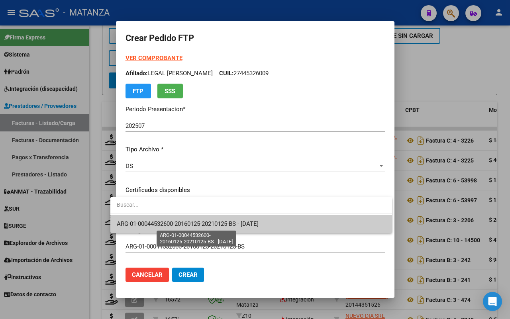
click at [193, 226] on span "ARG-01-00044532600-20160125-20210125-BS - [DATE]" at bounding box center [188, 223] width 142 height 7
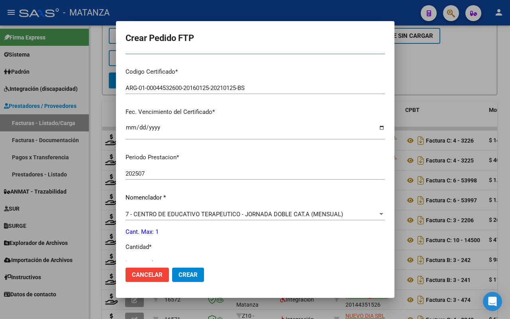
scroll to position [199, 0]
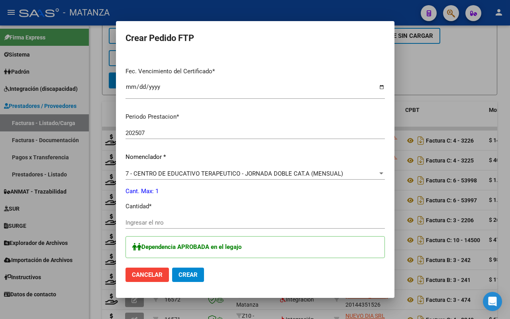
click at [195, 223] on input "Ingresar el nro" at bounding box center [254, 222] width 259 height 7
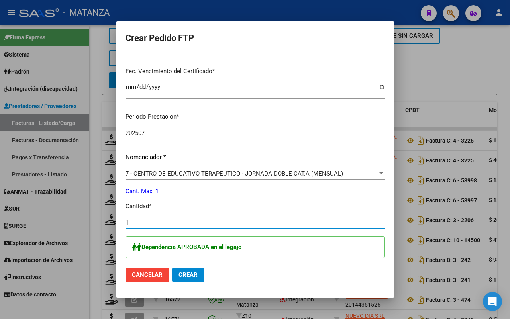
type input "1"
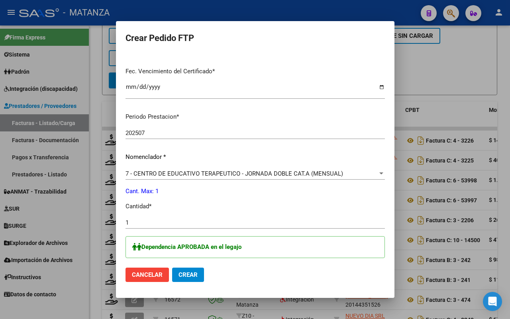
scroll to position [347, 0]
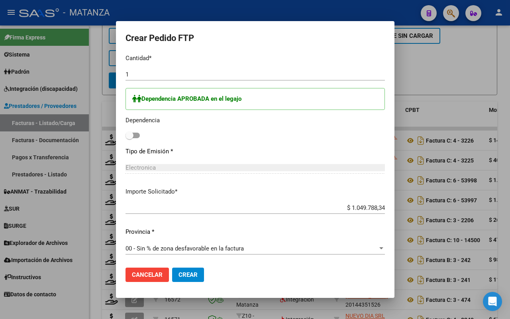
drag, startPoint x: 127, startPoint y: 136, endPoint x: 133, endPoint y: 136, distance: 5.2
click at [128, 136] on span at bounding box center [132, 136] width 14 height 6
click at [129, 138] on input "checkbox" at bounding box center [129, 138] width 0 height 0
checkbox input "true"
drag, startPoint x: 182, startPoint y: 271, endPoint x: 236, endPoint y: 257, distance: 55.2
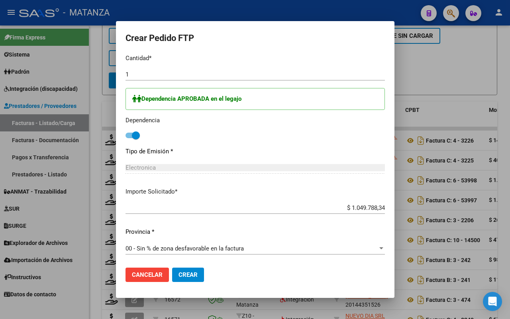
click at [184, 270] on button "Crear" at bounding box center [188, 275] width 32 height 14
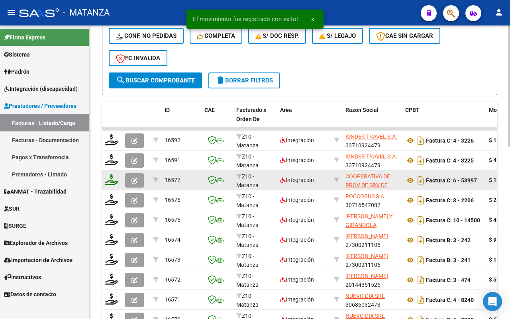
click at [113, 182] on icon at bounding box center [111, 179] width 13 height 11
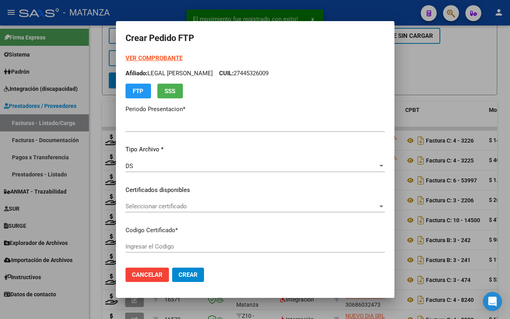
type input "202507"
type input "$ 1.049.788,34"
type input "ARG02-00045042569-20171010-20271010-BS"
type input "[DATE]"
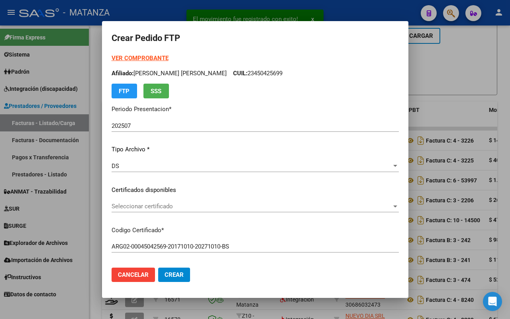
click at [184, 206] on span "Seleccionar certificado" at bounding box center [251, 206] width 280 height 7
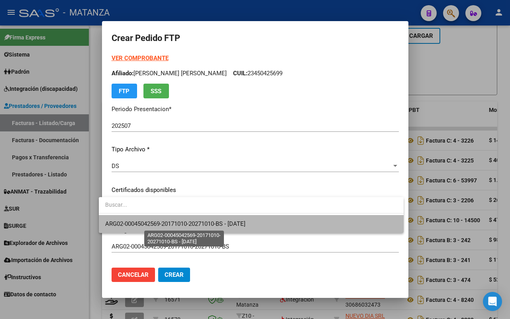
click at [186, 222] on span "ARG02-00045042569-20171010-20271010-BS - [DATE]" at bounding box center [175, 223] width 140 height 7
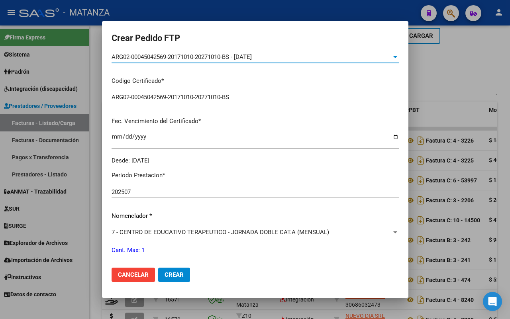
scroll to position [199, 0]
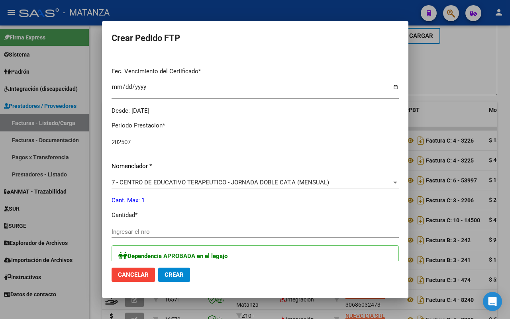
click at [159, 237] on div "Ingresar el nro" at bounding box center [254, 232] width 287 height 12
click at [159, 235] on input "Ingresar el nro" at bounding box center [254, 231] width 287 height 7
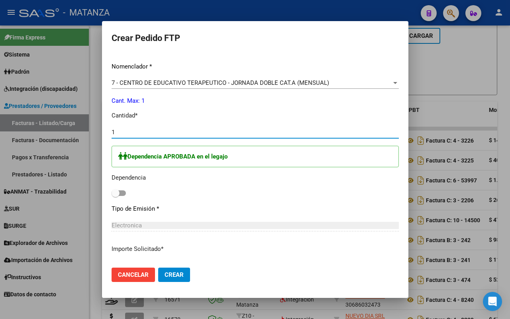
type input "1"
click at [118, 191] on span at bounding box center [118, 193] width 14 height 6
click at [115, 196] on input "checkbox" at bounding box center [115, 196] width 0 height 0
checkbox input "true"
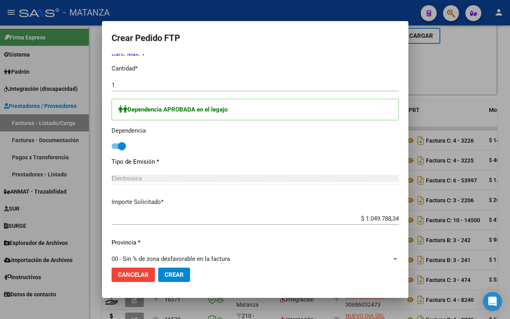
scroll to position [348, 0]
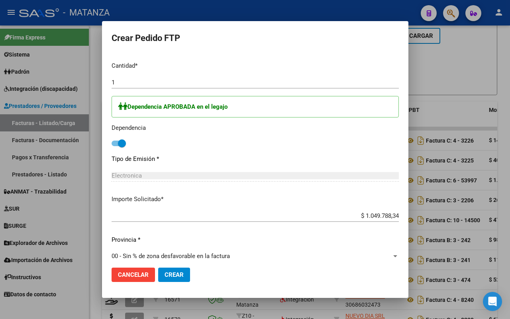
click at [165, 272] on span "Crear" at bounding box center [173, 274] width 19 height 7
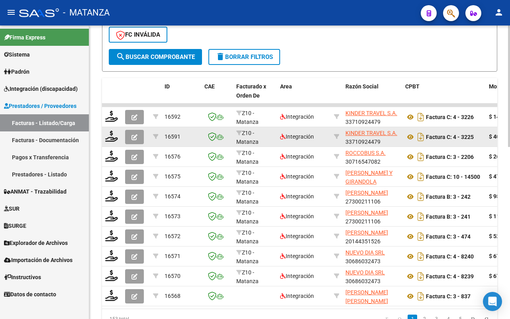
scroll to position [416, 0]
